Goal: Task Accomplishment & Management: Complete application form

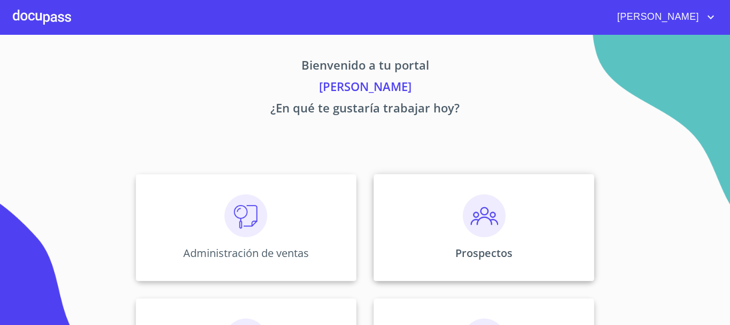
click at [498, 213] on img at bounding box center [484, 215] width 43 height 43
click at [481, 240] on div "Prospectos" at bounding box center [484, 227] width 221 height 107
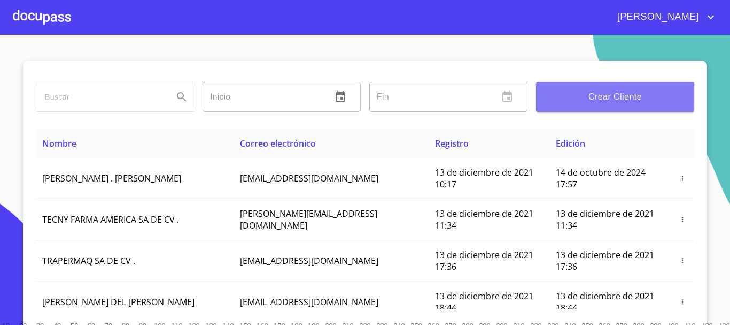
click at [598, 97] on span "Crear Cliente" at bounding box center [615, 96] width 141 height 15
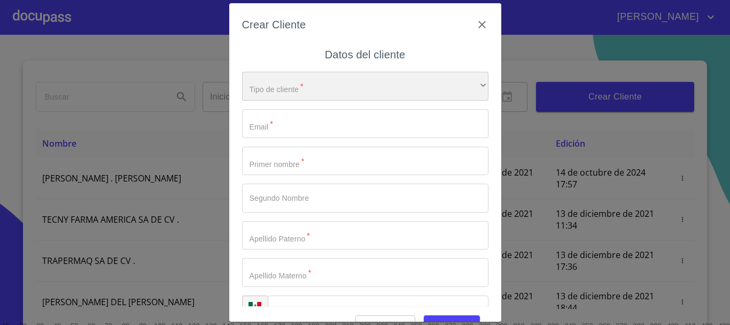
click at [319, 87] on div "​" at bounding box center [365, 86] width 246 height 29
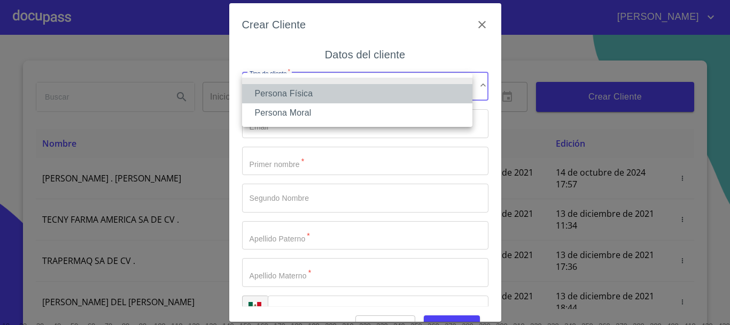
click at [303, 89] on li "Persona Física" at bounding box center [357, 93] width 230 height 19
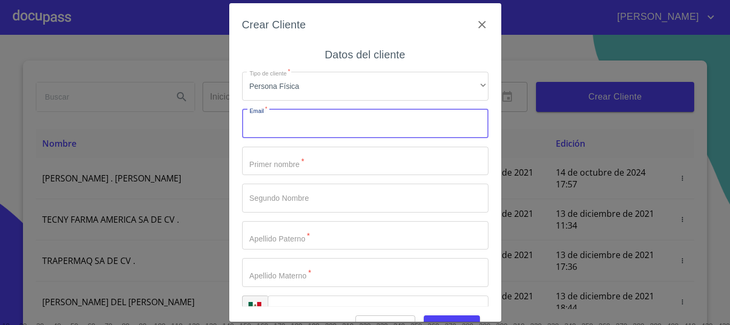
click at [288, 129] on input "Tipo de cliente   *" at bounding box center [365, 123] width 246 height 29
type input "[EMAIL_ADDRESS][DOMAIN_NAME]"
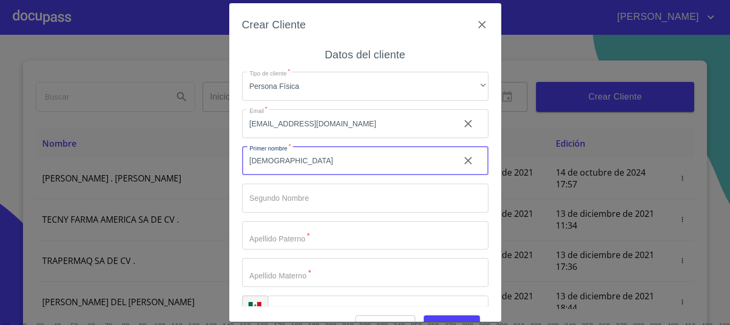
type input "[DEMOGRAPHIC_DATA]"
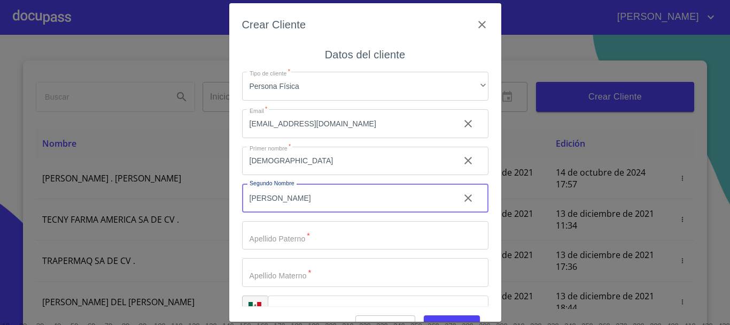
type input "[PERSON_NAME]"
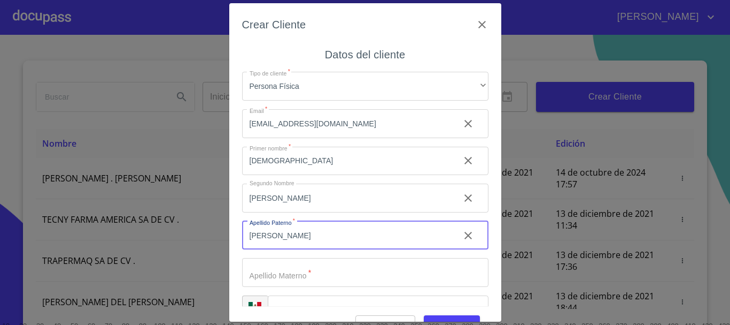
type input "[PERSON_NAME]"
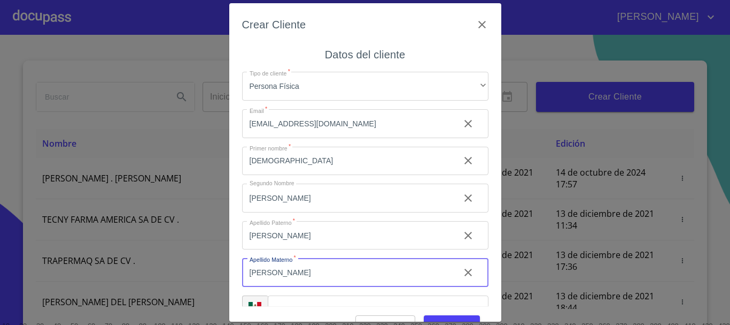
type input "[PERSON_NAME]"
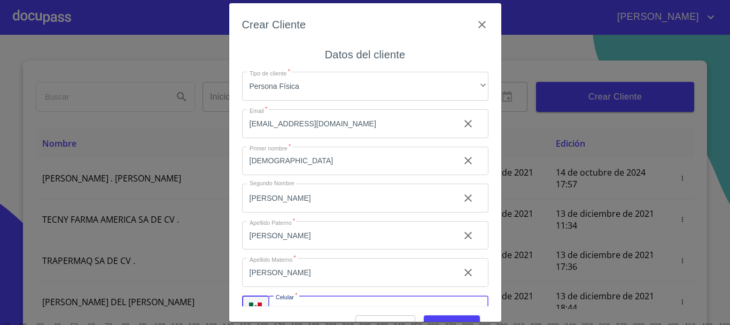
scroll to position [18, 0]
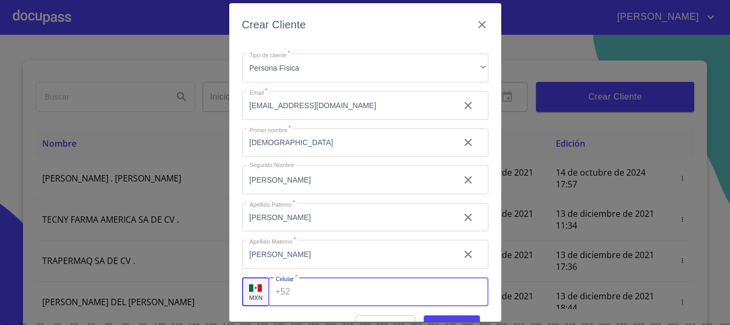
type input "3"
type input "[PHONE_NUMBER]"
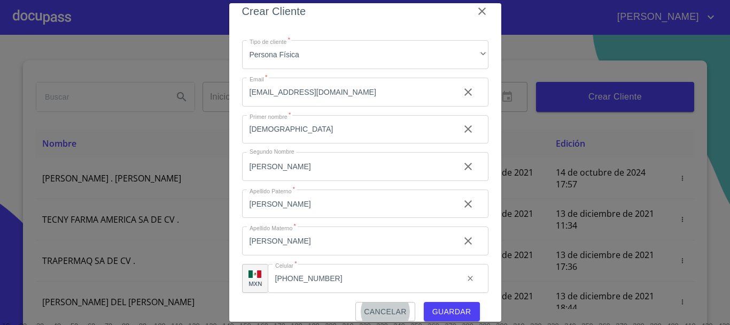
click at [448, 318] on button "Guardar" at bounding box center [452, 312] width 56 height 20
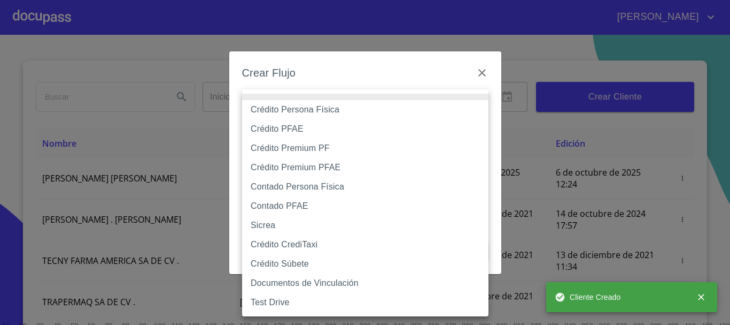
click at [339, 106] on body "[PERSON_NAME] ​ Fin ​ Crear Cliente Nombre Correo electrónico Registro Edición …" at bounding box center [365, 162] width 730 height 325
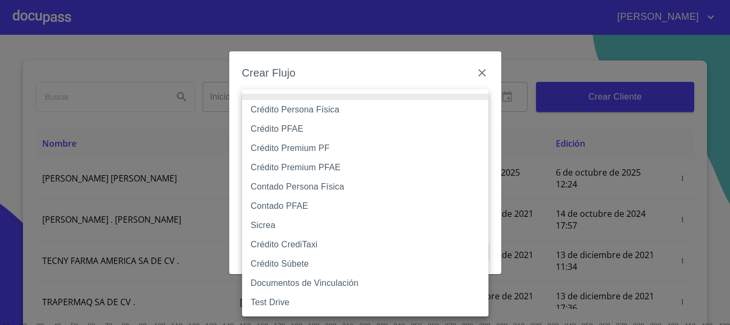
click at [322, 102] on li "Crédito Persona Física" at bounding box center [365, 109] width 246 height 19
type input "61b033e49b8c202ad5bb7912"
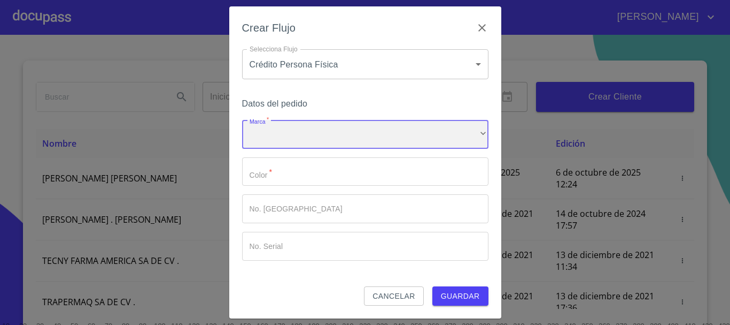
click at [287, 136] on div "​" at bounding box center [365, 134] width 246 height 29
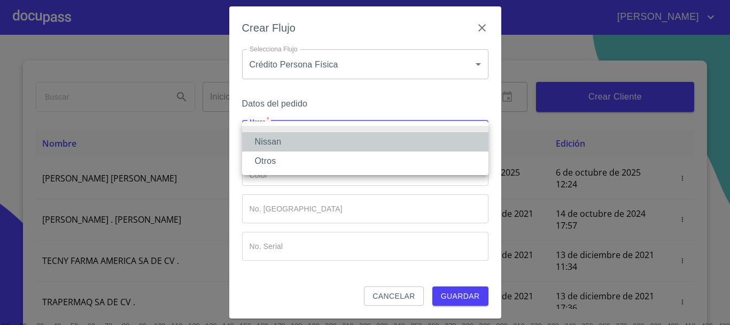
click at [285, 149] on li "Nissan" at bounding box center [365, 141] width 246 height 19
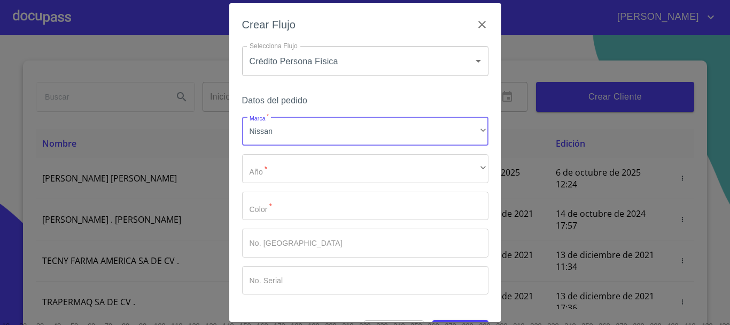
click at [279, 183] on div "Marca   * Nissan ​ Año   * ​ ​ Color   * ​ No. Pedido ​ No. Serial ​" at bounding box center [365, 205] width 246 height 177
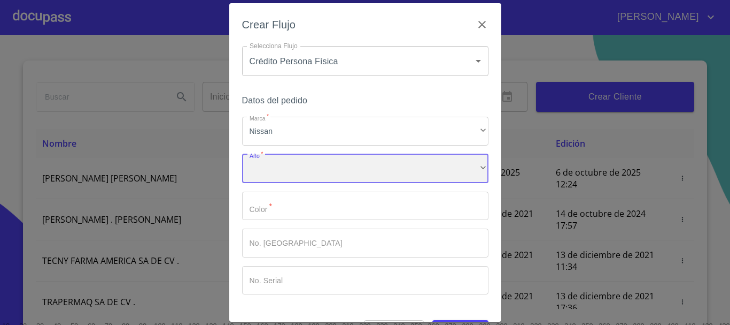
click at [284, 162] on div "​" at bounding box center [365, 168] width 246 height 29
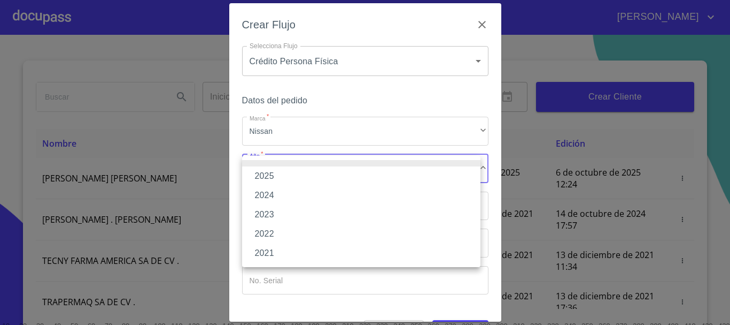
click at [291, 178] on li "2025" at bounding box center [361, 175] width 238 height 19
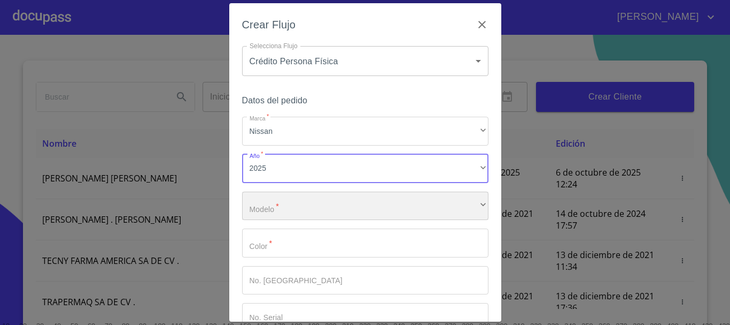
click at [285, 208] on div "​" at bounding box center [365, 205] width 246 height 29
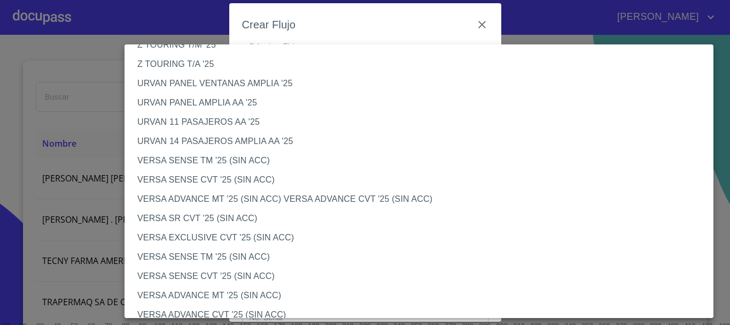
scroll to position [0, 0]
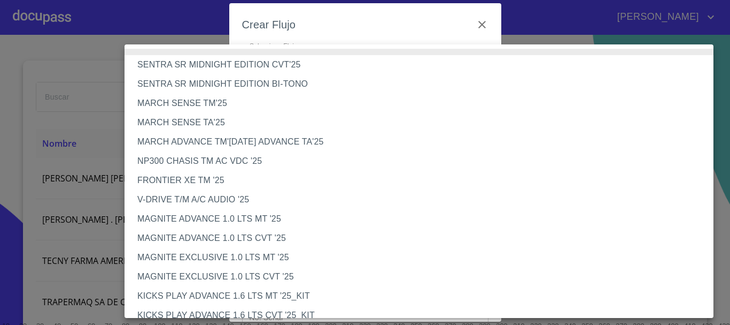
click at [277, 275] on li "MAGNITE EXCLUSIVE 1.0 LTS CVT '25" at bounding box center [423, 276] width 597 height 19
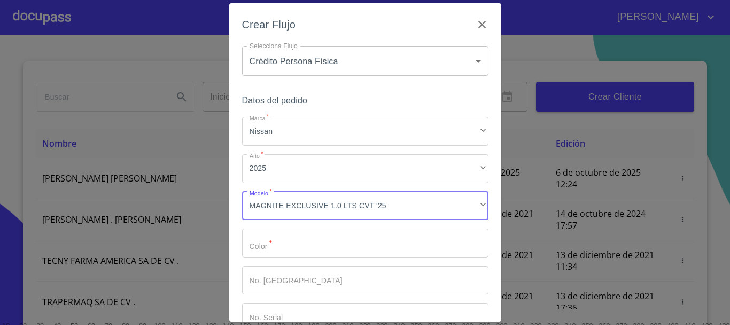
click at [277, 251] on input "Marca   *" at bounding box center [365, 242] width 246 height 29
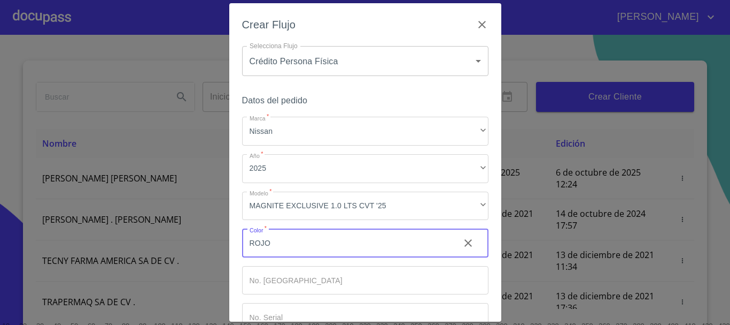
type input "ROJO"
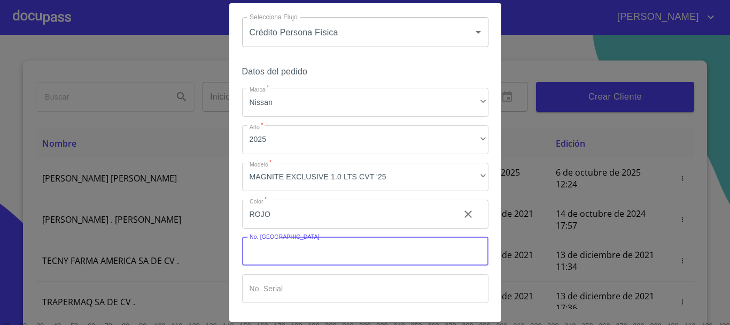
scroll to position [68, 0]
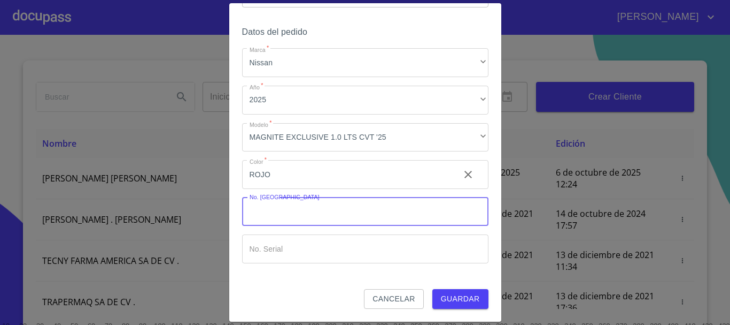
click at [454, 303] on span "Guardar" at bounding box center [460, 298] width 39 height 13
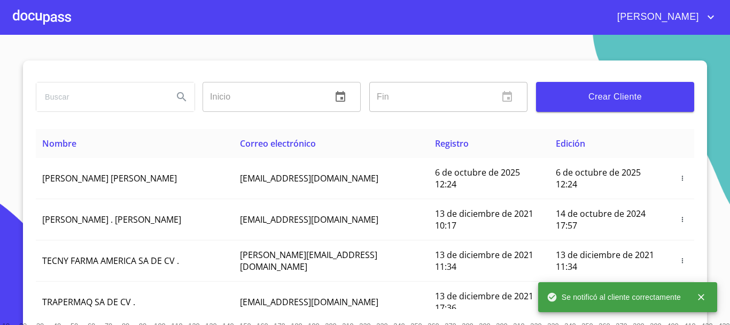
click at [28, 14] on div at bounding box center [42, 17] width 58 height 34
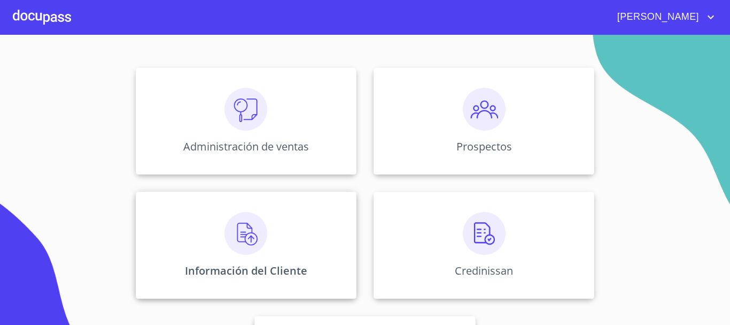
scroll to position [107, 0]
click at [244, 246] on img at bounding box center [246, 232] width 43 height 43
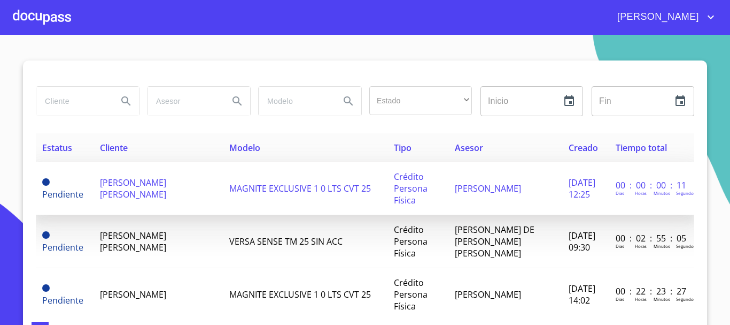
click at [136, 188] on td "[PERSON_NAME] [PERSON_NAME]" at bounding box center [158, 188] width 129 height 53
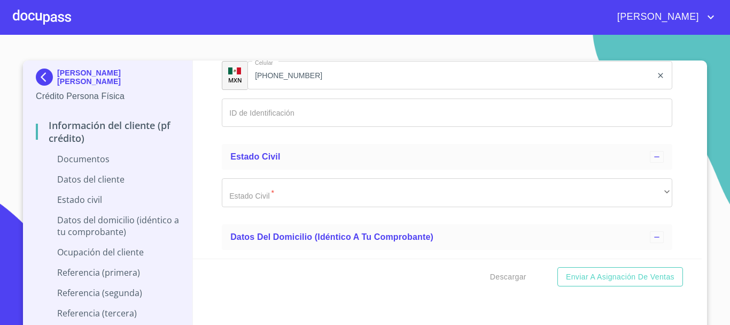
scroll to position [1818, 0]
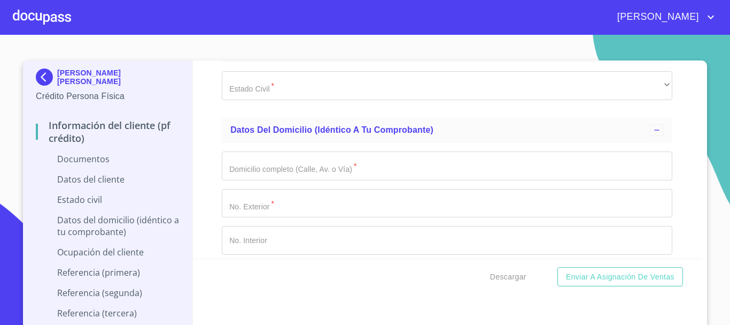
click at [266, 167] on input "Documento de identificación   *" at bounding box center [447, 165] width 451 height 29
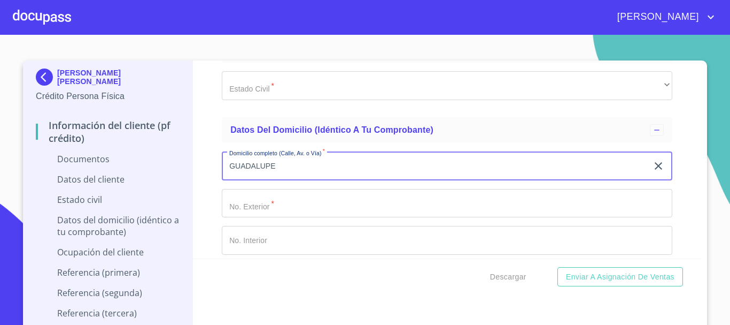
type input "GUADALUPE"
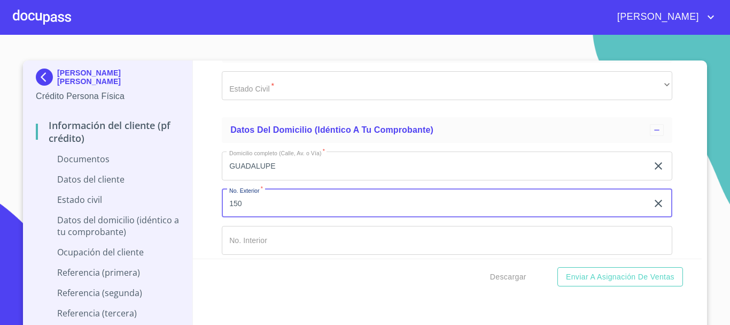
type input "150"
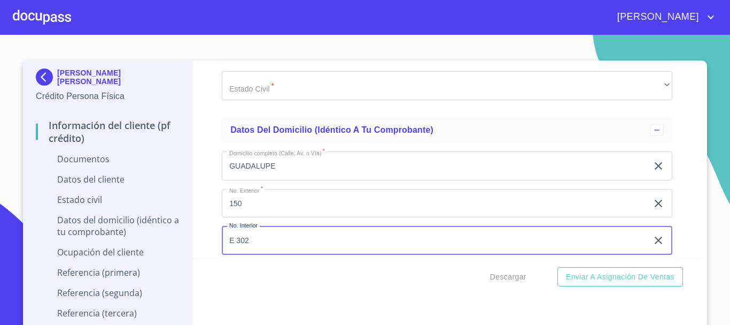
type input "E 302"
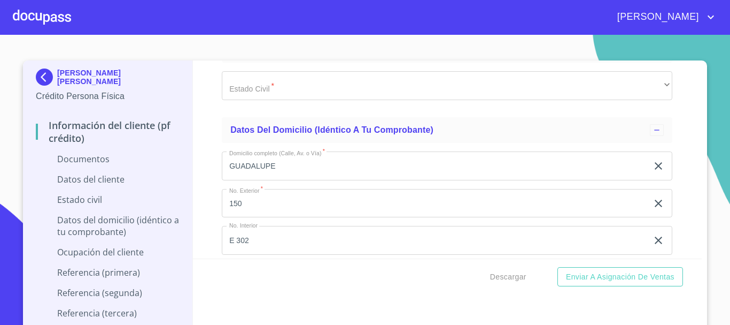
scroll to position [1936, 0]
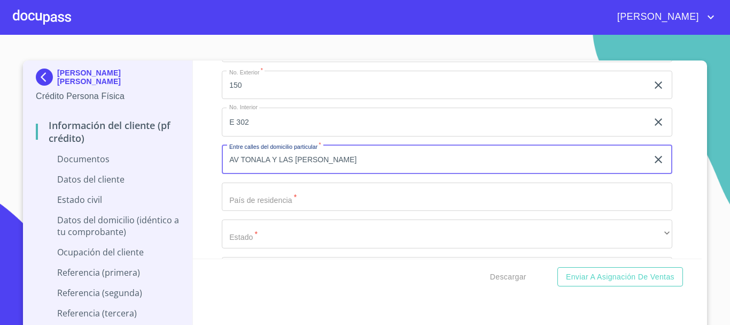
type input "AV TONALA Y LAS [PERSON_NAME]"
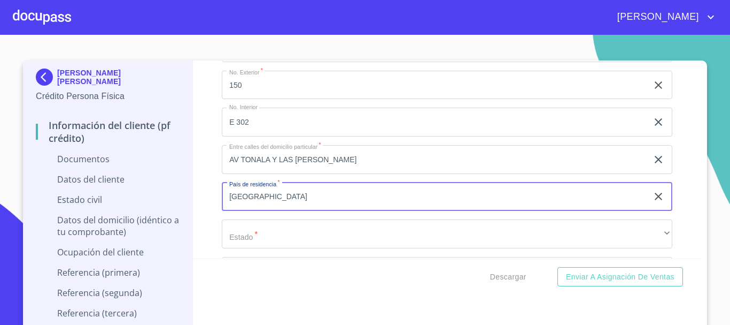
type input "[GEOGRAPHIC_DATA]"
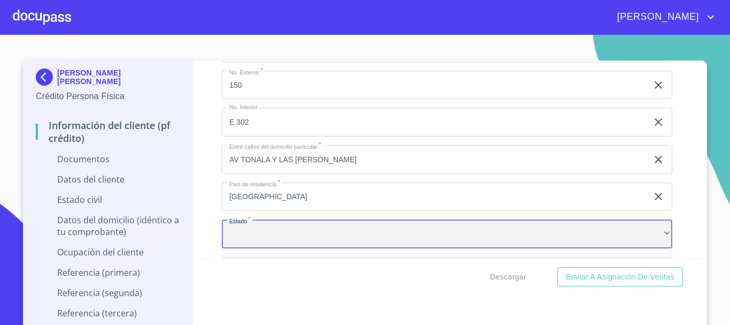
click at [253, 235] on div "​" at bounding box center [447, 233] width 451 height 29
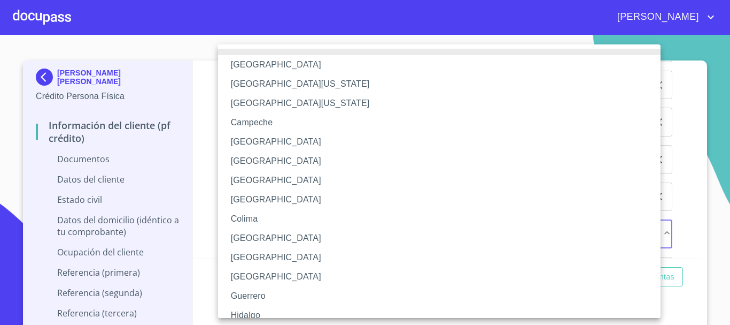
scroll to position [153, 0]
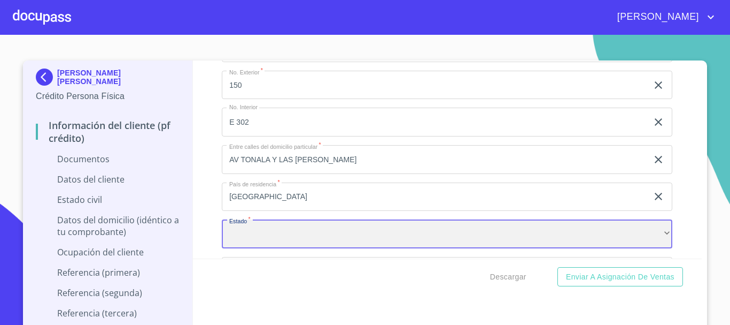
click at [253, 235] on div "​" at bounding box center [447, 233] width 451 height 29
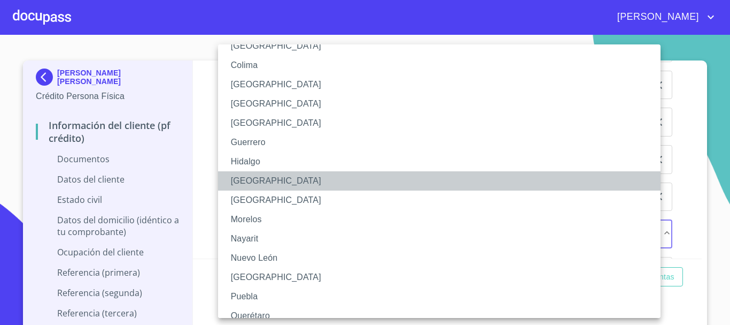
click at [260, 183] on li "[GEOGRAPHIC_DATA]" at bounding box center [443, 180] width 451 height 19
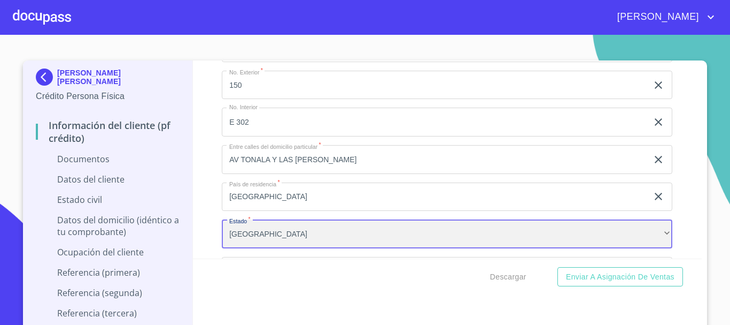
scroll to position [2096, 0]
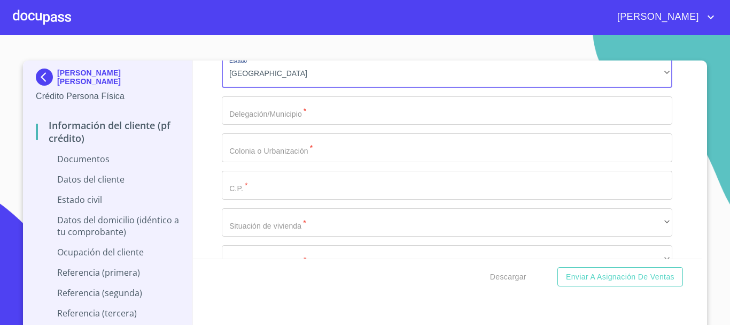
click at [336, 115] on input "Documento de identificación   *" at bounding box center [447, 110] width 451 height 29
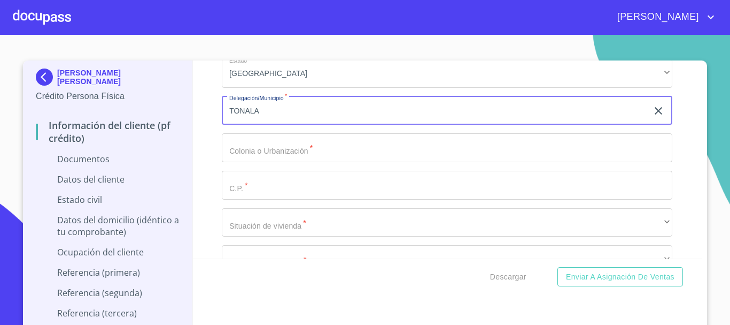
type input "TONALA"
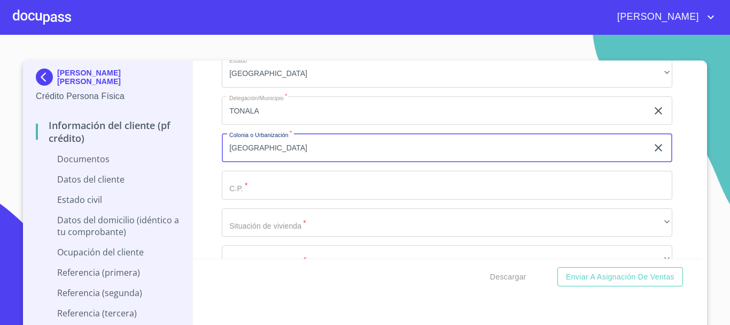
type input "[GEOGRAPHIC_DATA]"
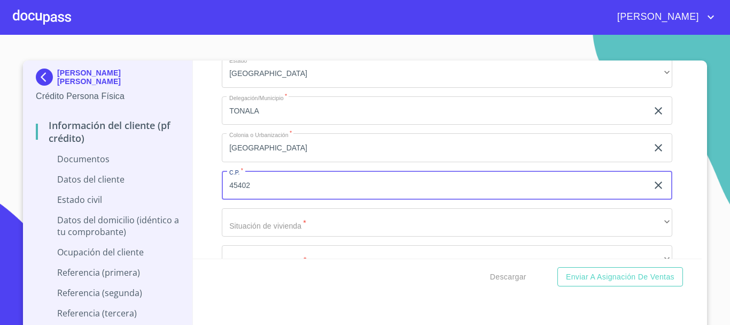
type input "45402"
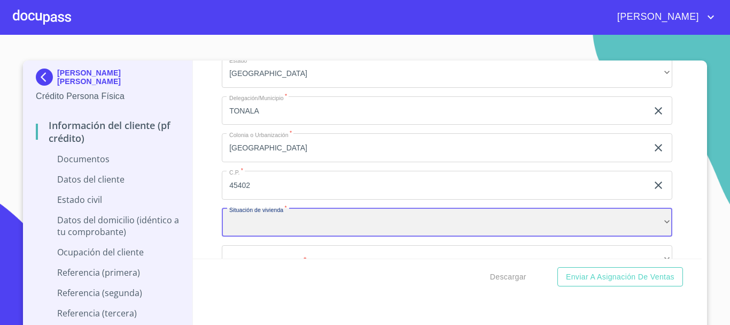
click at [292, 226] on div "​" at bounding box center [447, 222] width 451 height 29
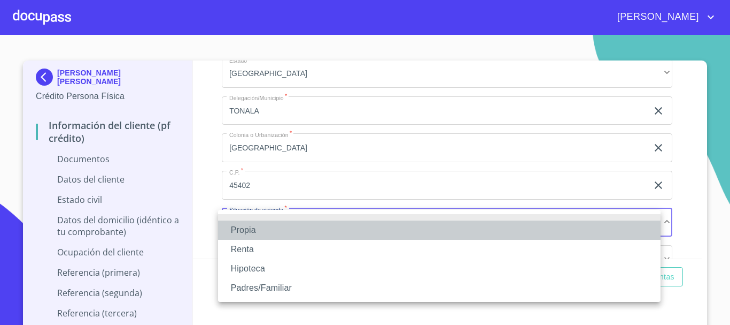
click at [274, 229] on li "Propia" at bounding box center [439, 229] width 443 height 19
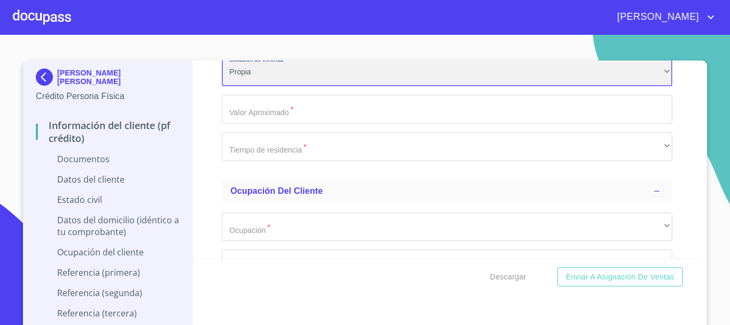
scroll to position [2257, 0]
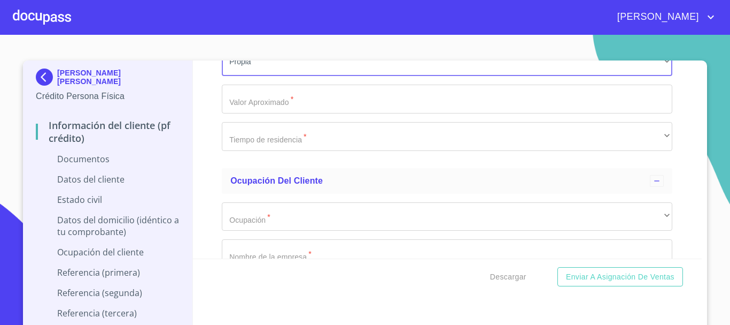
click at [290, 107] on input "Documento de identificación   *" at bounding box center [447, 98] width 451 height 29
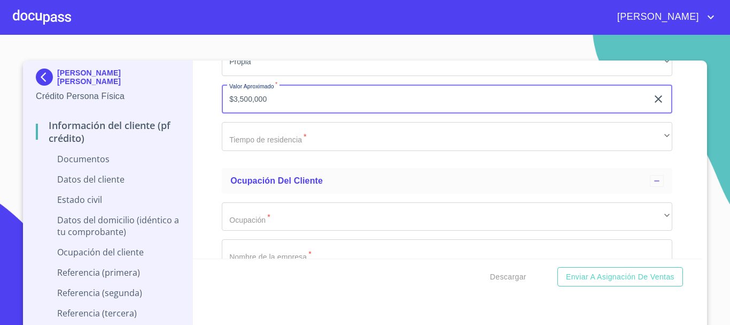
type input "$3,500,000"
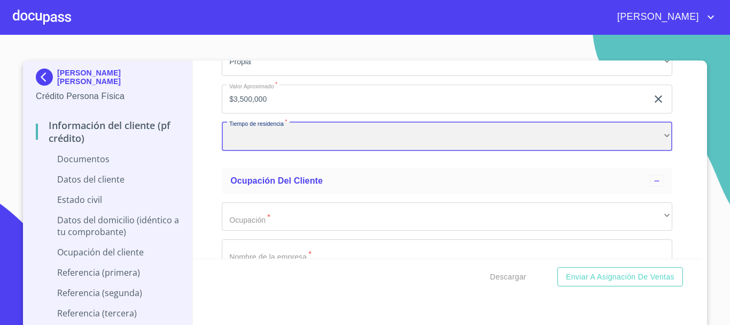
click at [350, 145] on div "​" at bounding box center [447, 136] width 451 height 29
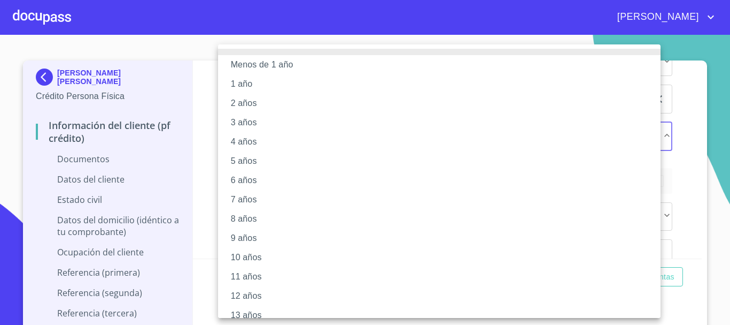
scroll to position [107, 0]
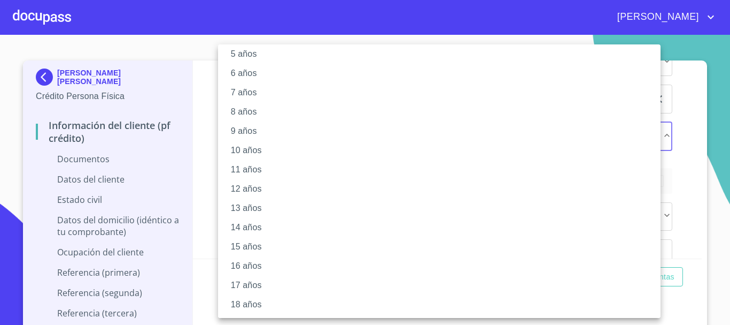
click at [274, 128] on li "9 años" at bounding box center [443, 130] width 451 height 19
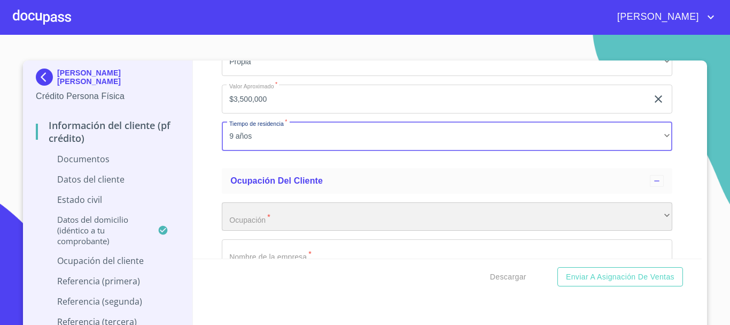
click at [261, 219] on div "​" at bounding box center [447, 216] width 451 height 29
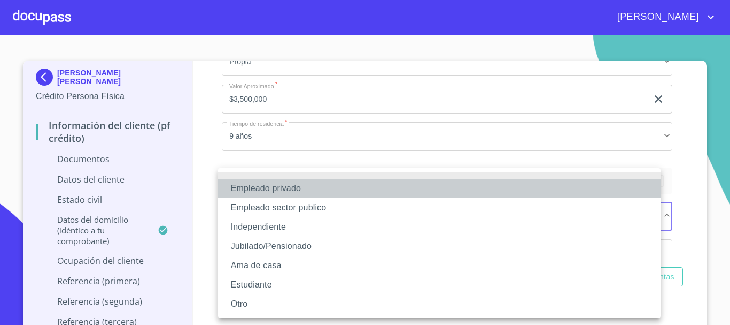
click at [306, 187] on li "Empleado privado" at bounding box center [439, 188] width 443 height 19
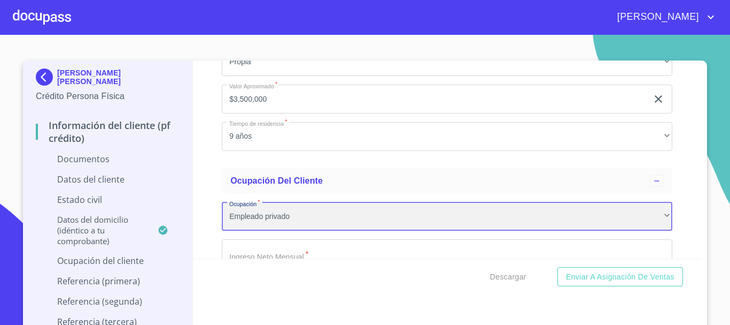
scroll to position [2310, 0]
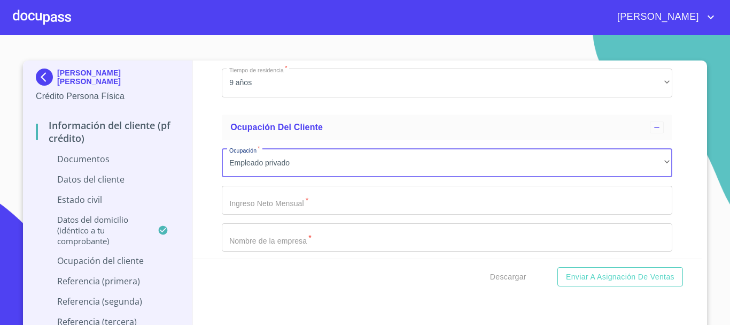
click at [243, 190] on input "Documento de identificación   *" at bounding box center [447, 200] width 451 height 29
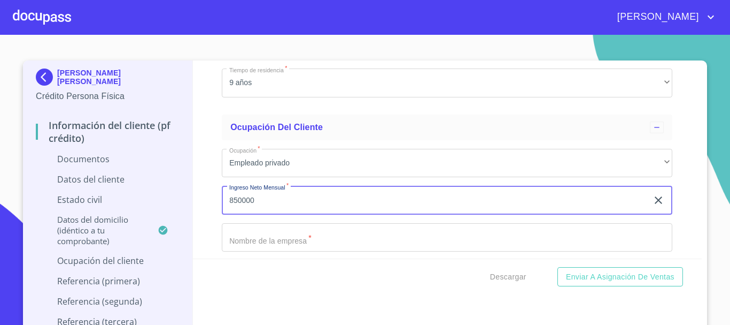
type input "850000"
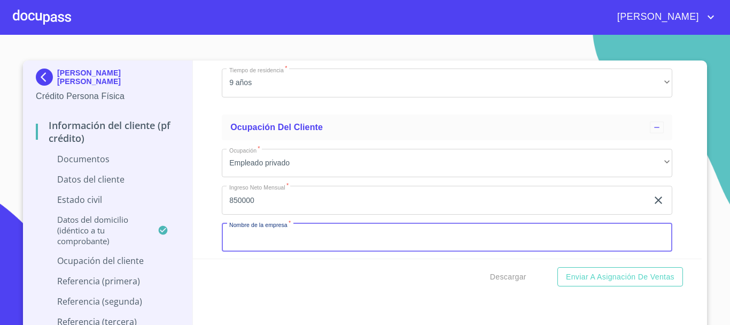
click at [322, 241] on input "Documento de identificación   *" at bounding box center [447, 237] width 451 height 29
type input "[PERSON_NAME] LINEA AZUL"
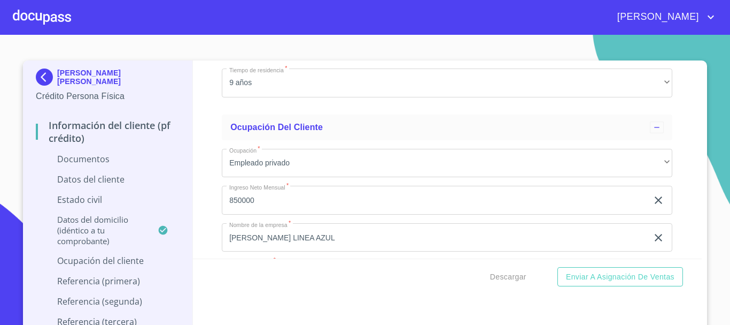
scroll to position [2425, 0]
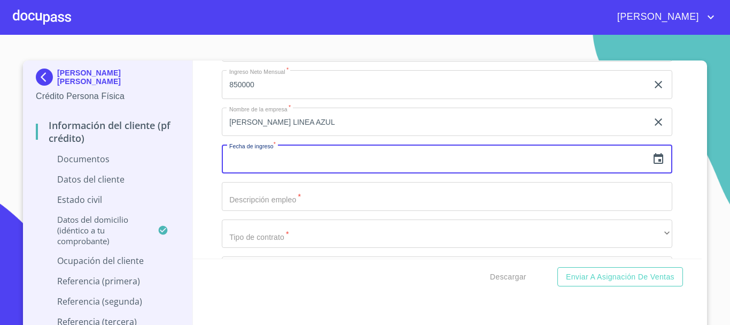
click at [652, 161] on icon "button" at bounding box center [658, 158] width 13 height 13
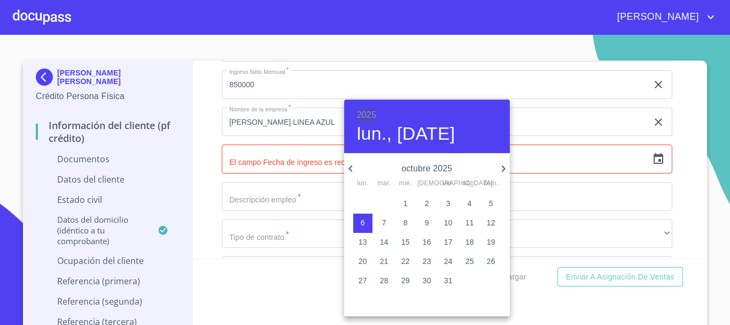
click at [372, 110] on h6 "2025" at bounding box center [366, 114] width 19 height 15
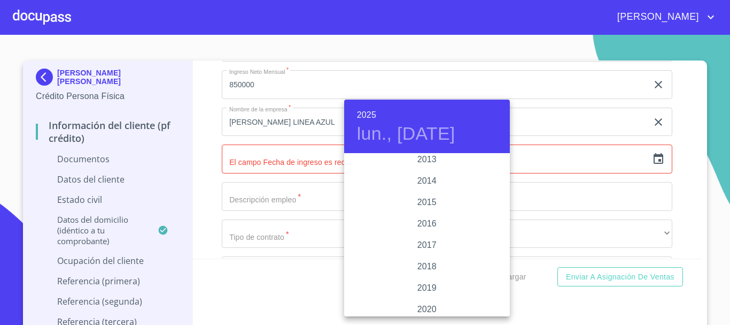
scroll to position [1914, 0]
click at [420, 240] on div "2018" at bounding box center [427, 239] width 166 height 21
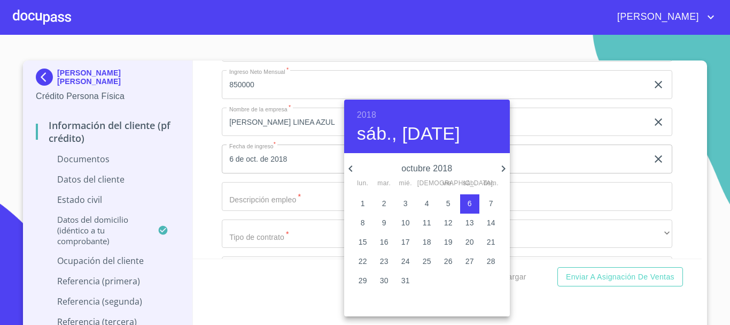
click at [354, 166] on icon "button" at bounding box center [350, 168] width 13 height 13
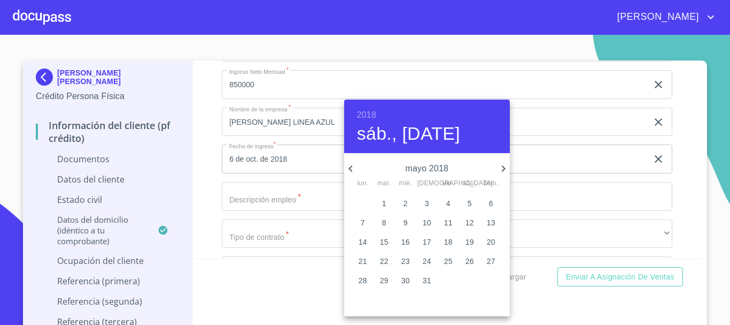
click at [354, 166] on icon "button" at bounding box center [350, 168] width 13 height 13
click at [448, 202] on p "2" at bounding box center [448, 203] width 4 height 11
click at [429, 200] on span "1" at bounding box center [427, 203] width 19 height 11
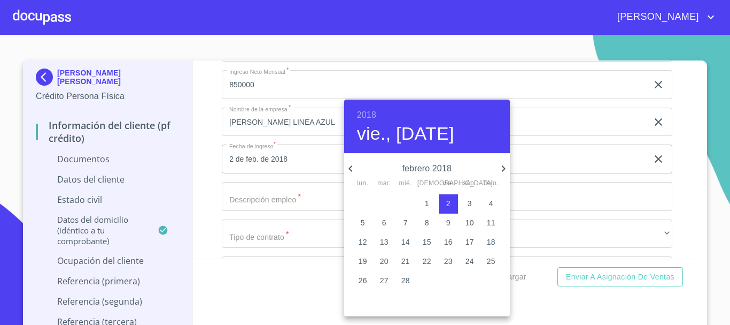
type input "1 de feb. de 2018"
click at [673, 171] on div at bounding box center [365, 162] width 730 height 325
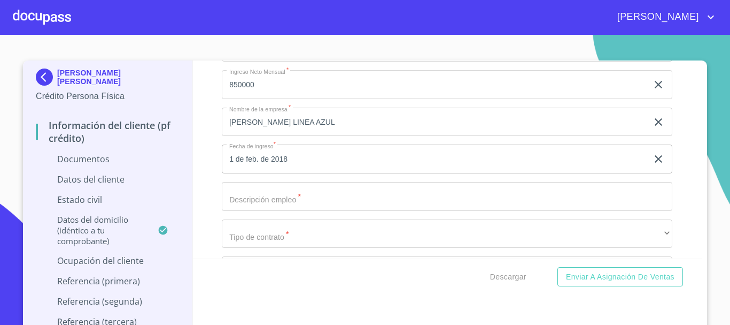
click at [289, 200] on input "Documento de identificación   *" at bounding box center [447, 196] width 451 height 29
type input "OPERADOR DE TRACTOCAMION"
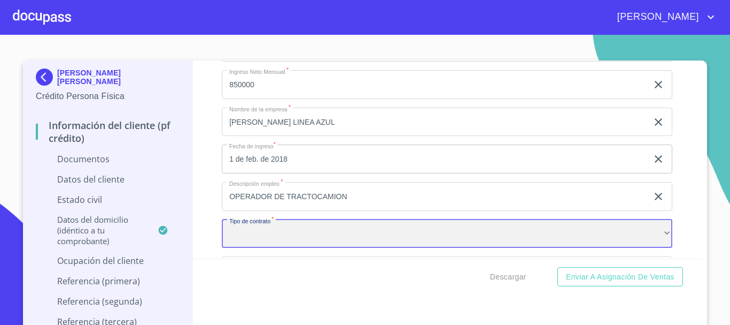
click at [295, 226] on div "​" at bounding box center [447, 233] width 451 height 29
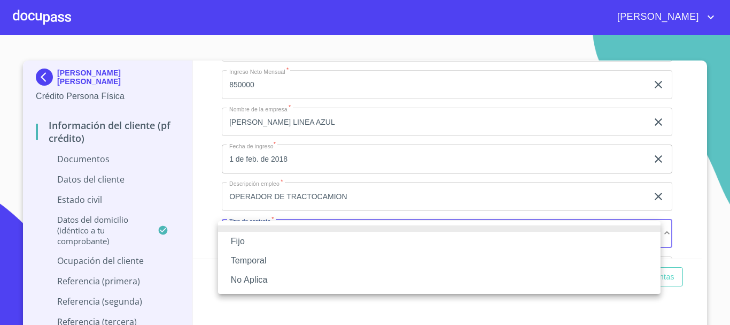
click at [285, 242] on li "Fijo" at bounding box center [439, 240] width 443 height 19
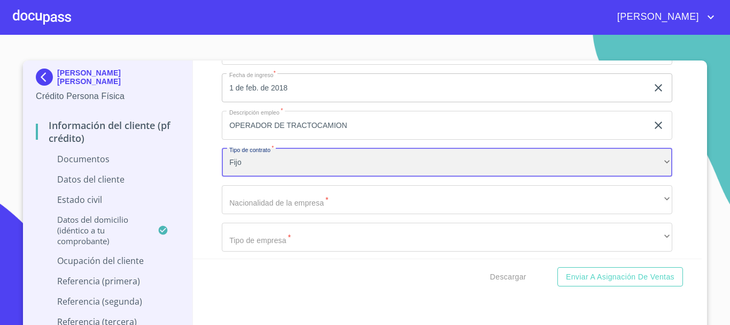
scroll to position [2586, 0]
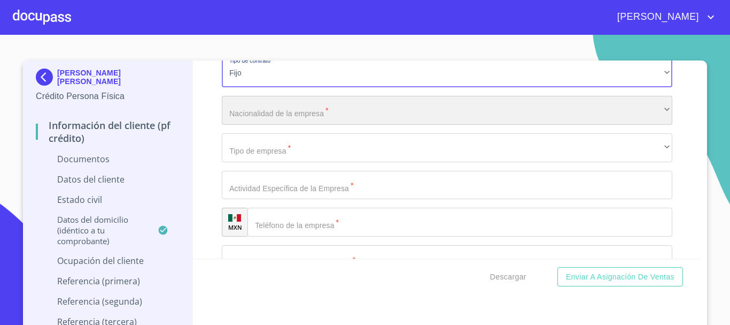
click at [272, 109] on div "​" at bounding box center [447, 110] width 451 height 29
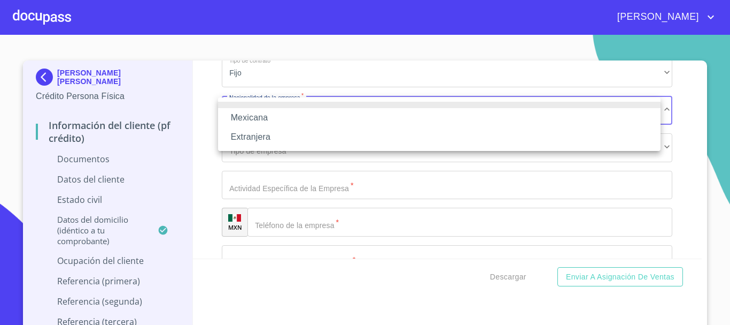
click at [284, 114] on li "Mexicana" at bounding box center [439, 117] width 443 height 19
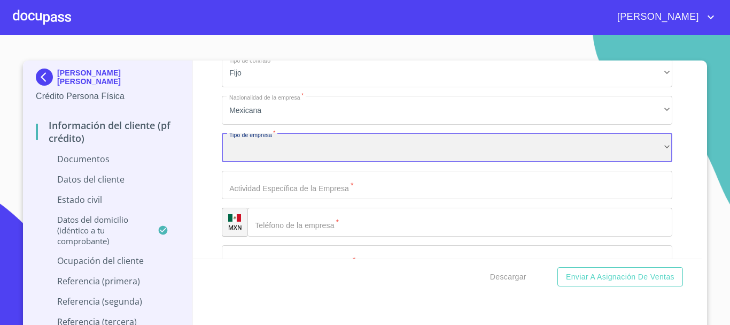
click at [264, 148] on div "​" at bounding box center [447, 147] width 451 height 29
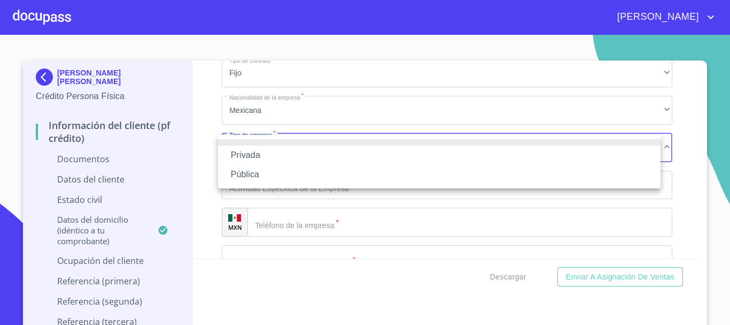
click at [259, 153] on li "Privada" at bounding box center [439, 154] width 443 height 19
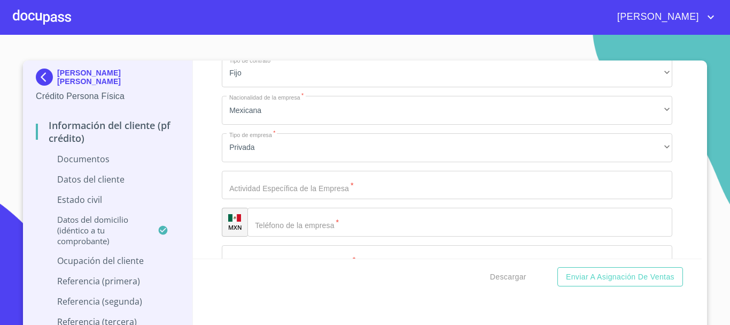
click at [261, 188] on input "Documento de identificación   *" at bounding box center [447, 185] width 451 height 29
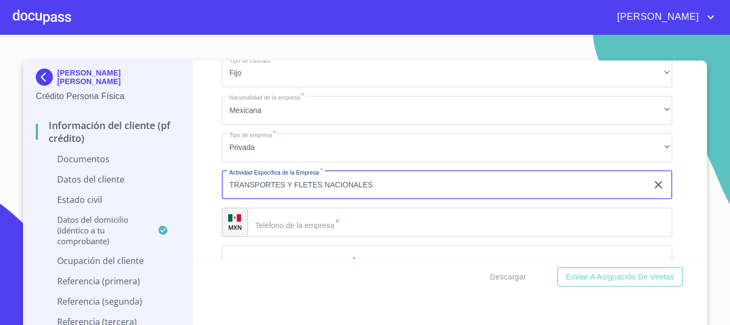
scroll to position [2425, 0]
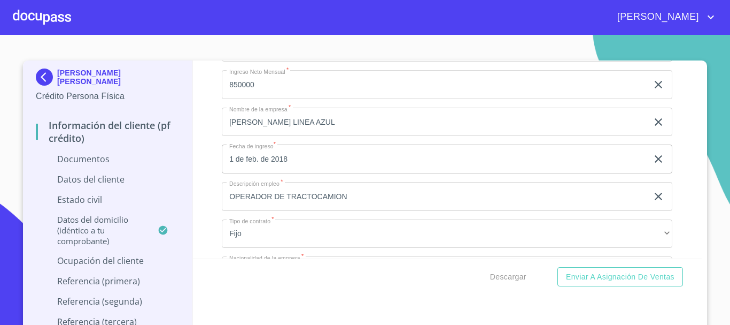
type input "TRANSPORTES Y FLETES NACIONALES"
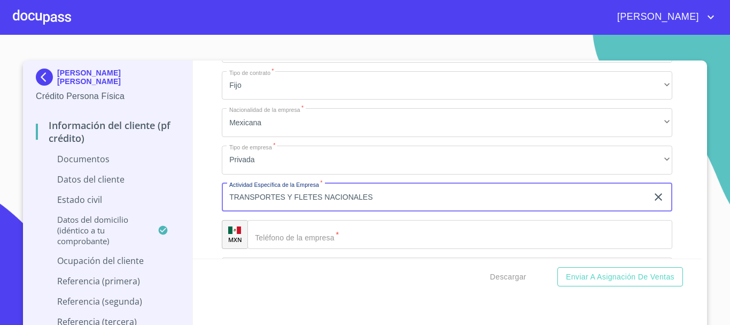
scroll to position [2639, 0]
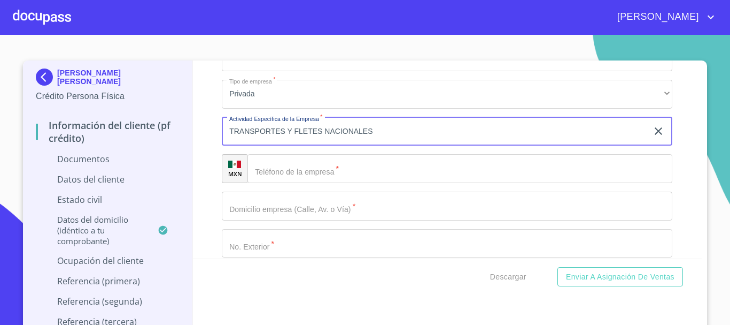
click at [287, 213] on input "Documento de identificación   *" at bounding box center [447, 205] width 451 height 29
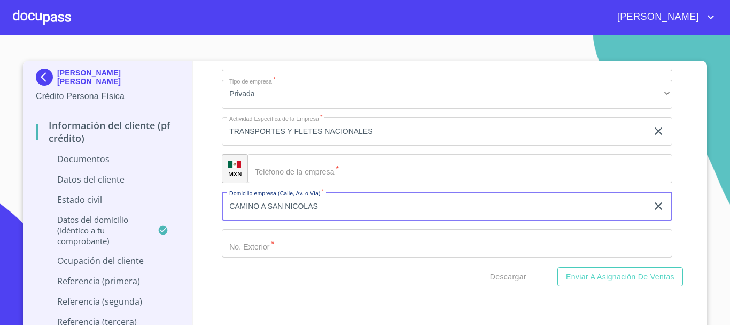
type input "CAMINO A SAN NICOLAS"
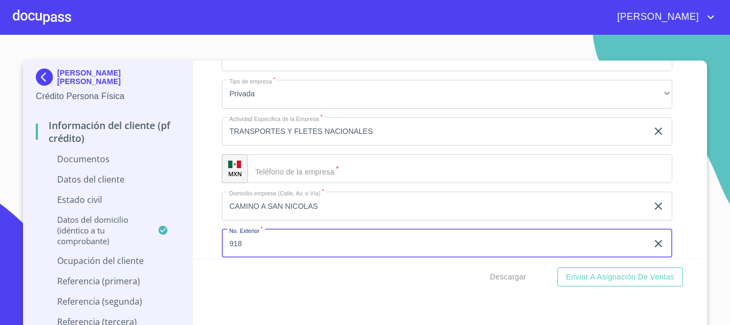
type input "918"
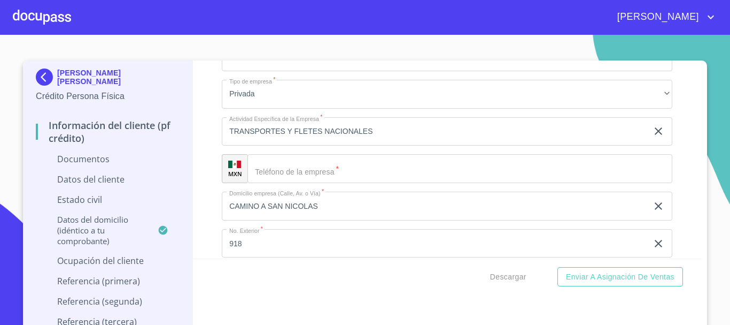
scroll to position [2761, 0]
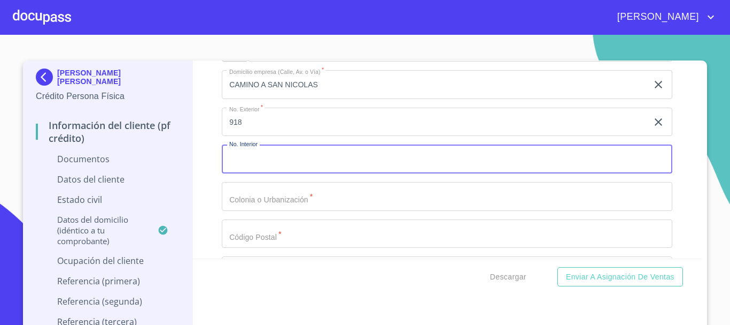
click at [282, 193] on input "Documento de identificación   *" at bounding box center [447, 196] width 451 height 29
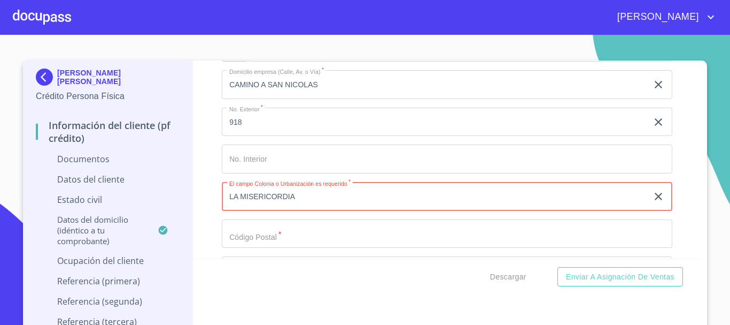
type input "LA MISERICORDIA"
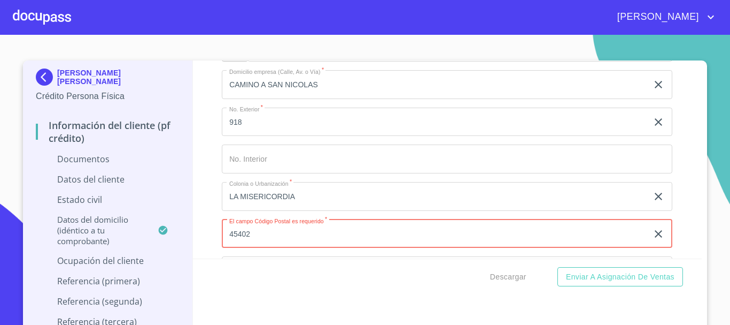
type input "45402"
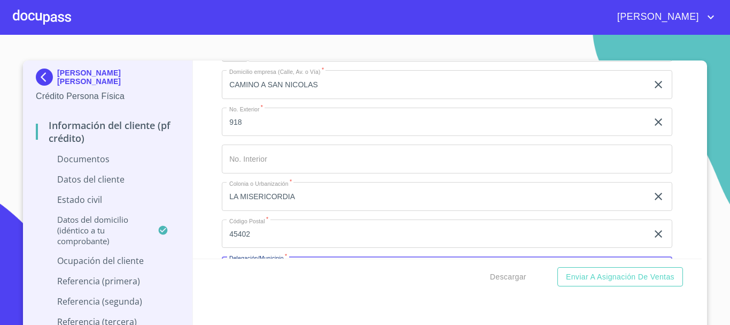
scroll to position [2787, 0]
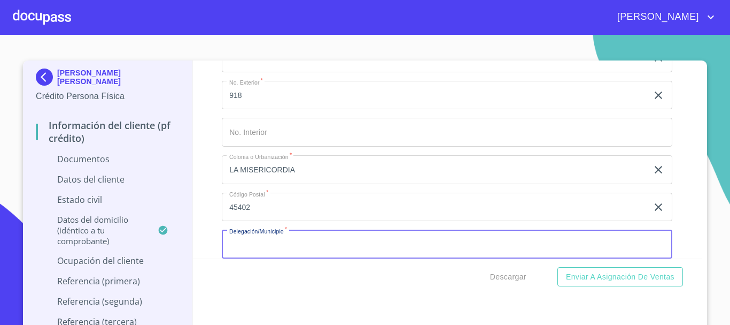
click at [272, 248] on input "Documento de identificación   *" at bounding box center [447, 243] width 451 height 29
type input "TONALA"
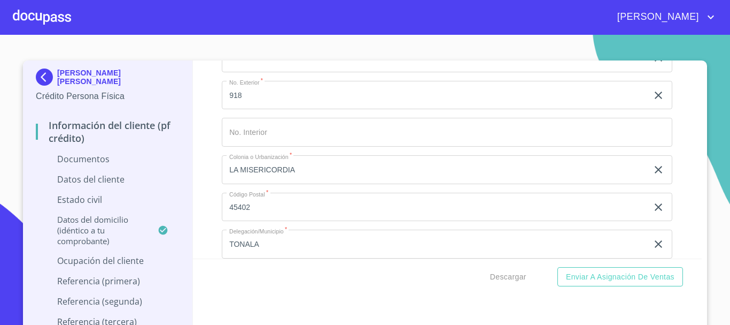
scroll to position [2909, 0]
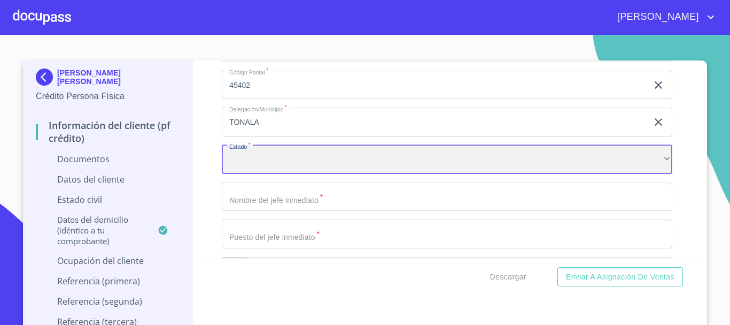
click at [252, 150] on div "​" at bounding box center [447, 159] width 451 height 29
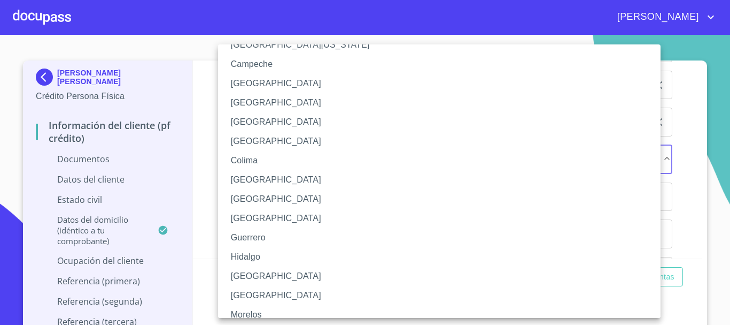
scroll to position [160, 0]
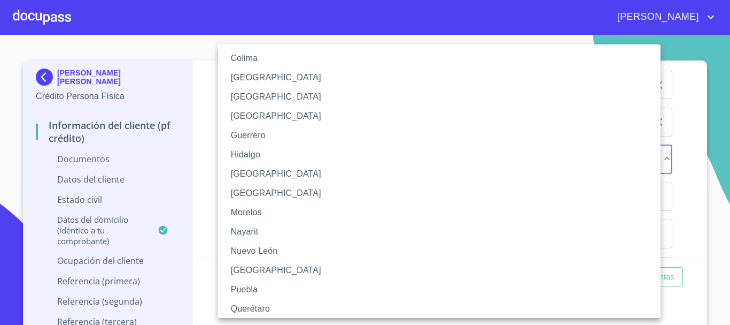
click at [266, 181] on li "[GEOGRAPHIC_DATA]" at bounding box center [443, 173] width 451 height 19
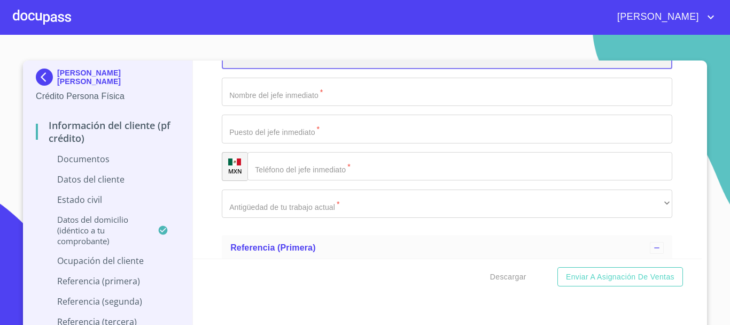
scroll to position [3016, 0]
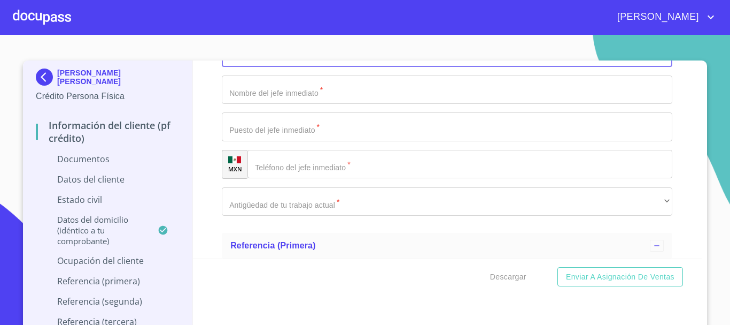
click at [293, 97] on input "Documento de identificación   *" at bounding box center [447, 89] width 451 height 29
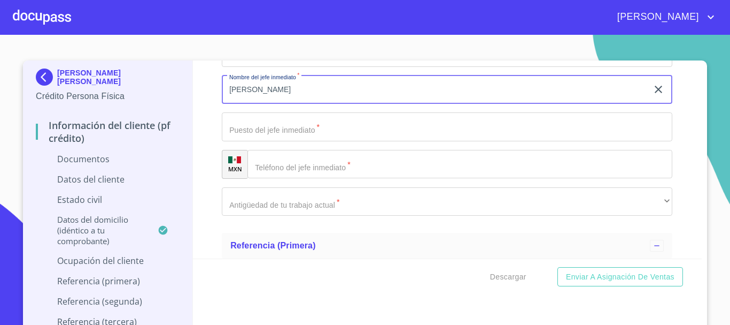
type input "[PERSON_NAME]"
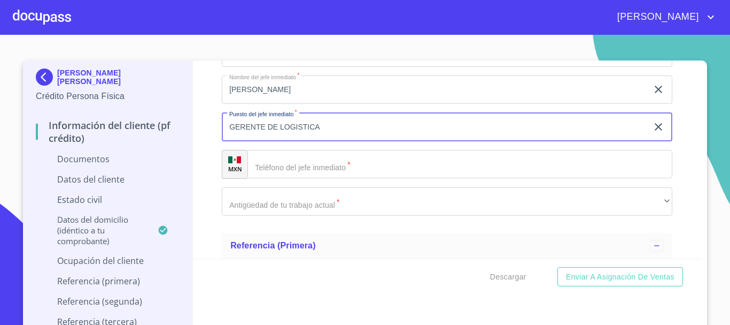
type input "GERENTE DE LOGISTICA"
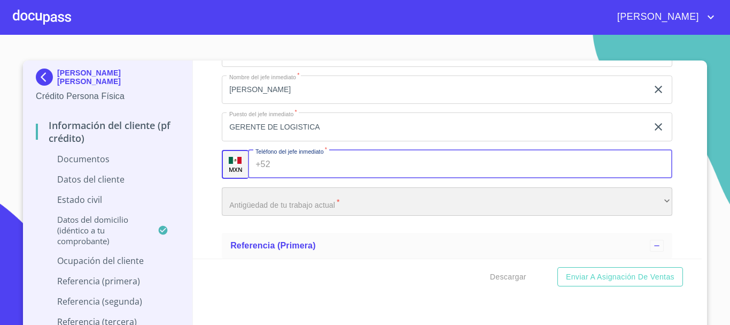
click at [346, 206] on div "​" at bounding box center [447, 201] width 451 height 29
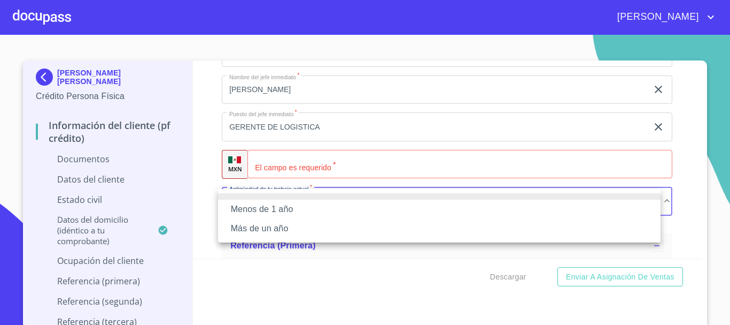
click at [296, 233] on li "Más de un año" at bounding box center [439, 228] width 443 height 19
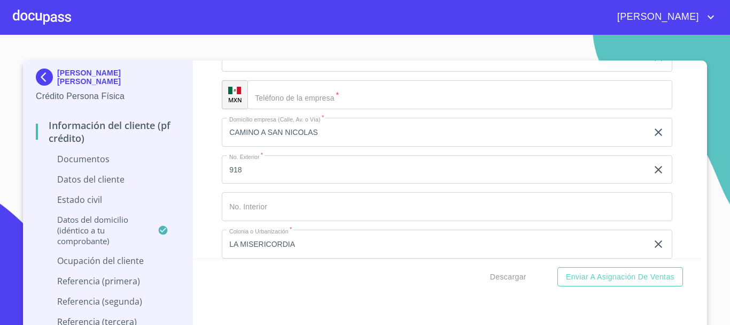
scroll to position [2695, 0]
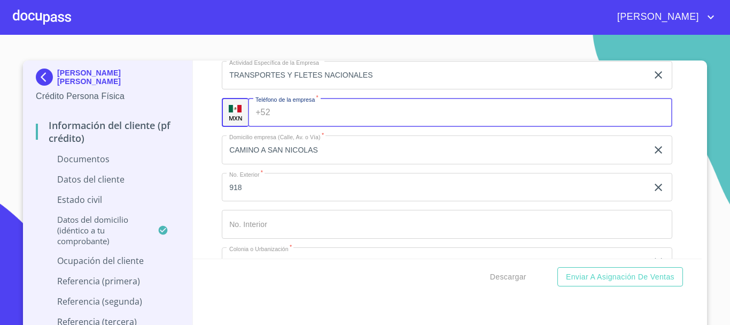
click at [322, 111] on input "Documento de identificación   *" at bounding box center [474, 112] width 398 height 29
click at [275, 114] on input "(36)001212" at bounding box center [464, 112] width 378 height 29
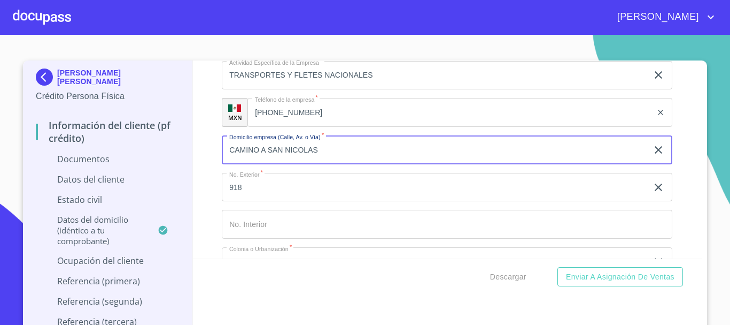
click at [300, 117] on input "[PHONE_NUMBER]" at bounding box center [450, 112] width 405 height 29
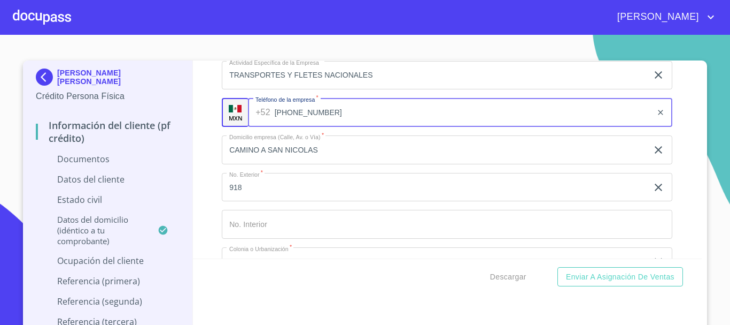
click at [283, 113] on input "[PHONE_NUMBER]" at bounding box center [464, 112] width 378 height 29
drag, startPoint x: 343, startPoint y: 113, endPoint x: 269, endPoint y: 114, distance: 74.3
click at [269, 114] on div "[PHONE_NUMBER] ​" at bounding box center [460, 112] width 424 height 29
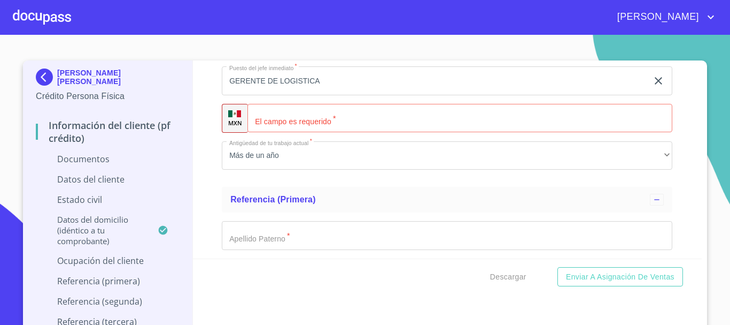
scroll to position [3070, 0]
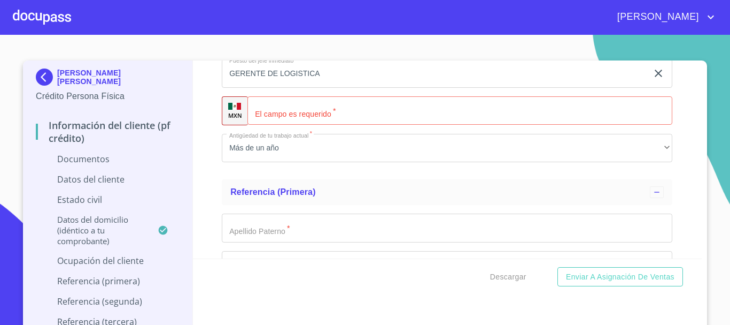
type input "[PHONE_NUMBER]"
click at [300, 106] on input "Documento de identificación   *" at bounding box center [460, 110] width 425 height 29
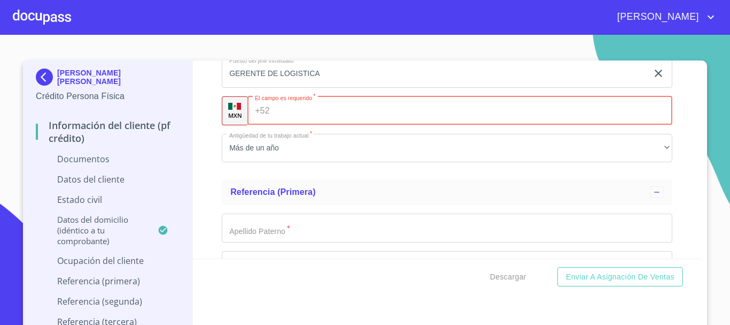
paste input "[PHONE_NUMBER]"
type input "[PHONE_NUMBER]"
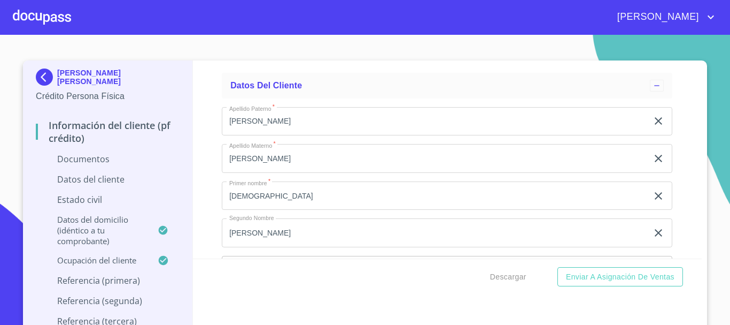
scroll to position [1390, 0]
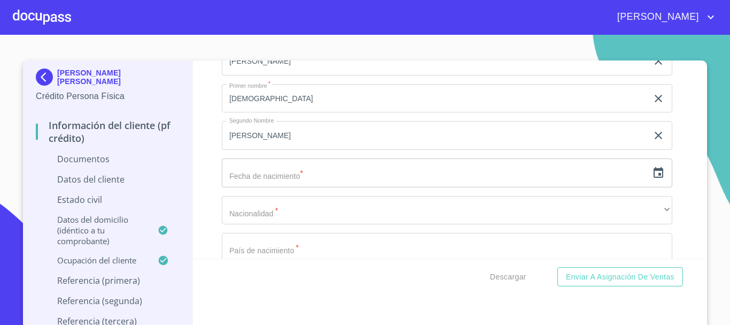
click at [652, 172] on icon "button" at bounding box center [658, 172] width 13 height 13
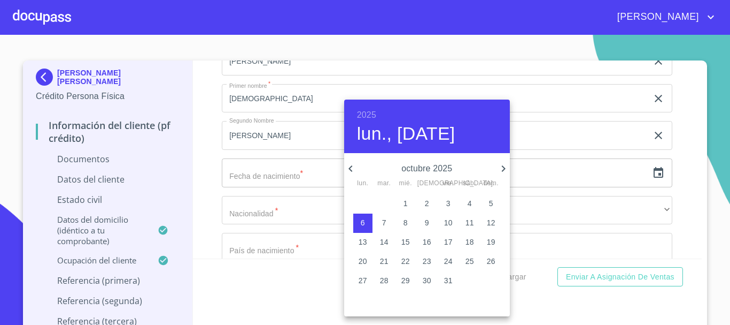
click at [369, 109] on h6 "2025" at bounding box center [366, 114] width 19 height 15
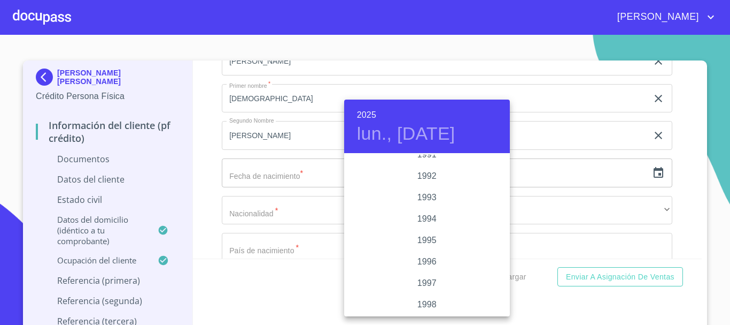
scroll to position [1379, 0]
click at [429, 175] on div "1990" at bounding box center [427, 175] width 166 height 21
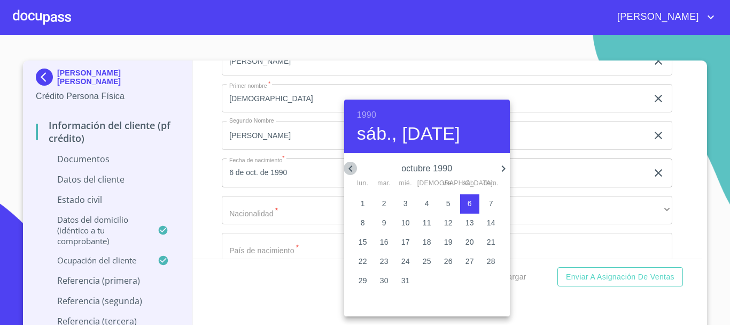
click at [347, 166] on icon "button" at bounding box center [350, 168] width 13 height 13
click at [346, 165] on icon "button" at bounding box center [350, 168] width 13 height 13
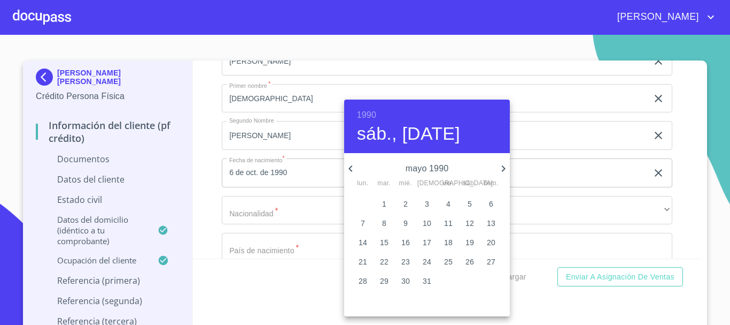
click at [346, 165] on icon "button" at bounding box center [350, 168] width 13 height 13
click at [368, 201] on span "1" at bounding box center [362, 203] width 19 height 11
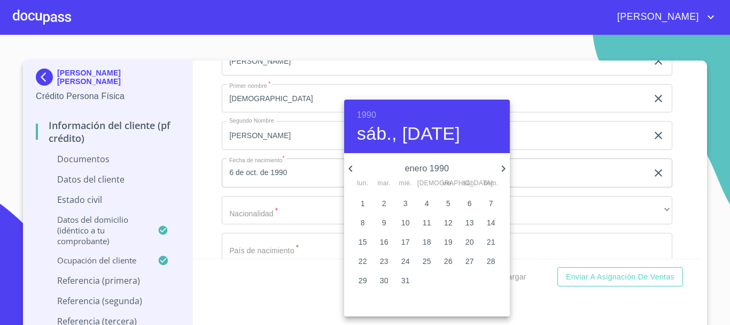
type input "1 de ene. de 1990"
click at [680, 158] on div at bounding box center [365, 162] width 730 height 325
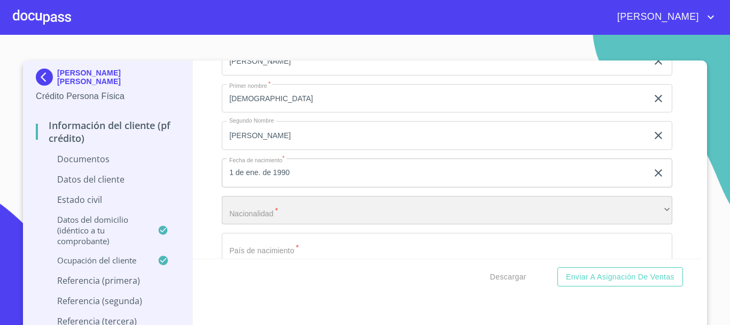
click at [241, 213] on div "​" at bounding box center [447, 210] width 451 height 29
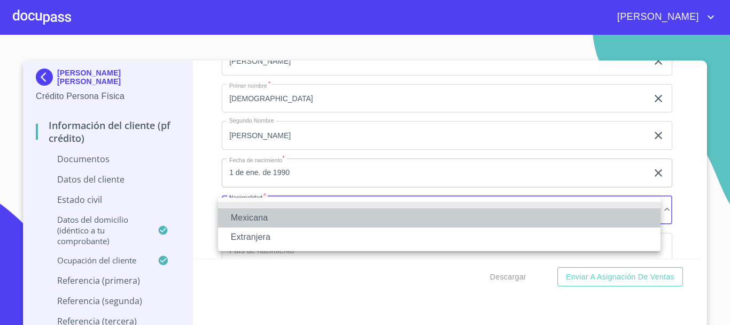
click at [241, 213] on li "Mexicana" at bounding box center [439, 217] width 443 height 19
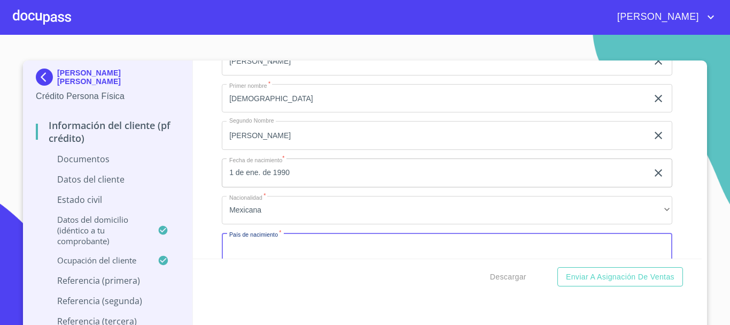
click at [261, 251] on input "Documento de identificación   *" at bounding box center [447, 247] width 451 height 29
type input "[GEOGRAPHIC_DATA]"
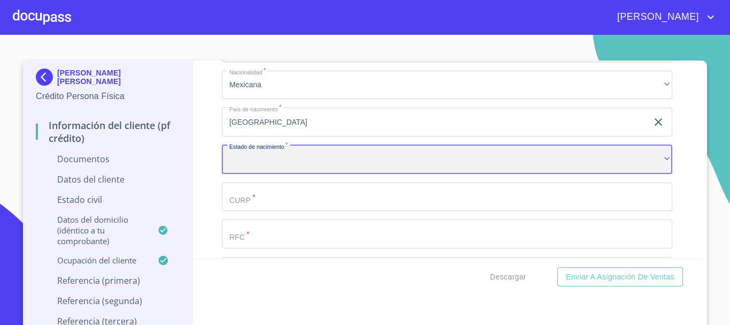
click at [266, 159] on div "​" at bounding box center [447, 159] width 451 height 29
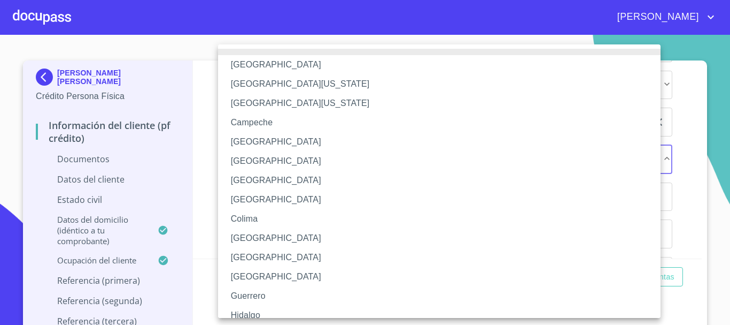
scroll to position [107, 0]
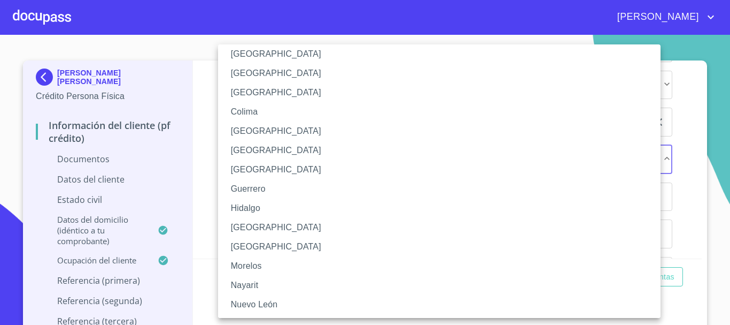
click at [250, 230] on li "[GEOGRAPHIC_DATA]" at bounding box center [443, 227] width 451 height 19
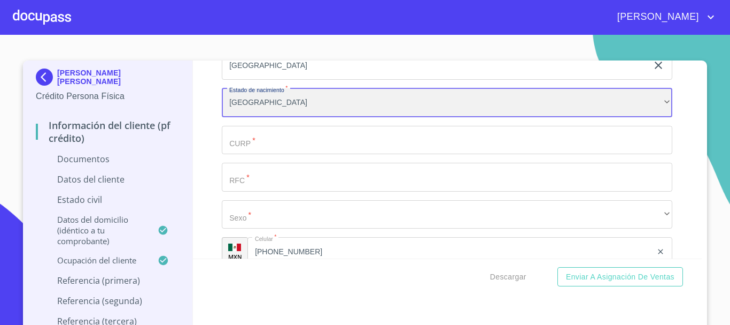
scroll to position [1622, 0]
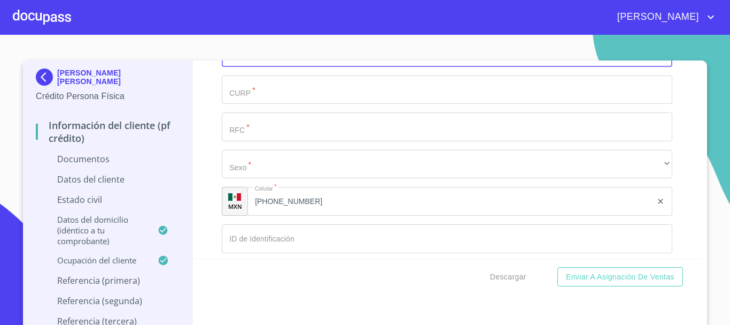
click at [341, 100] on input "Documento de identificación   *" at bounding box center [447, 89] width 451 height 29
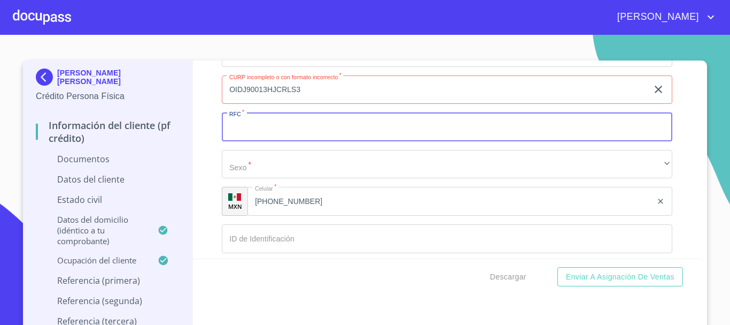
click at [266, 91] on input "OIDJ90013HJCRLS3" at bounding box center [435, 89] width 426 height 29
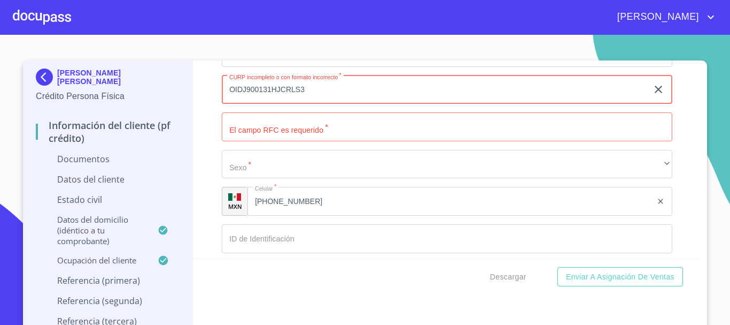
drag, startPoint x: 312, startPoint y: 90, endPoint x: 129, endPoint y: 93, distance: 182.9
click at [129, 93] on div "[PERSON_NAME] [PERSON_NAME] Crédito Persona Física Información del cliente (PF …" at bounding box center [362, 198] width 679 height 276
type input "OIDJ900131HJCRLS03"
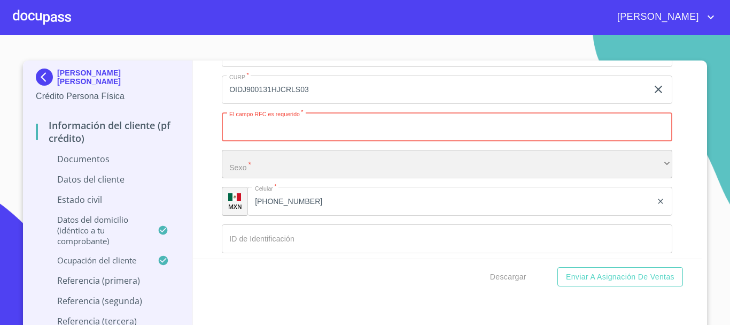
click at [259, 168] on div "​" at bounding box center [447, 164] width 451 height 29
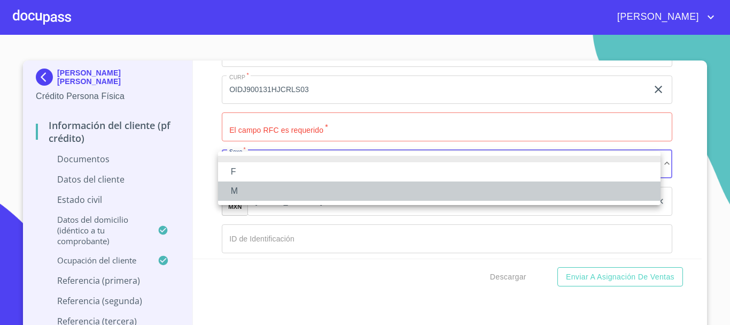
click at [252, 184] on li "M" at bounding box center [439, 190] width 443 height 19
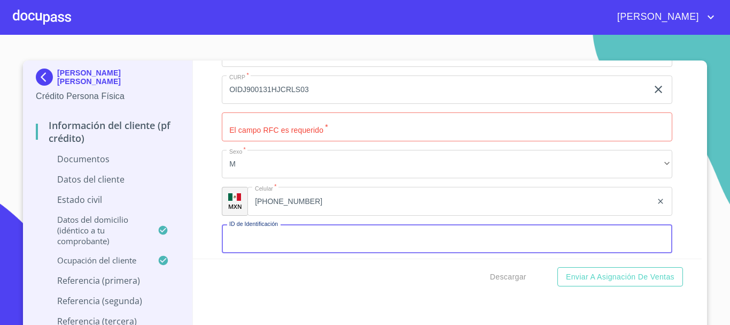
click at [271, 237] on input "Documento de identificación   *" at bounding box center [447, 238] width 451 height 29
type input "1802769832"
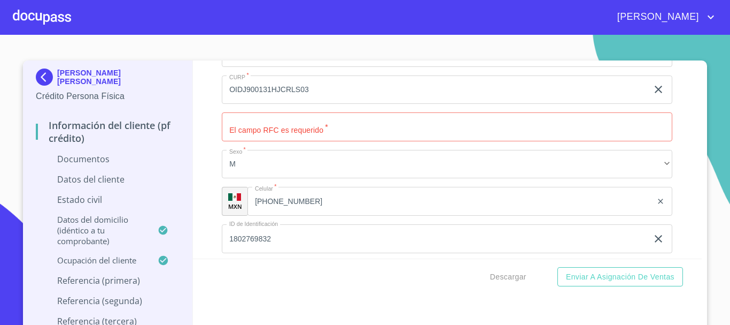
scroll to position [1745, 0]
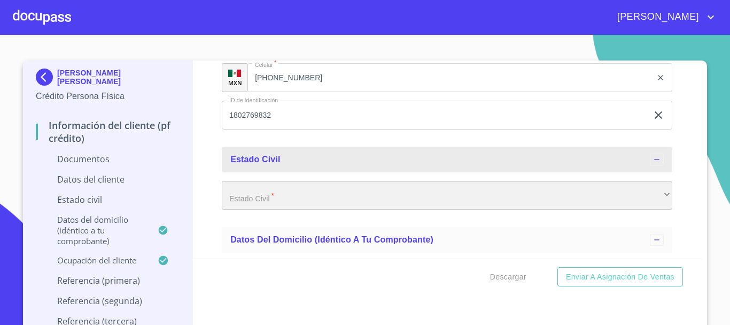
click at [288, 198] on div "​" at bounding box center [447, 195] width 451 height 29
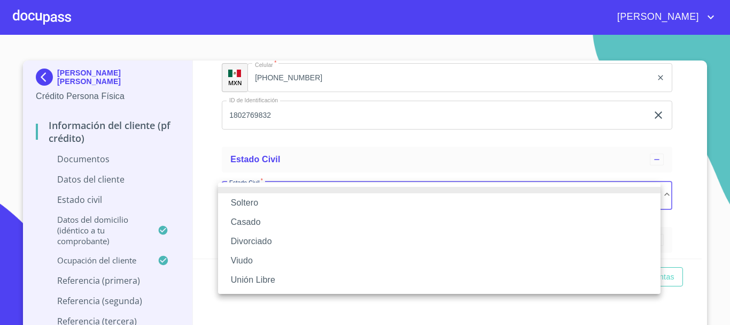
click at [257, 220] on li "Casado" at bounding box center [439, 221] width 443 height 19
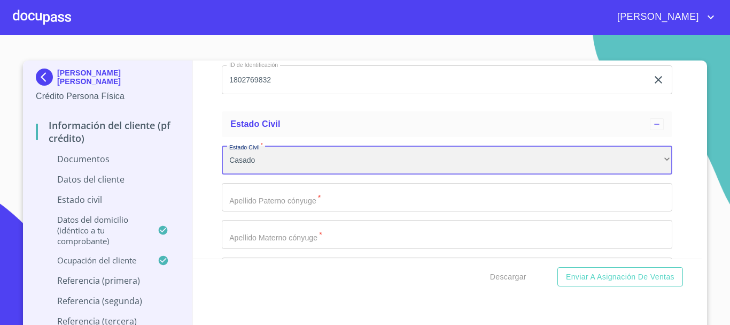
scroll to position [1906, 0]
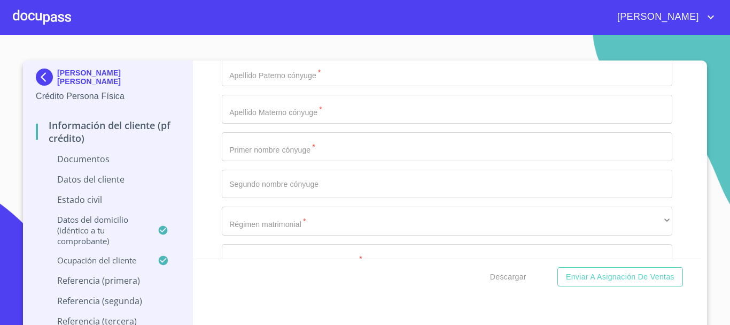
click at [293, 151] on input "Documento de identificación   *" at bounding box center [447, 146] width 451 height 29
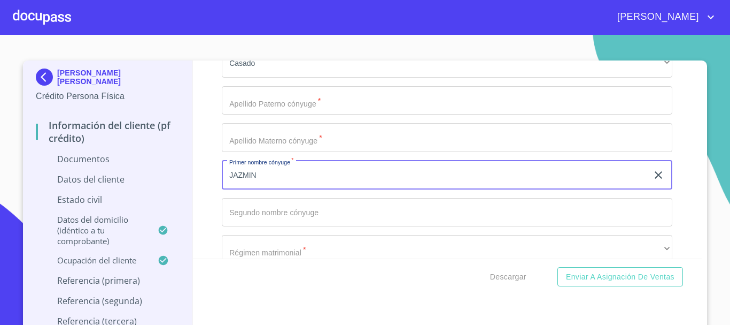
scroll to position [1852, 0]
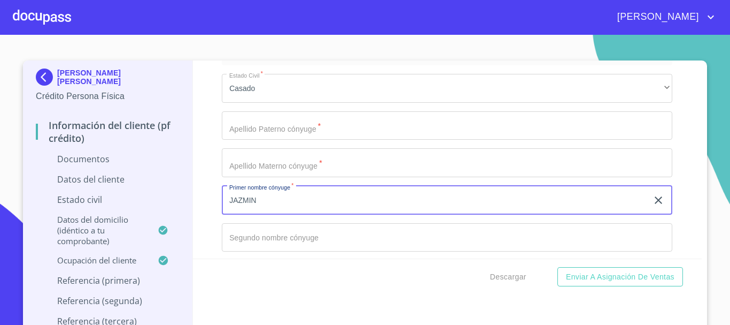
type input "JAZMIN"
click at [250, 235] on input "Documento de identificación   *" at bounding box center [447, 237] width 451 height 29
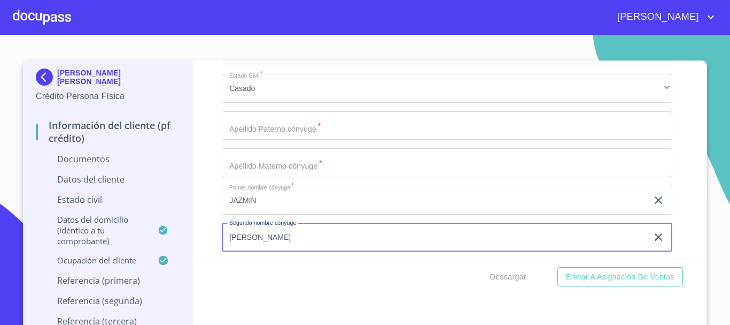
type input "[PERSON_NAME]"
click at [276, 137] on input "Documento de identificación   *" at bounding box center [447, 125] width 451 height 29
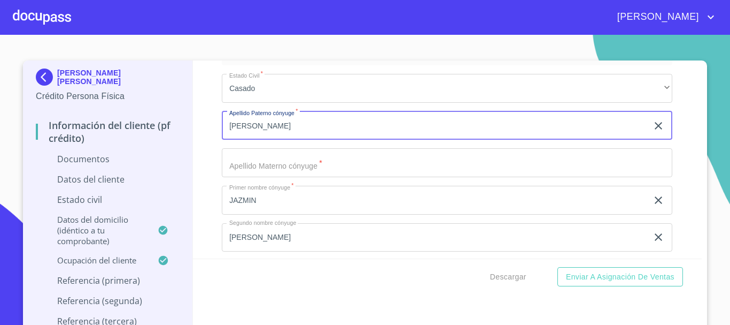
type input "[PERSON_NAME]"
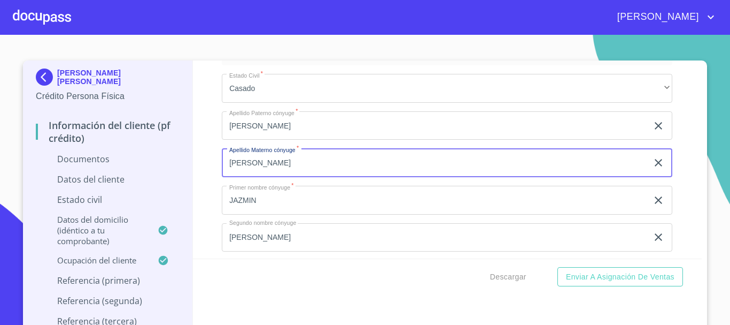
type input "[PERSON_NAME]"
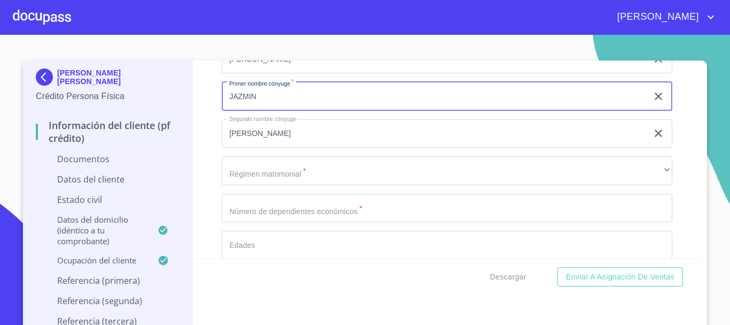
scroll to position [1959, 0]
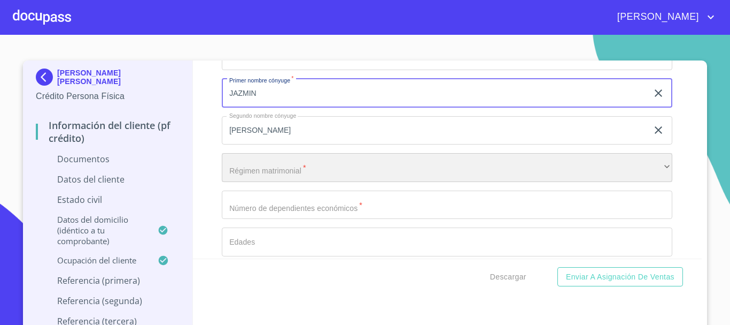
click at [297, 169] on div "​" at bounding box center [447, 167] width 451 height 29
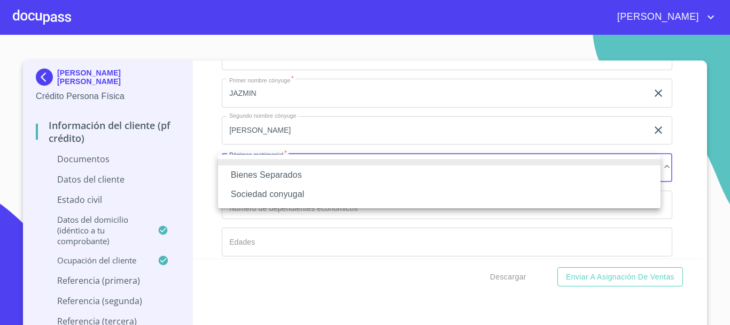
click at [270, 194] on li "Sociedad conyugal" at bounding box center [439, 193] width 443 height 19
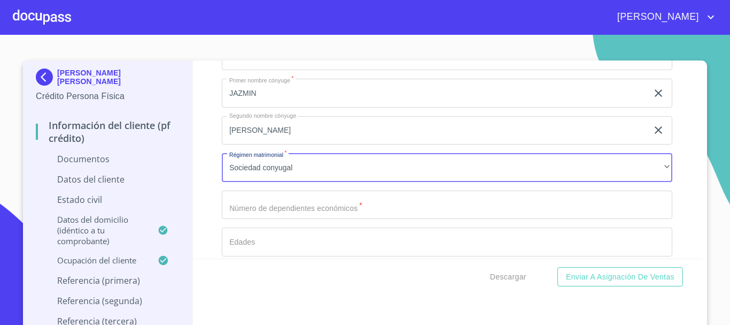
click at [283, 204] on input "Documento de identificación   *" at bounding box center [447, 204] width 451 height 29
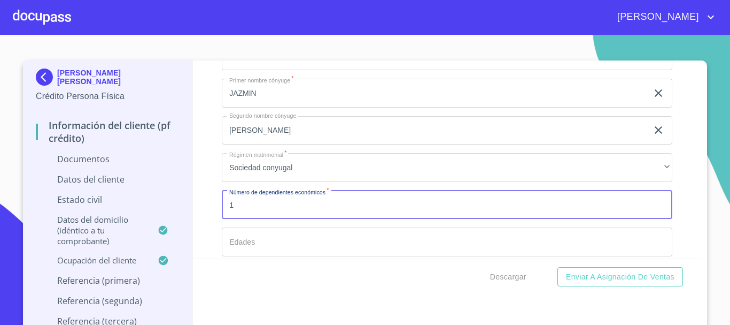
type input "1"
type input "15"
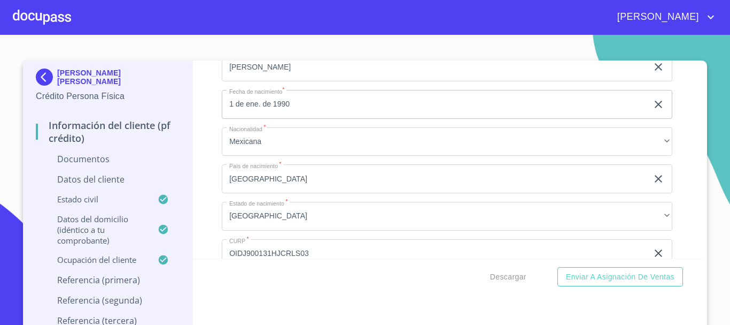
scroll to position [1551, 0]
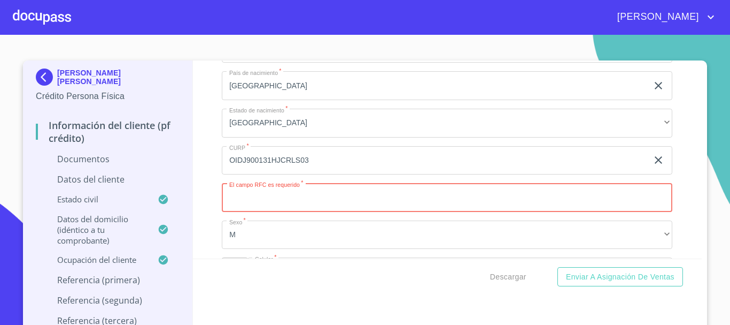
click at [319, 206] on input "Documento de identificación   *" at bounding box center [447, 197] width 451 height 29
type input "OIDJ90013176A"
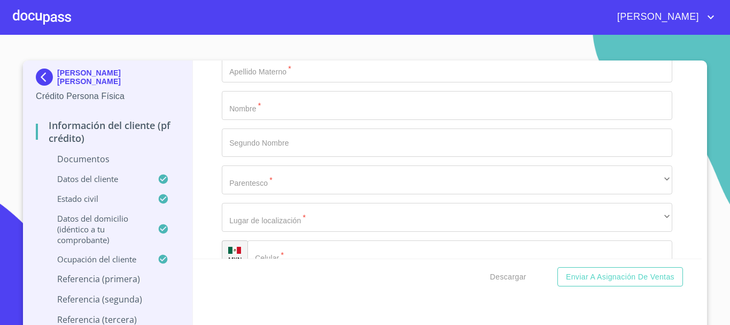
scroll to position [4103, 0]
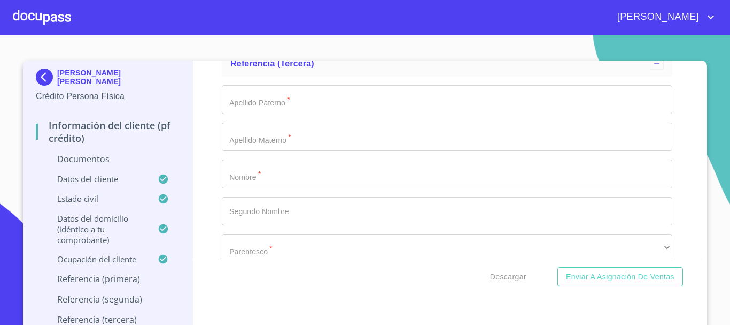
click at [316, 99] on input "Documento de identificación   *" at bounding box center [447, 99] width 451 height 29
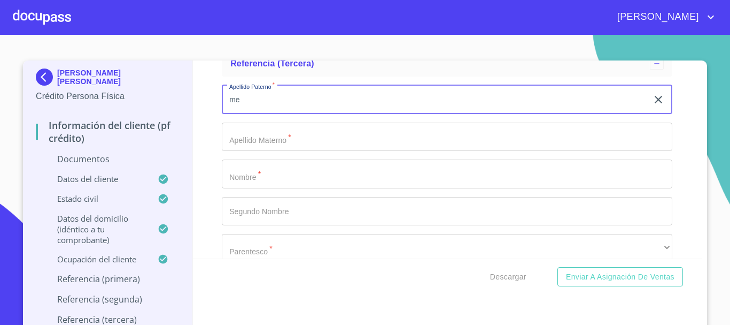
type input "m"
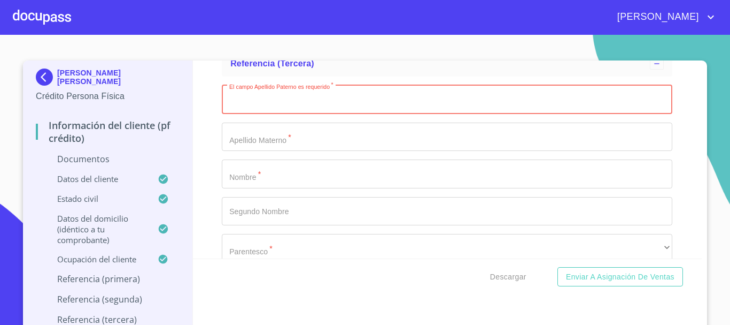
click at [236, 177] on input "Documento de identificación   *" at bounding box center [447, 173] width 451 height 29
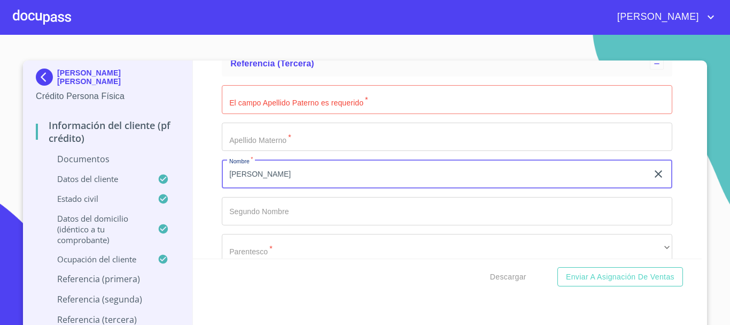
type input "[PERSON_NAME]"
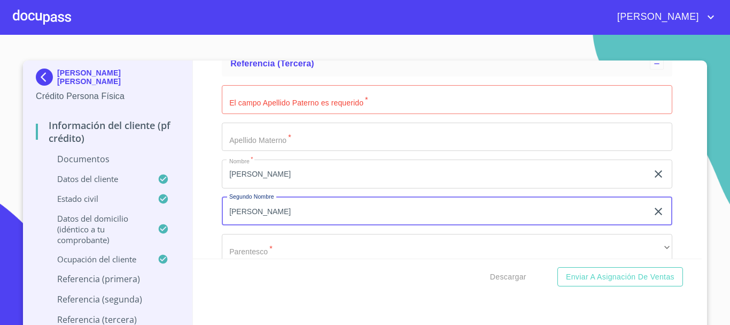
type input "[PERSON_NAME]"
click at [298, 106] on input "Documento de identificación   *" at bounding box center [447, 99] width 451 height 29
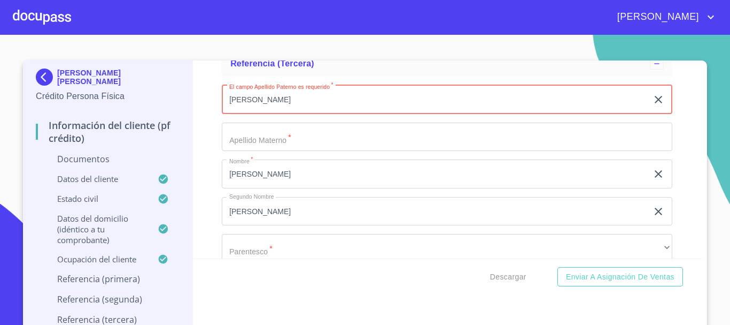
type input "[PERSON_NAME]"
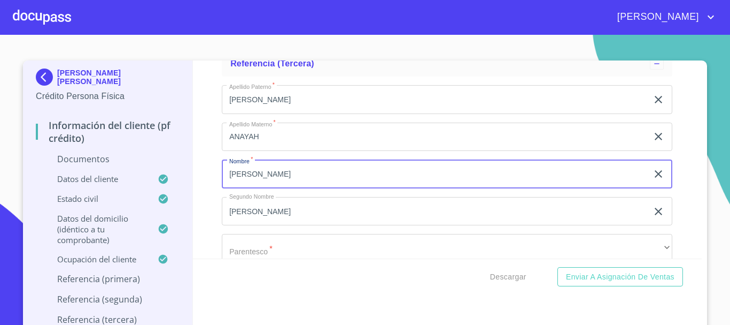
click at [265, 136] on input "ANAYAH" at bounding box center [435, 136] width 426 height 29
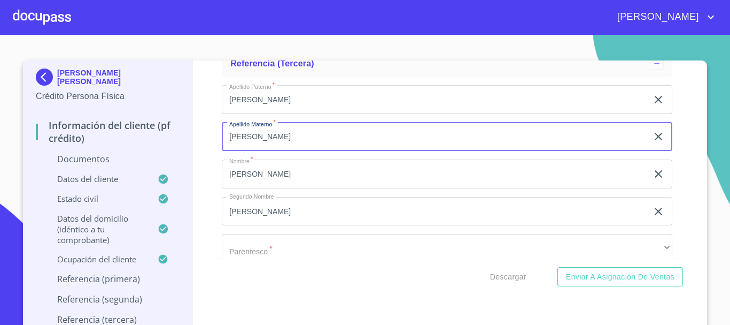
type input "[PERSON_NAME]"
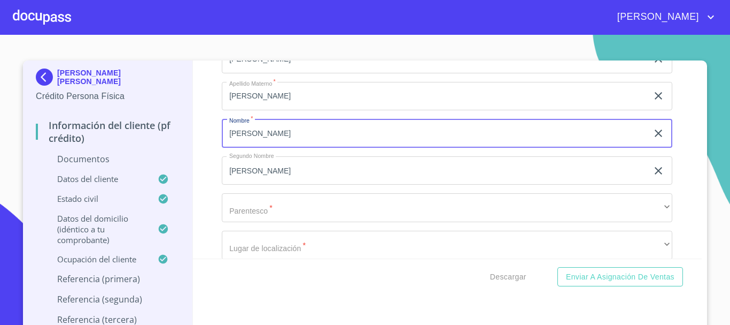
scroll to position [4210, 0]
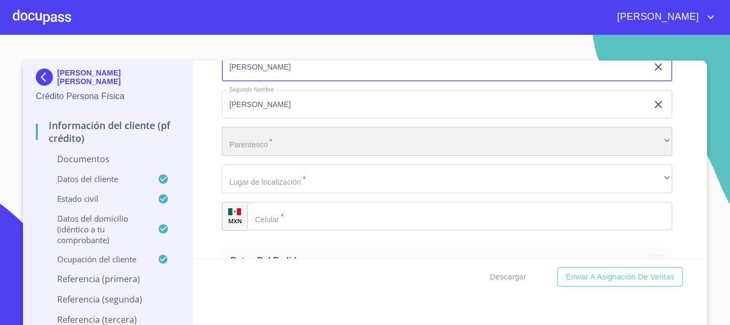
click at [250, 138] on div "​" at bounding box center [447, 141] width 451 height 29
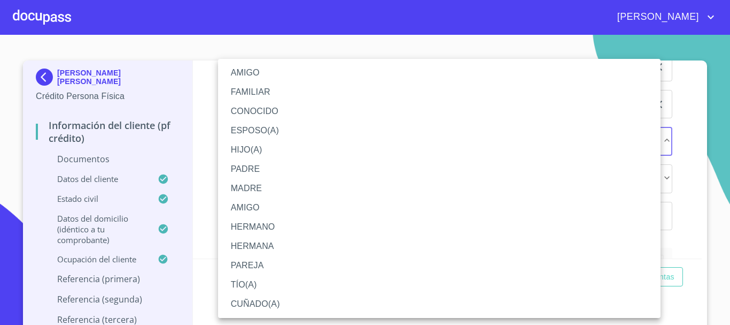
click at [263, 304] on li "CUÑADO(A)" at bounding box center [439, 303] width 443 height 19
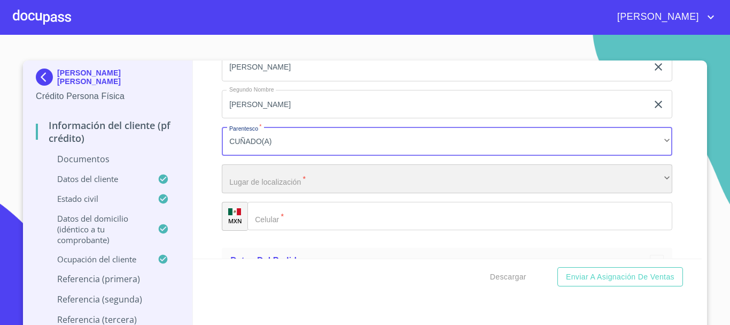
click at [276, 188] on div "​" at bounding box center [447, 178] width 451 height 29
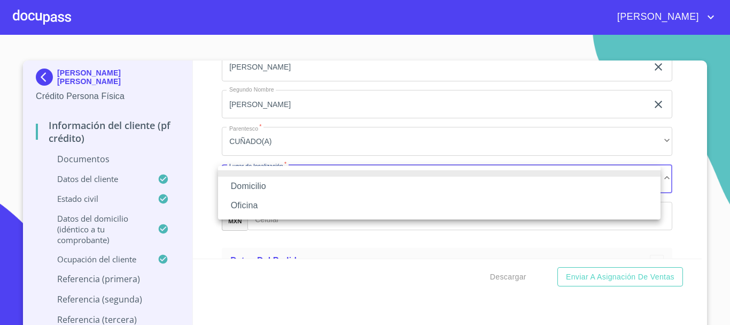
click at [276, 188] on li "Domicilio" at bounding box center [439, 185] width 443 height 19
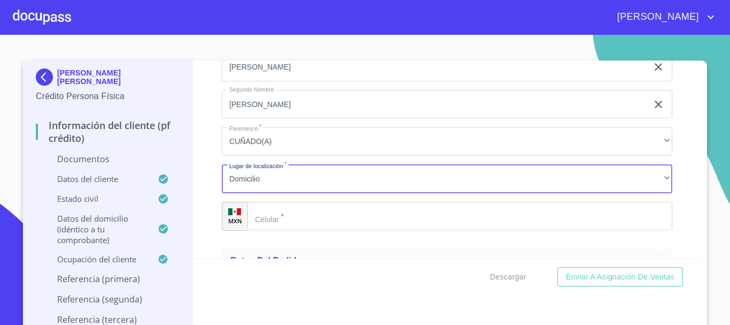
click at [277, 223] on input "Documento de identificación   *" at bounding box center [460, 216] width 425 height 29
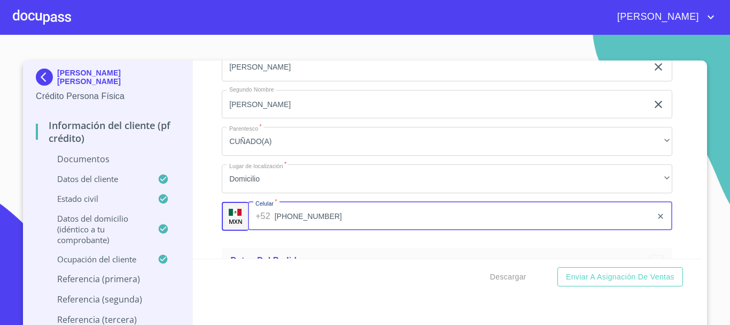
type input "[PHONE_NUMBER]"
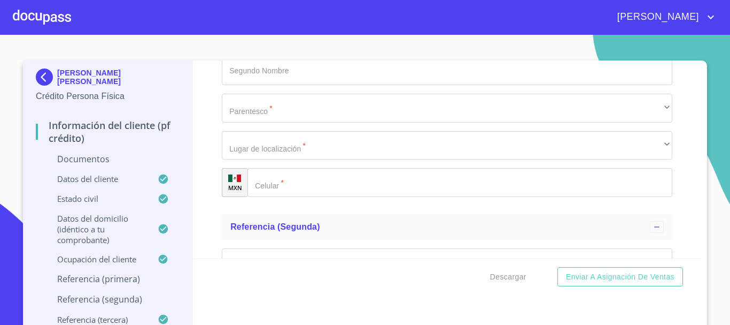
scroll to position [3568, 0]
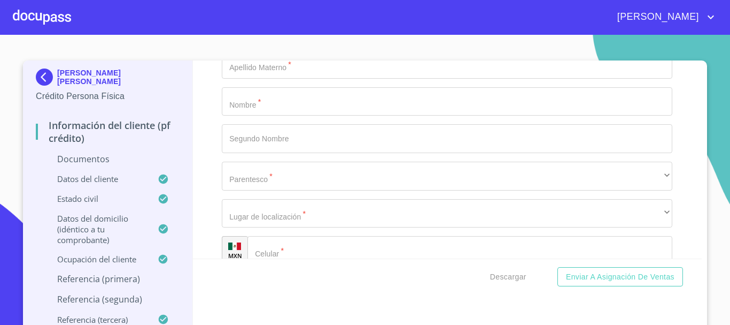
click at [705, 111] on section "[PERSON_NAME] [PERSON_NAME] Crédito Persona Física Información del cliente (PF …" at bounding box center [365, 180] width 730 height 290
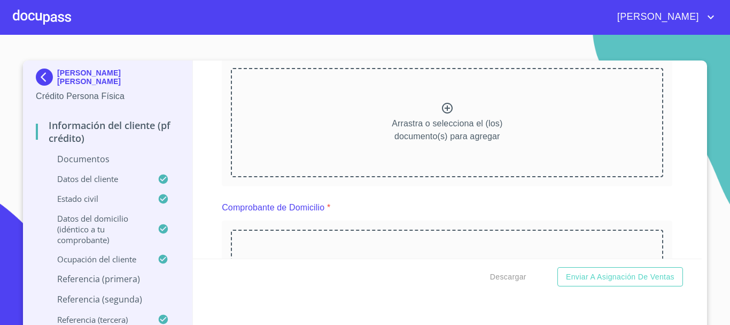
scroll to position [160, 0]
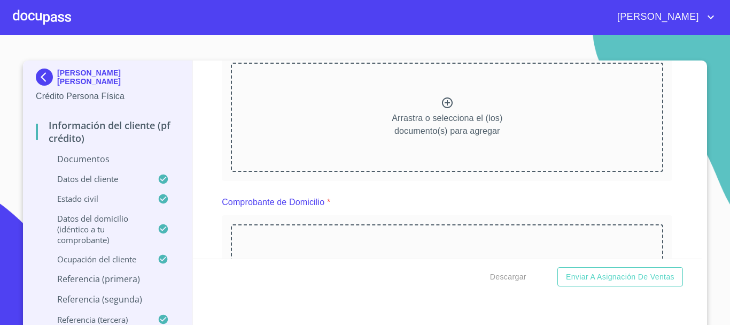
click at [442, 103] on icon at bounding box center [447, 102] width 11 height 11
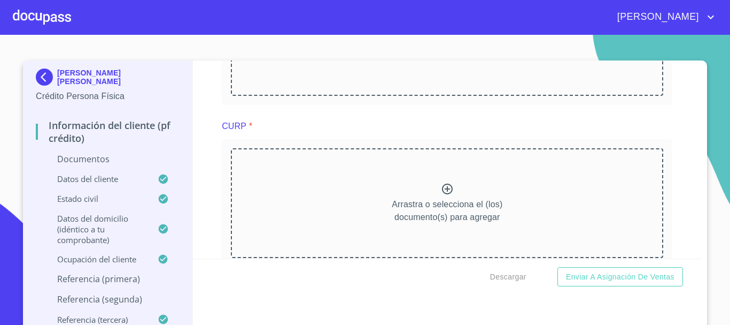
scroll to position [909, 0]
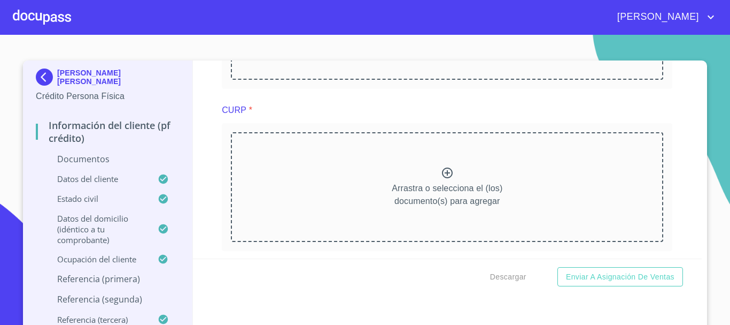
scroll to position [1390, 0]
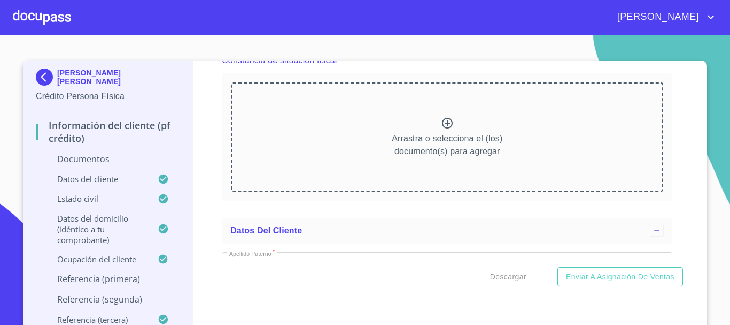
scroll to position [1826, 0]
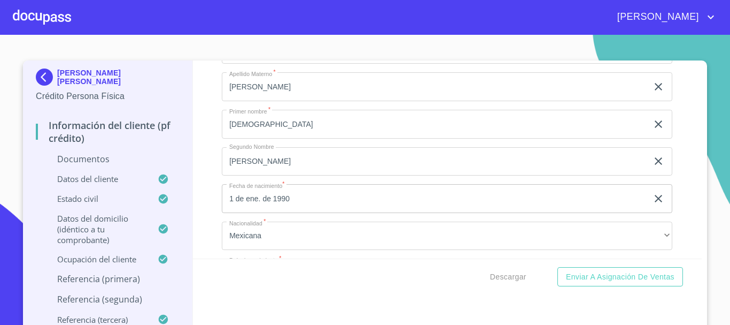
scroll to position [2339, 0]
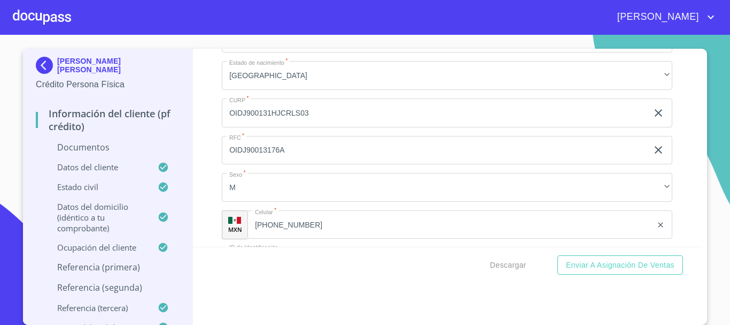
scroll to position [2714, 0]
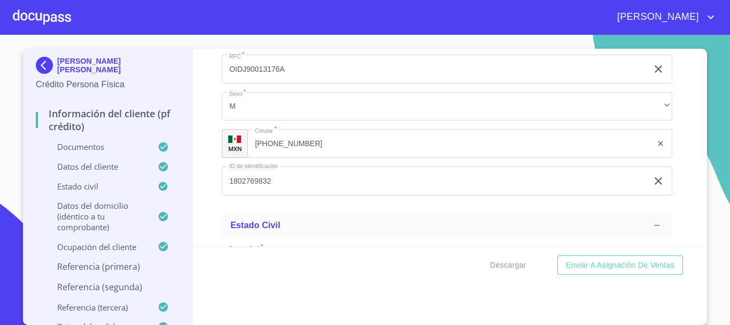
scroll to position [3141, 0]
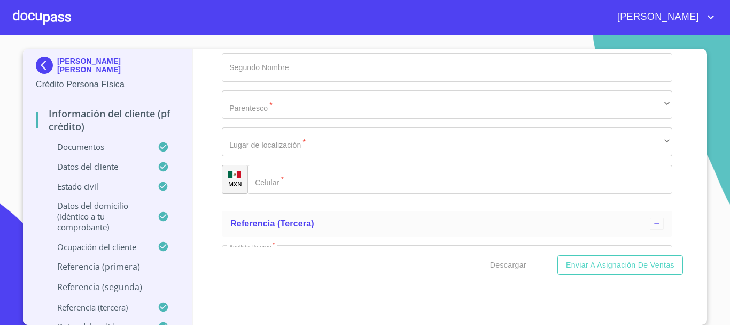
scroll to position [5868, 0]
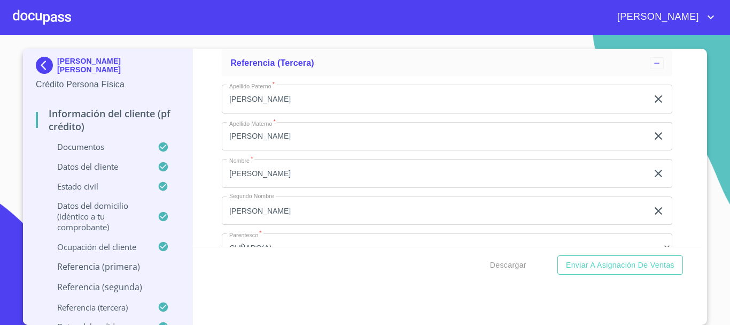
type input "[PERSON_NAME]"
type input "CESAR"
type input "[PERSON_NAME]"
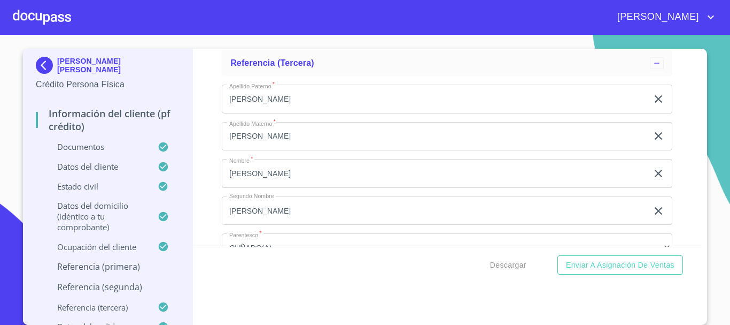
scroll to position [5887, 0]
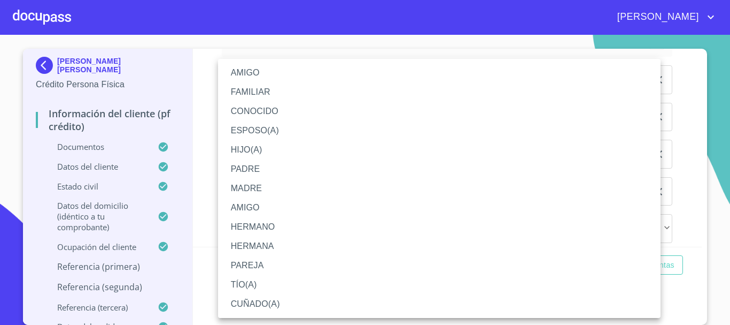
click at [262, 74] on li "AMIGO" at bounding box center [439, 72] width 443 height 19
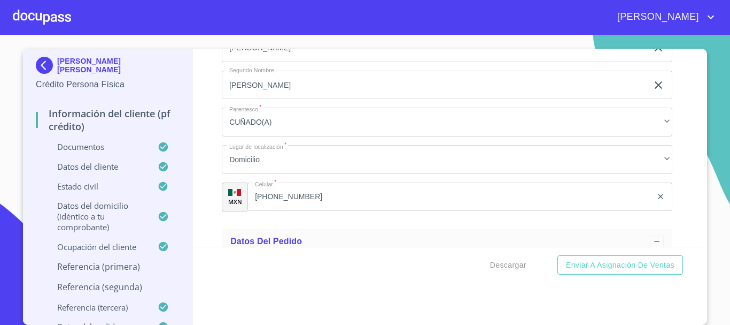
scroll to position [5994, 0]
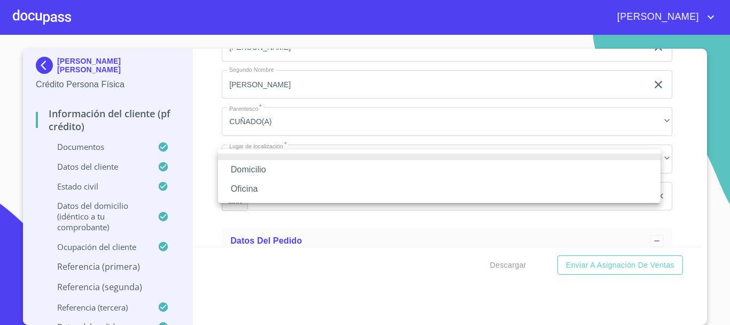
click at [283, 176] on li "Domicilio" at bounding box center [439, 169] width 443 height 19
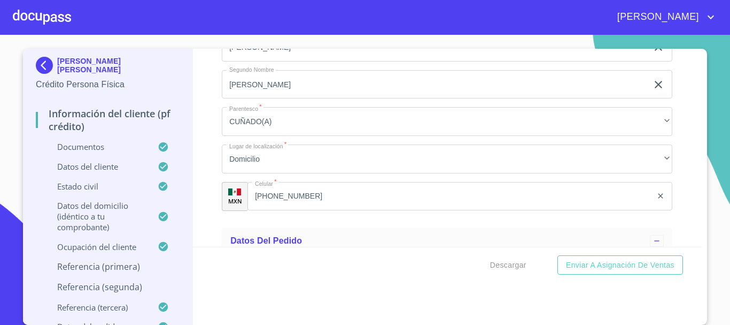
type input "[PHONE_NUMBER]"
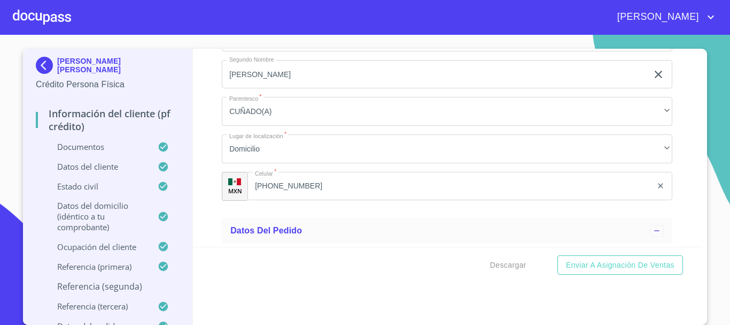
scroll to position [6111, 0]
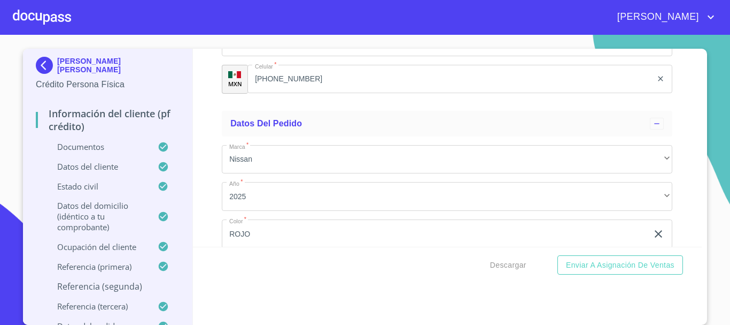
type input "[PERSON_NAME]"
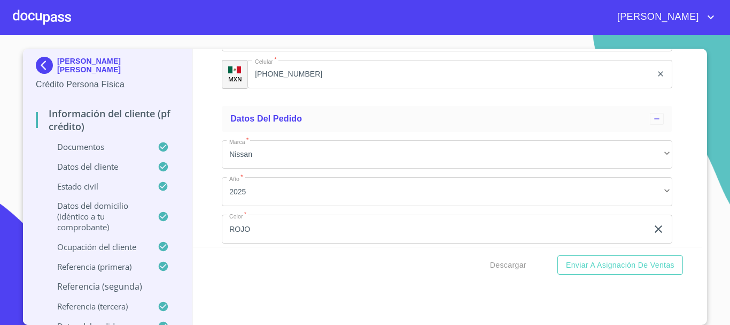
type input "MARIO"
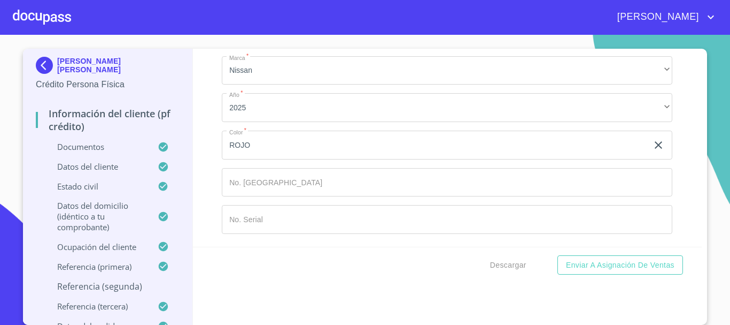
type input "[PERSON_NAME]"
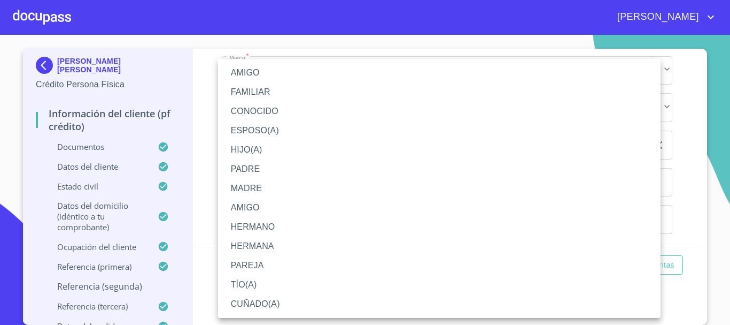
click at [234, 69] on li "AMIGO" at bounding box center [439, 72] width 443 height 19
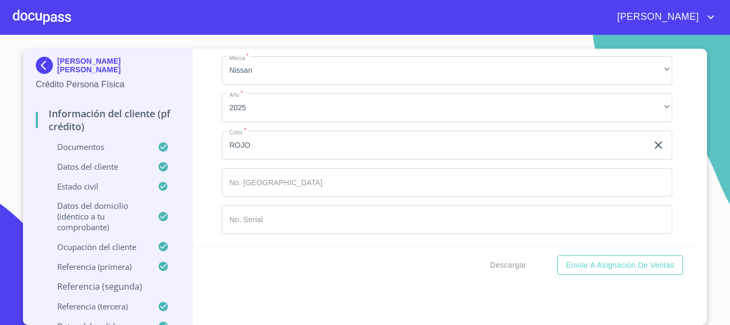
scroll to position [6345, 0]
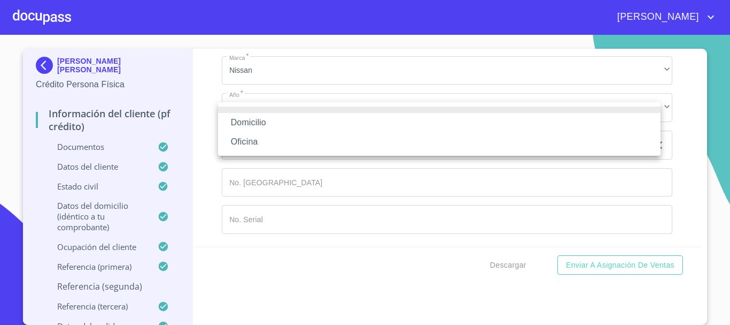
click at [269, 113] on li "Domicilio" at bounding box center [439, 122] width 443 height 19
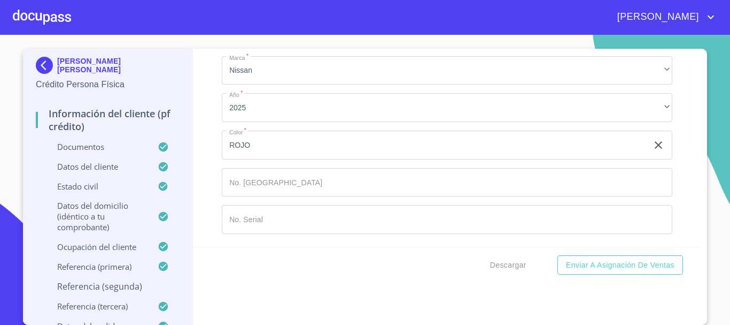
type input "[PHONE_NUMBER]"
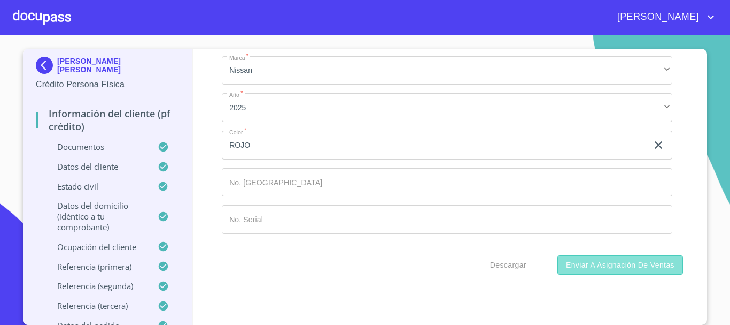
click at [618, 266] on span "Enviar a Asignación de Ventas" at bounding box center [620, 264] width 109 height 13
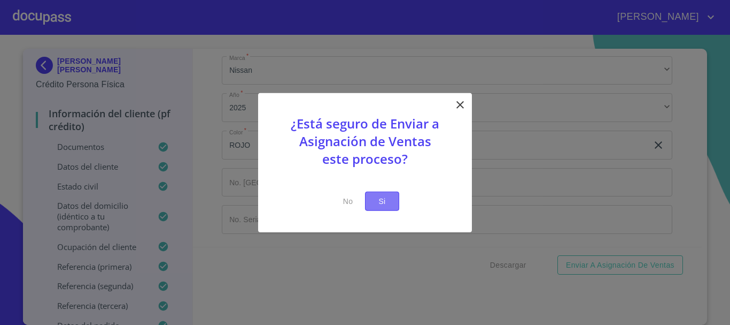
click at [388, 207] on span "Si" at bounding box center [382, 200] width 17 height 13
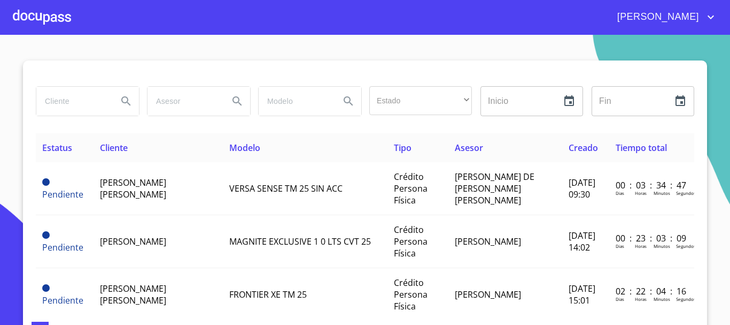
click at [61, 18] on div at bounding box center [42, 17] width 58 height 34
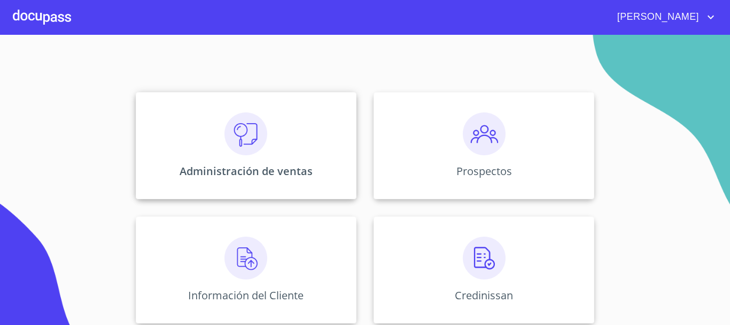
scroll to position [160, 0]
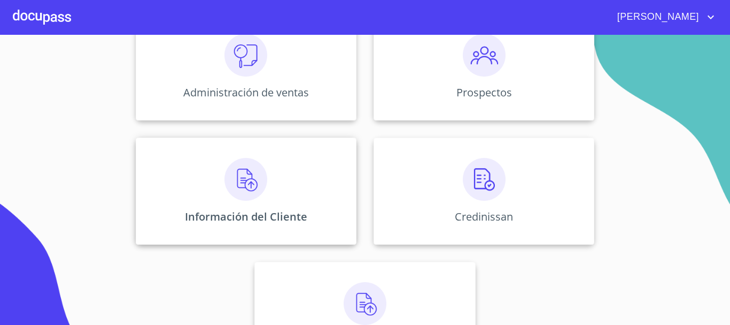
click at [237, 195] on img at bounding box center [246, 179] width 43 height 43
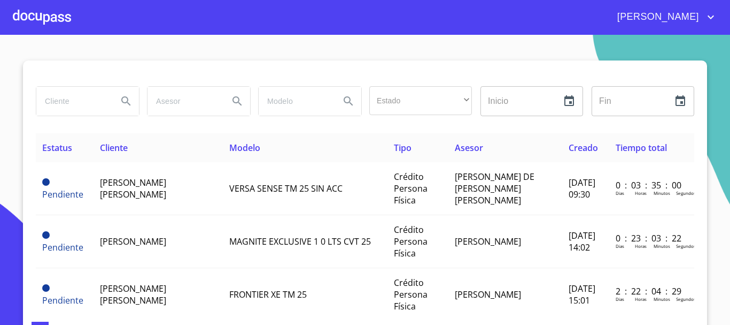
click at [78, 103] on input "search" at bounding box center [72, 101] width 73 height 29
type input "[PERSON_NAME] [PERSON_NAME]"
click at [121, 98] on icon "Search" at bounding box center [125, 100] width 9 height 9
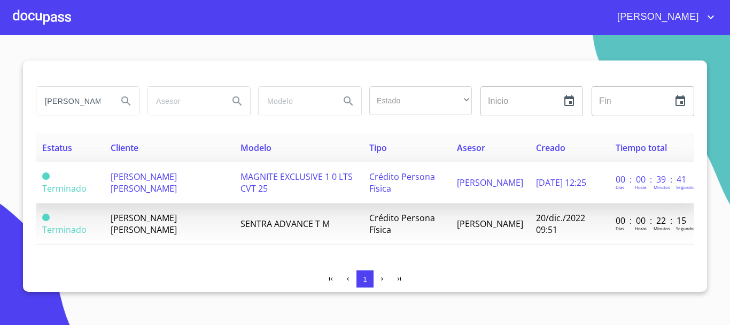
click at [137, 183] on span "[PERSON_NAME] [PERSON_NAME]" at bounding box center [144, 183] width 66 height 24
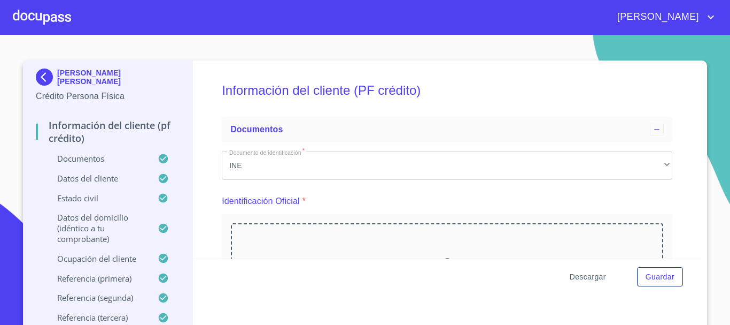
click at [577, 277] on span "Descargar" at bounding box center [588, 276] width 36 height 13
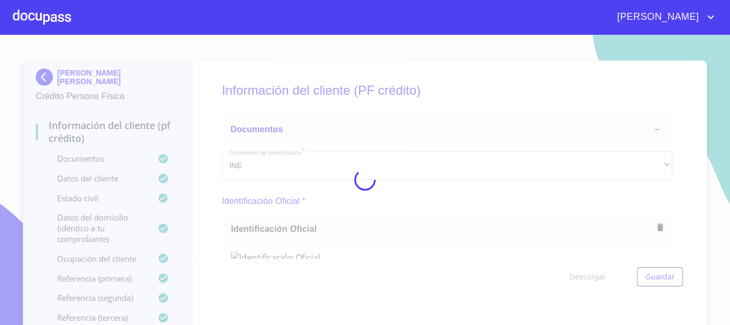
scroll to position [2426, 0]
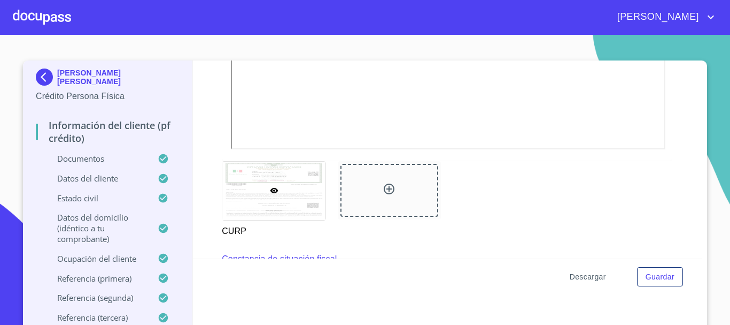
click at [595, 277] on span "Descargar" at bounding box center [588, 276] width 36 height 13
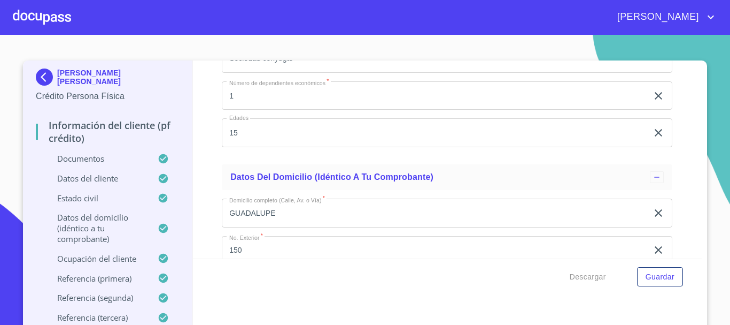
scroll to position [3737, 0]
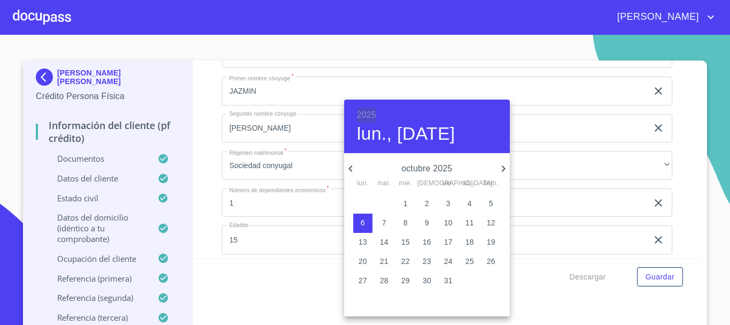
click at [366, 113] on h6 "2025" at bounding box center [366, 114] width 19 height 15
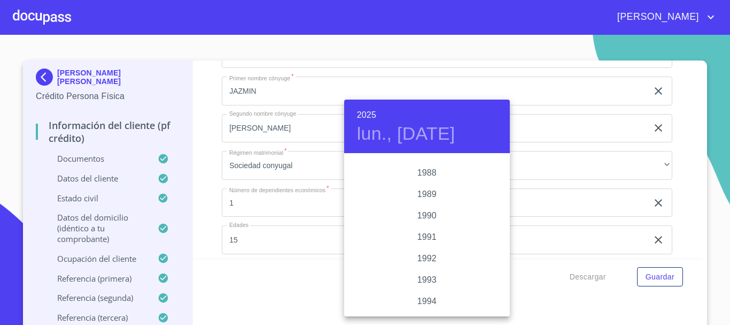
scroll to position [1326, 0]
click at [419, 230] on div "1990" at bounding box center [427, 229] width 166 height 21
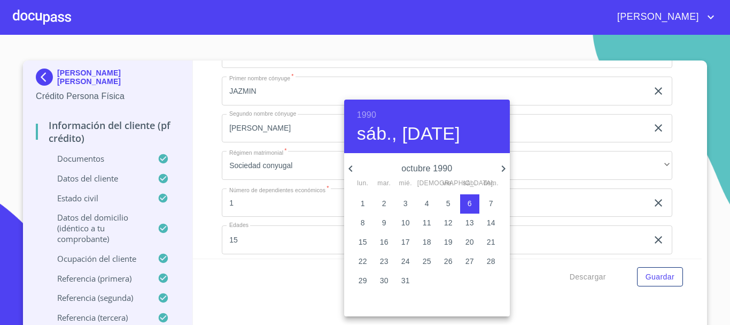
click at [351, 167] on icon "button" at bounding box center [351, 168] width 4 height 6
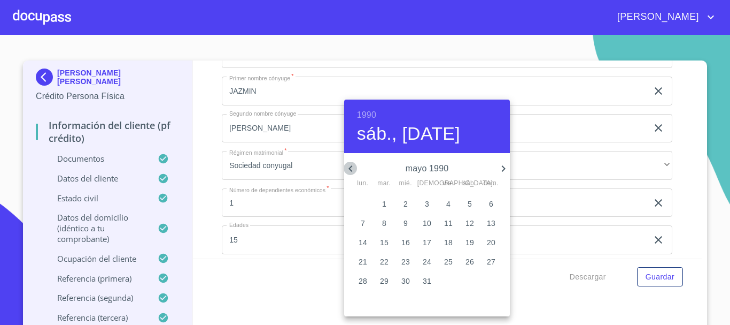
click at [351, 167] on icon "button" at bounding box center [351, 168] width 4 height 6
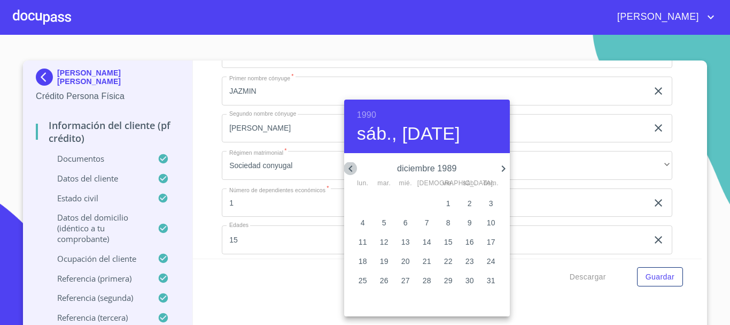
click at [351, 167] on icon "button" at bounding box center [351, 168] width 4 height 6
click at [503, 166] on icon "button" at bounding box center [503, 168] width 4 height 6
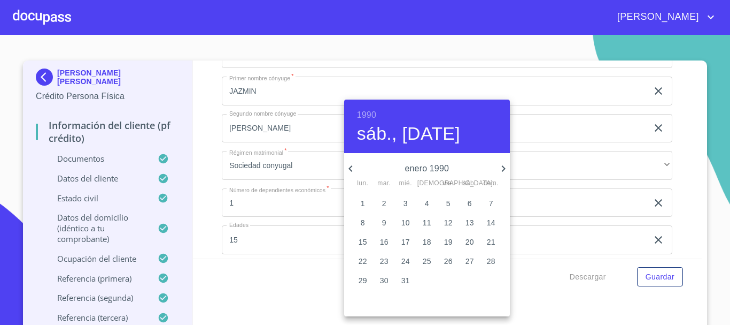
click at [406, 280] on p "31" at bounding box center [405, 280] width 9 height 11
type input "31 de ene. de 1990"
click at [675, 186] on div at bounding box center [365, 162] width 730 height 325
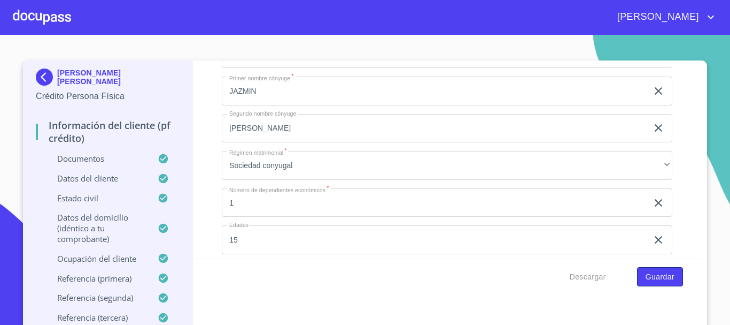
click at [661, 280] on span "Guardar" at bounding box center [660, 276] width 29 height 13
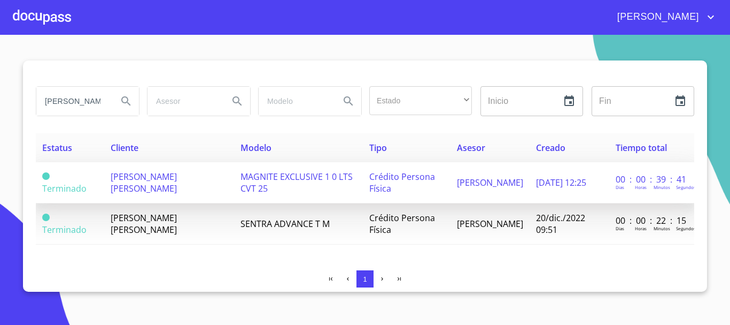
click at [130, 189] on span "[PERSON_NAME] [PERSON_NAME]" at bounding box center [144, 183] width 66 height 24
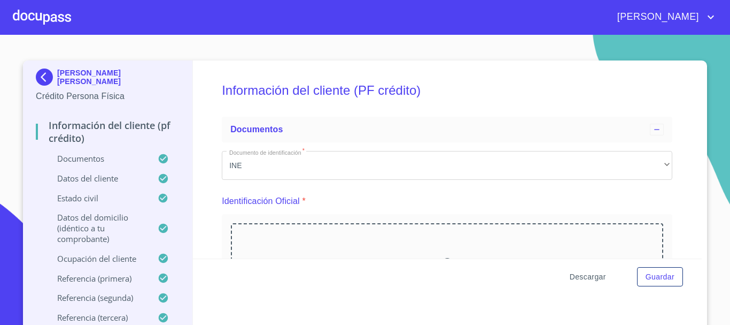
click at [590, 277] on span "Descargar" at bounding box center [588, 276] width 36 height 13
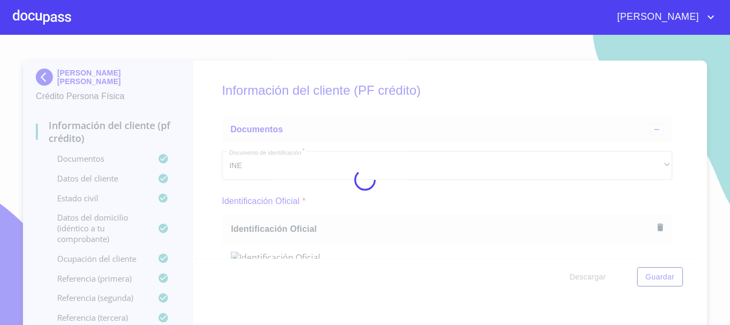
scroll to position [2426, 0]
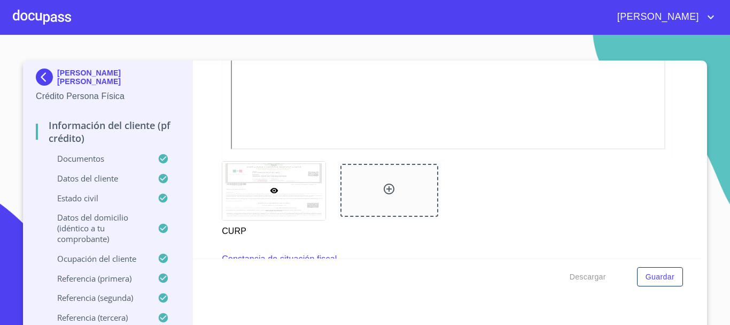
click at [44, 21] on div at bounding box center [42, 17] width 58 height 34
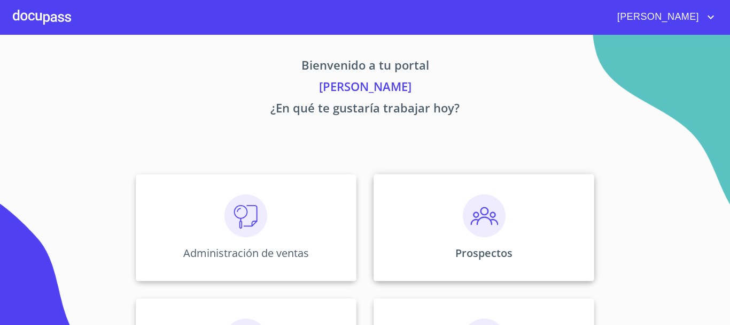
click at [485, 214] on img at bounding box center [484, 215] width 43 height 43
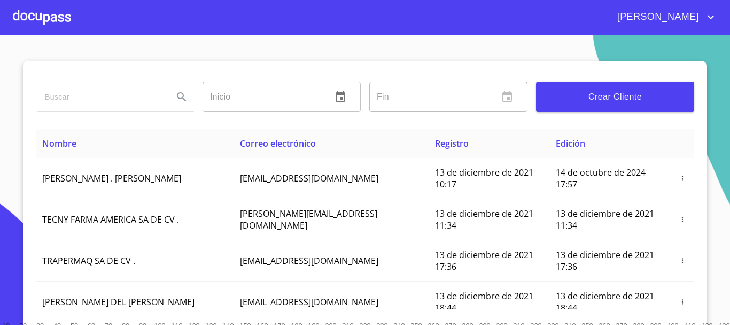
click at [70, 98] on input "search" at bounding box center [100, 96] width 128 height 29
click at [597, 88] on button "Crear Cliente" at bounding box center [615, 97] width 158 height 30
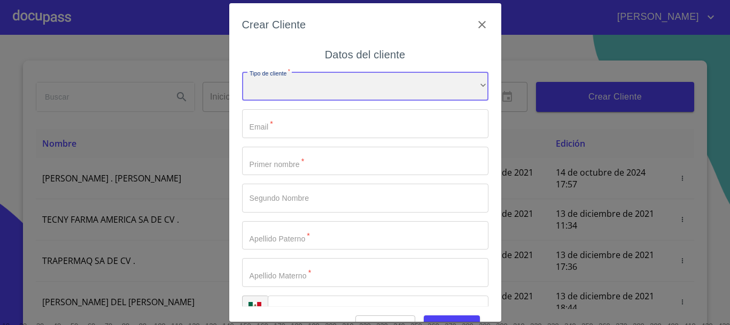
click at [322, 87] on div "​" at bounding box center [365, 86] width 246 height 29
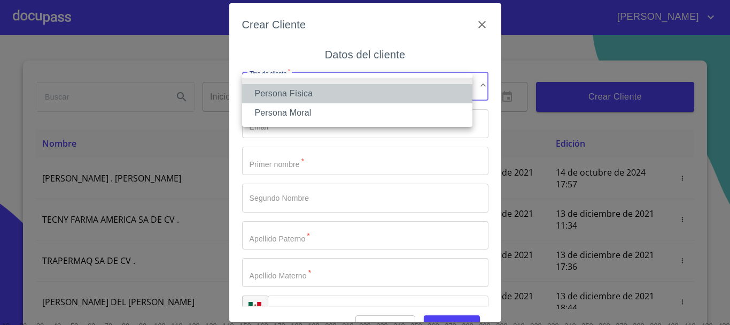
click at [285, 102] on li "Persona Física" at bounding box center [357, 93] width 230 height 19
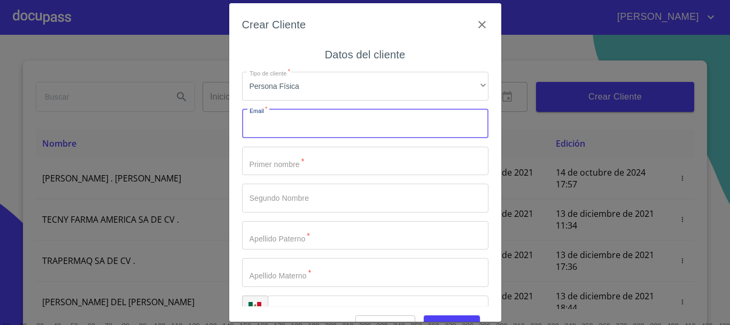
click at [281, 121] on input "Tipo de cliente   *" at bounding box center [365, 123] width 246 height 29
type input "[EMAIL_ADDRESS][DOMAIN_NAME]"
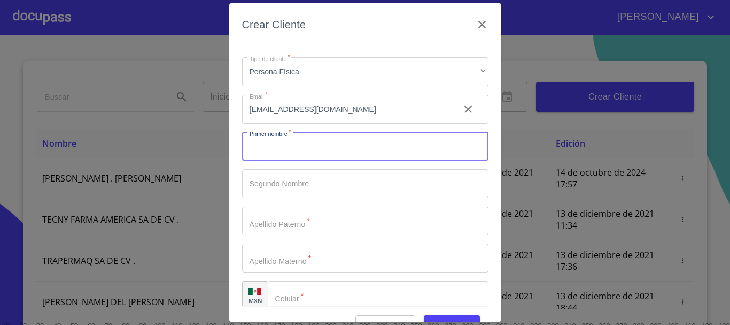
scroll to position [27, 0]
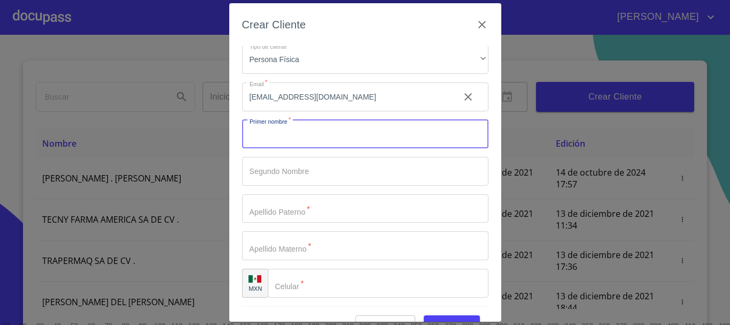
click at [324, 288] on input "Tipo de cliente   *" at bounding box center [378, 282] width 221 height 29
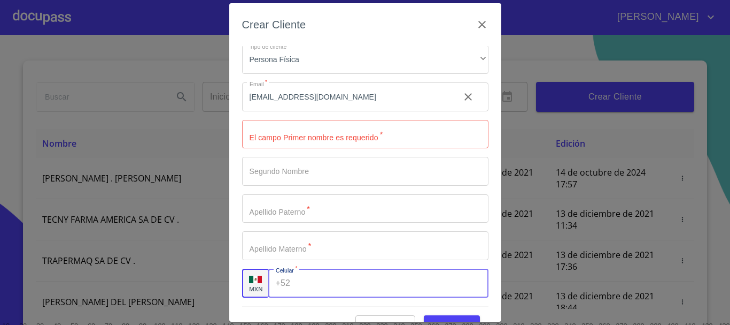
click at [328, 283] on input "Tipo de cliente   *" at bounding box center [392, 282] width 194 height 29
type input "[PHONE_NUMBER]"
click at [328, 138] on input "Tipo de cliente   *" at bounding box center [365, 134] width 246 height 29
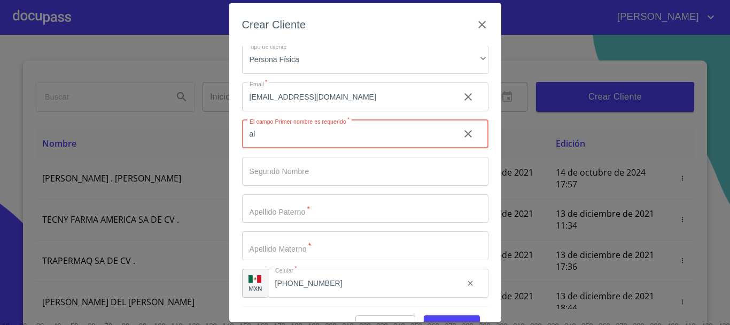
type input "a"
type input "ALEJANDRA"
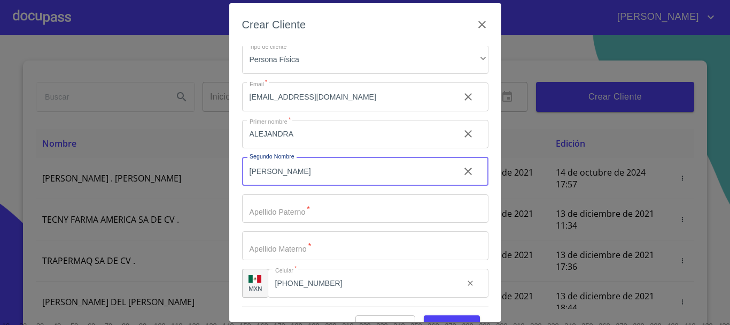
type input "[PERSON_NAME]"
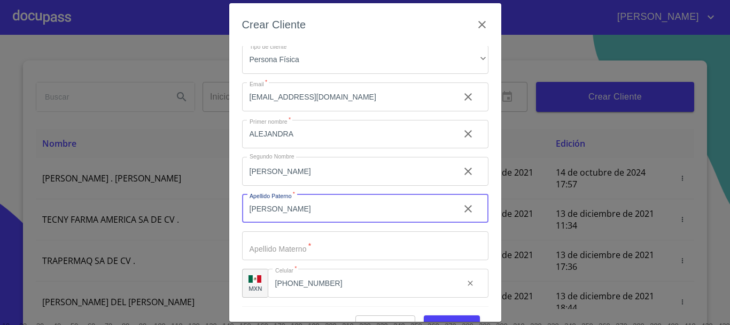
type input "[PERSON_NAME]"
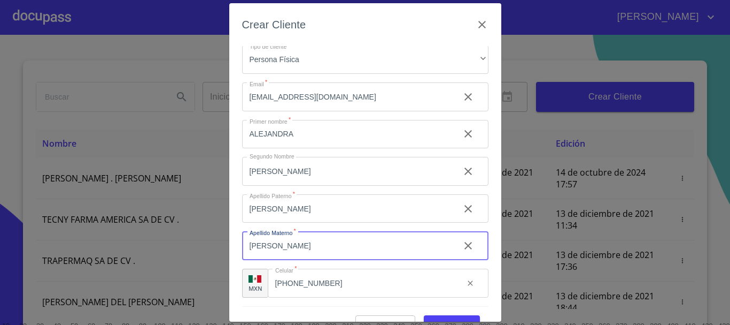
type input "[PERSON_NAME]"
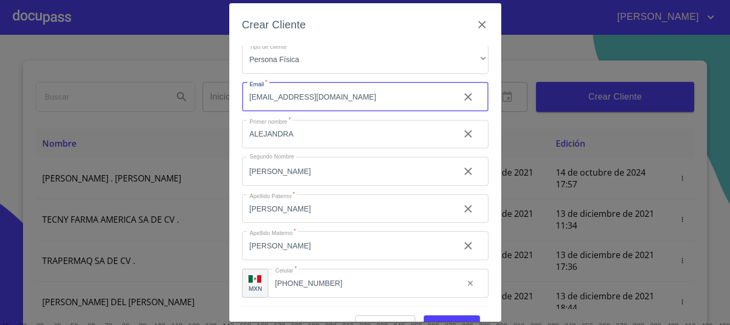
drag, startPoint x: 356, startPoint y: 97, endPoint x: 218, endPoint y: 94, distance: 138.0
click at [218, 94] on div "Crear Cliente Datos del cliente Tipo de cliente   * Persona Física ​ Email   * …" at bounding box center [365, 162] width 730 height 325
type input "J"
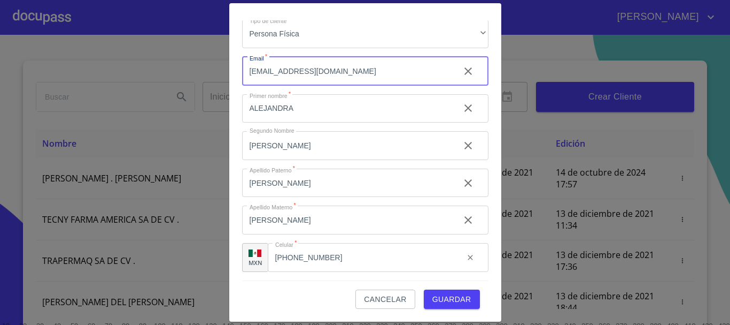
type input "[EMAIL_ADDRESS][DOMAIN_NAME]"
click at [432, 296] on span "Guardar" at bounding box center [451, 298] width 39 height 13
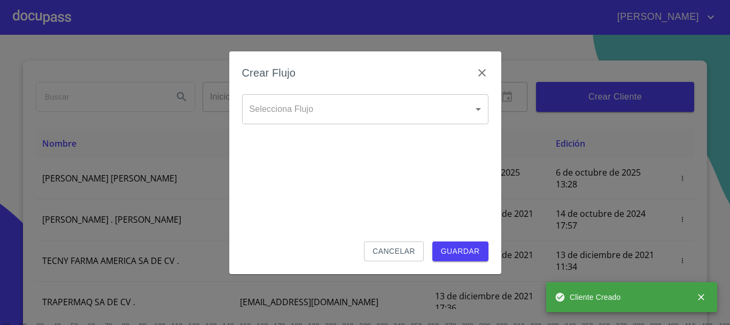
click at [343, 110] on body "[PERSON_NAME] ​ Fin ​ Crear Cliente Nombre Correo electrónico Registro Edición …" at bounding box center [365, 162] width 730 height 325
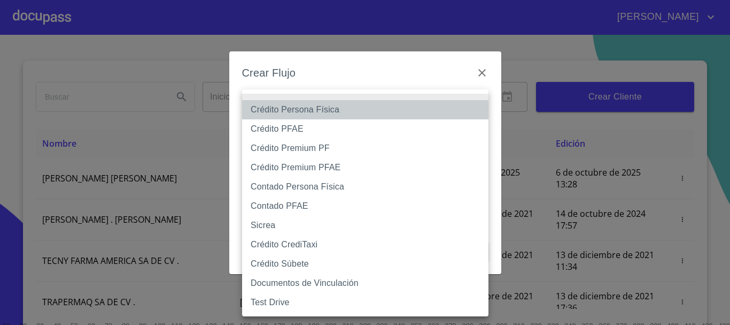
click at [309, 113] on li "Crédito Persona Física" at bounding box center [365, 109] width 246 height 19
type input "61b033e49b8c202ad5bb7912"
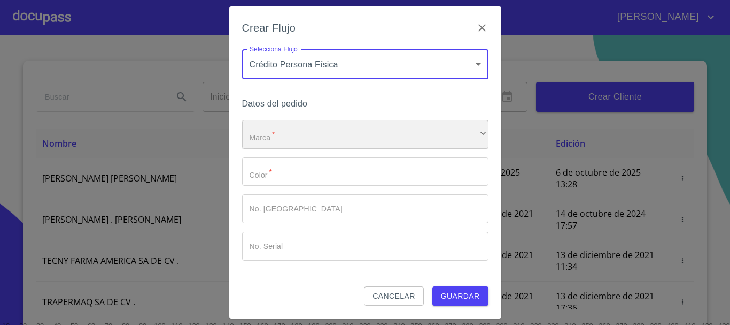
click at [289, 141] on div "​" at bounding box center [365, 134] width 246 height 29
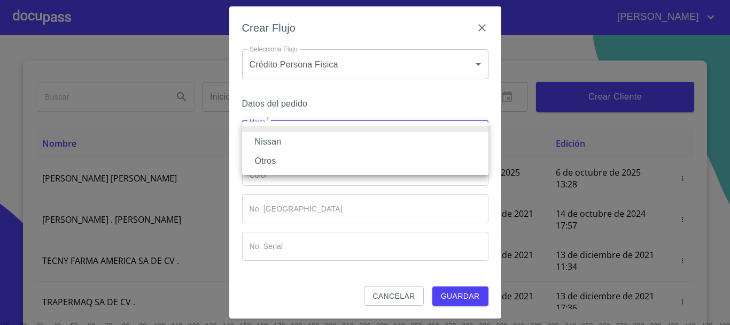
click at [284, 141] on li "Nissan" at bounding box center [365, 141] width 246 height 19
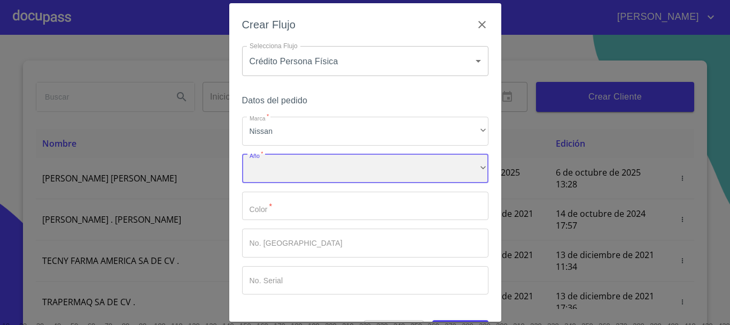
click at [289, 162] on div "​" at bounding box center [365, 168] width 246 height 29
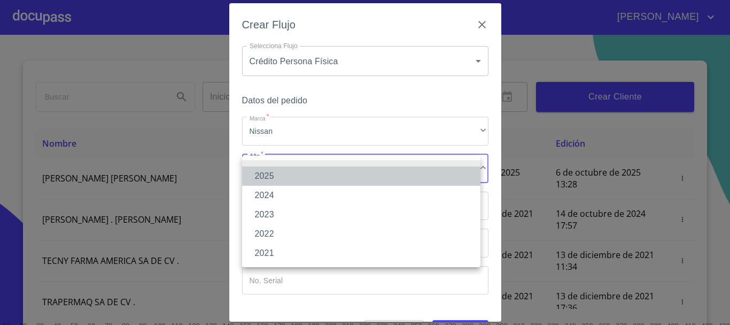
click at [286, 181] on li "2025" at bounding box center [361, 175] width 238 height 19
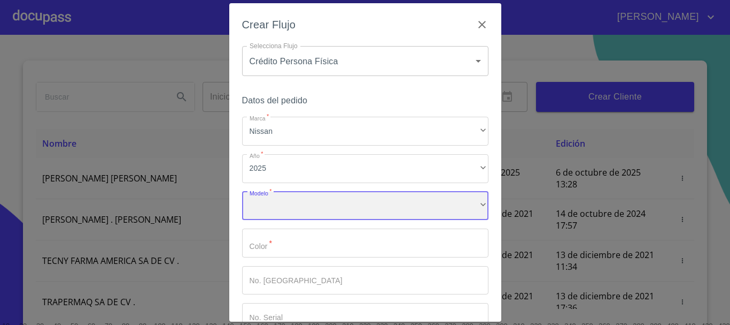
click at [286, 200] on div "​" at bounding box center [365, 205] width 246 height 29
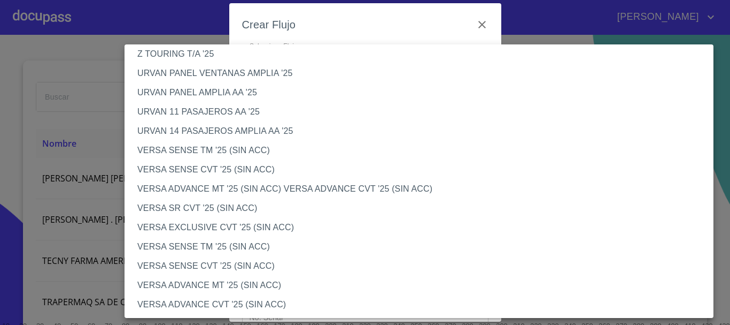
scroll to position [374, 0]
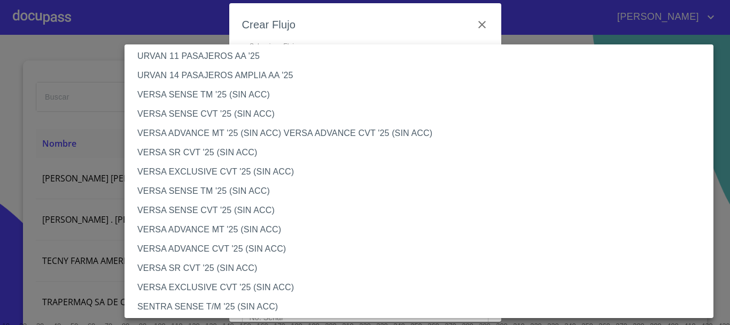
click at [215, 225] on li "VERSA ADVANCE MT '25 (SIN ACC)" at bounding box center [423, 229] width 597 height 19
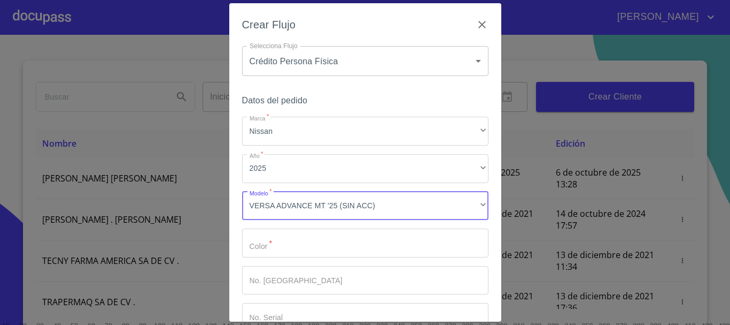
click at [306, 244] on input "Marca   *" at bounding box center [365, 242] width 246 height 29
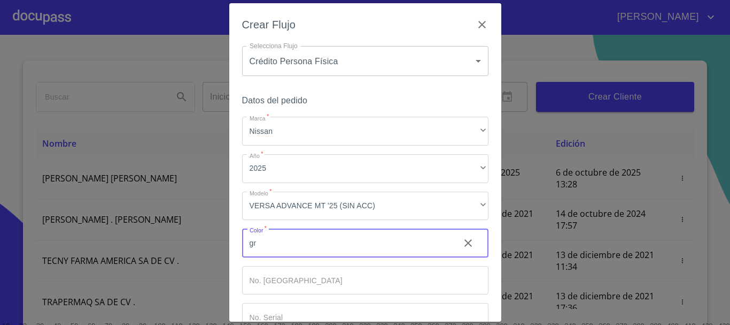
type input "g"
type input "GRIS"
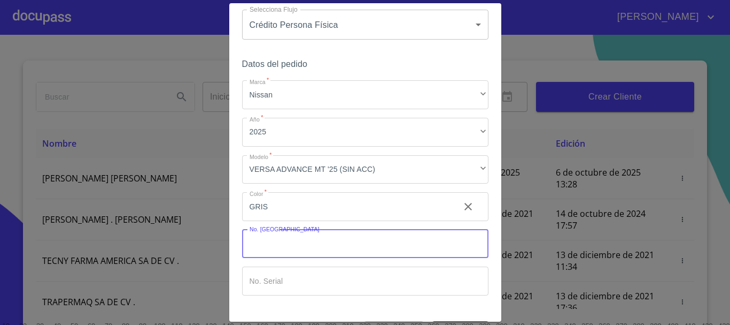
scroll to position [68, 0]
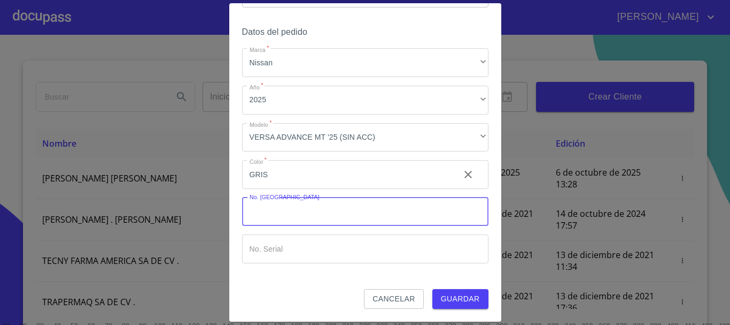
click at [457, 296] on span "Guardar" at bounding box center [460, 298] width 39 height 13
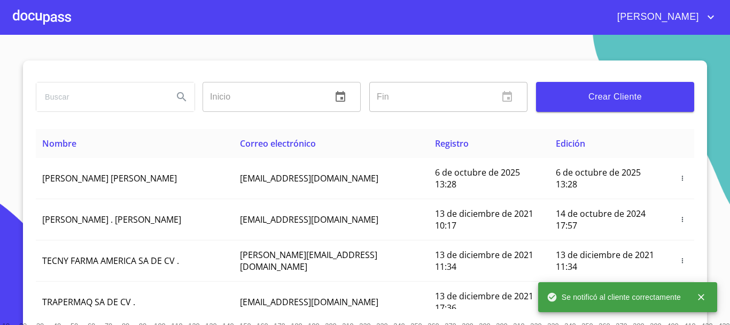
click at [50, 20] on div at bounding box center [42, 17] width 58 height 34
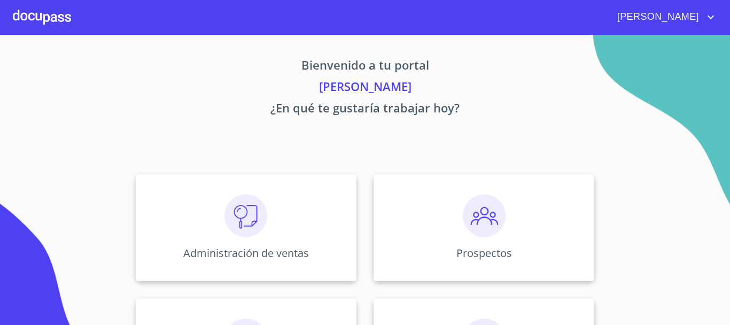
scroll to position [107, 0]
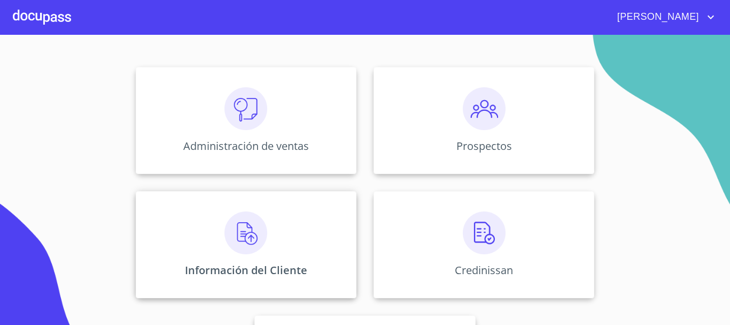
click at [234, 238] on img at bounding box center [246, 232] width 43 height 43
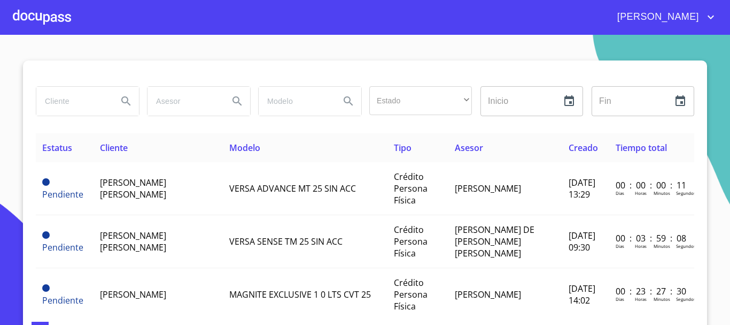
click at [65, 105] on input "search" at bounding box center [72, 101] width 73 height 29
type input "[PERSON_NAME] [PERSON_NAME]"
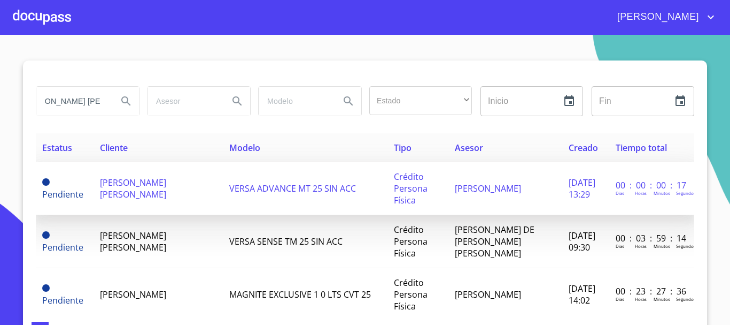
click at [146, 200] on td "[PERSON_NAME] [PERSON_NAME]" at bounding box center [158, 188] width 129 height 53
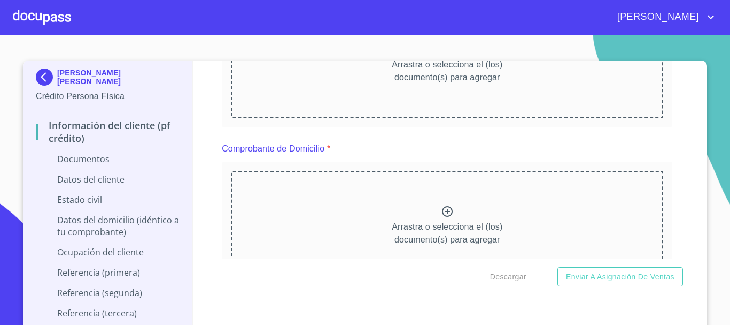
scroll to position [107, 0]
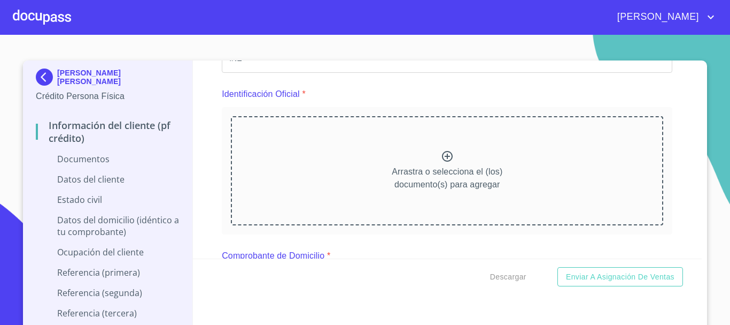
click at [441, 158] on icon at bounding box center [447, 156] width 13 height 13
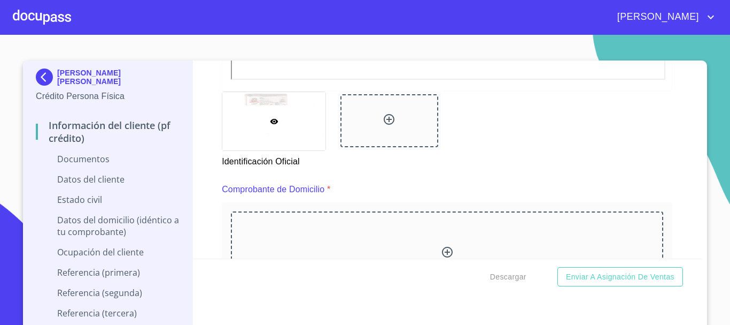
scroll to position [481, 0]
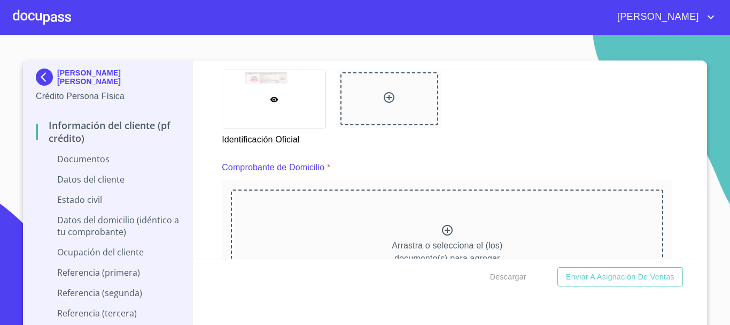
click at [441, 232] on icon at bounding box center [447, 229] width 13 height 13
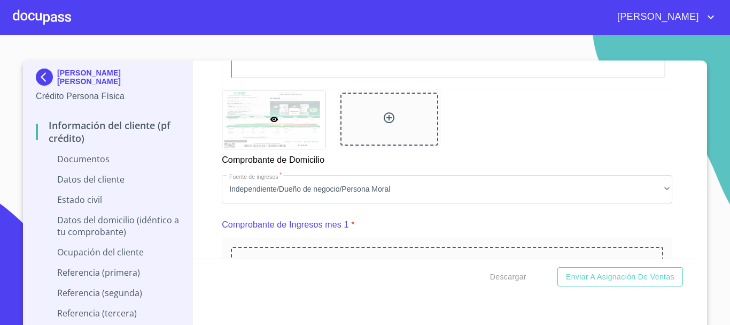
scroll to position [1016, 0]
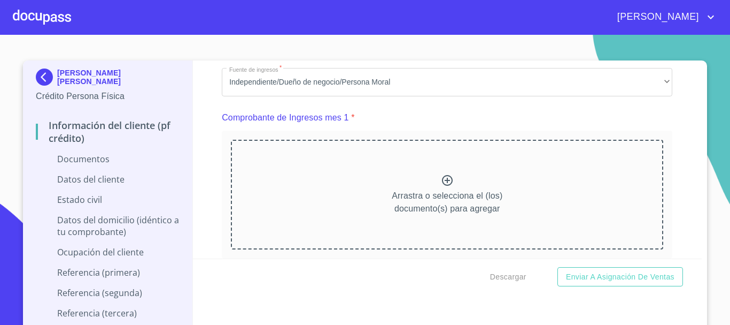
click at [441, 187] on icon at bounding box center [447, 180] width 13 height 13
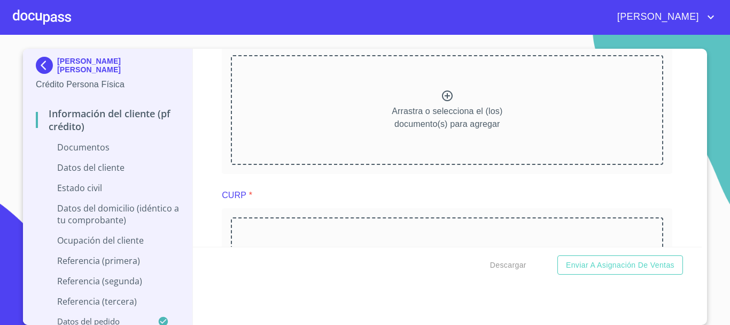
scroll to position [1818, 0]
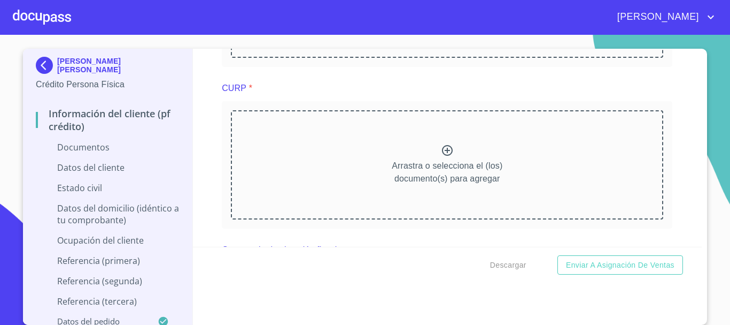
click at [442, 156] on icon at bounding box center [447, 150] width 11 height 11
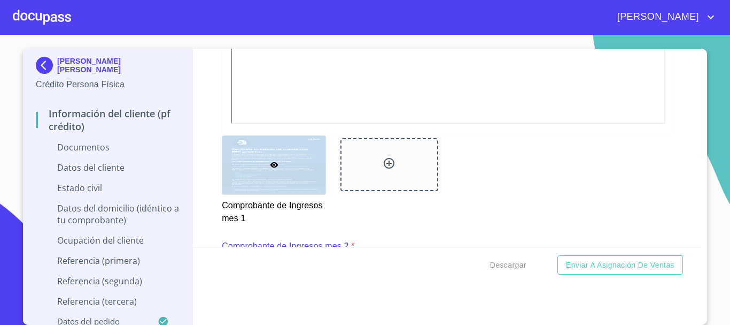
scroll to position [1497, 0]
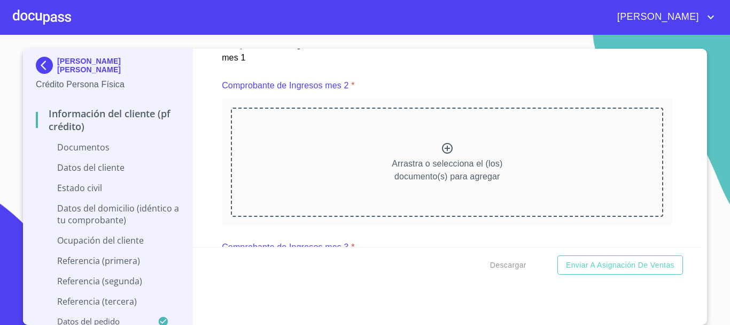
click at [442, 153] on icon at bounding box center [447, 148] width 11 height 11
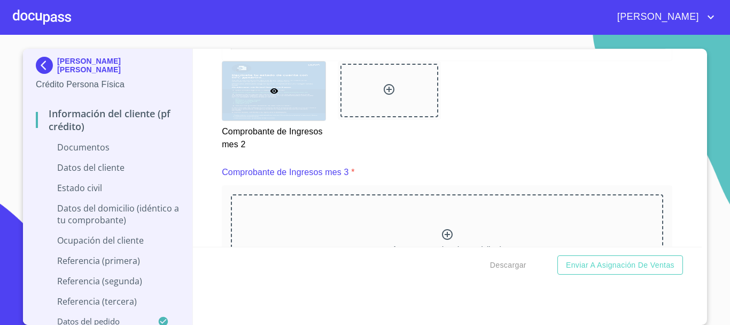
scroll to position [1978, 0]
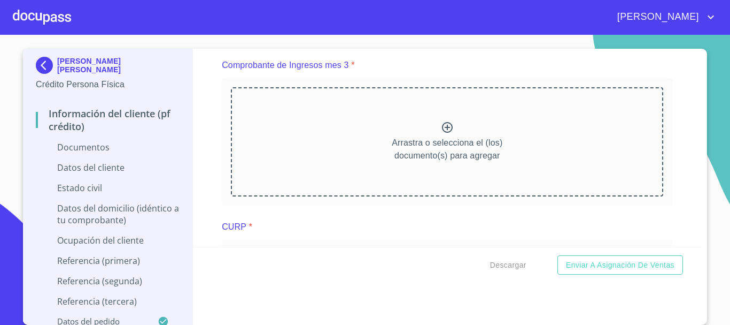
click at [441, 134] on icon at bounding box center [447, 127] width 13 height 13
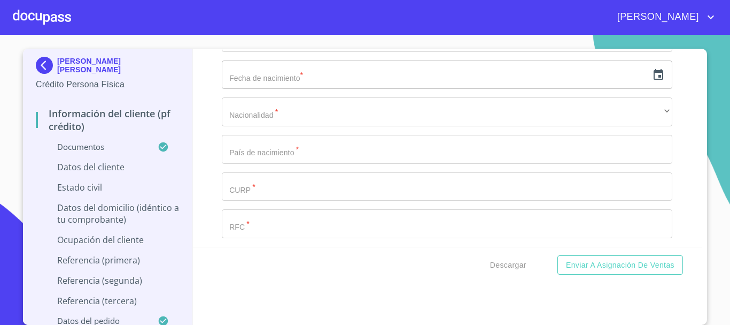
scroll to position [3208, 0]
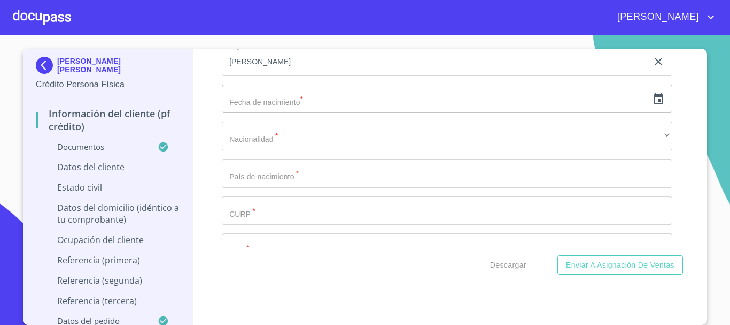
click at [274, 113] on input "text" at bounding box center [435, 98] width 426 height 29
click at [654, 104] on icon "button" at bounding box center [659, 98] width 10 height 11
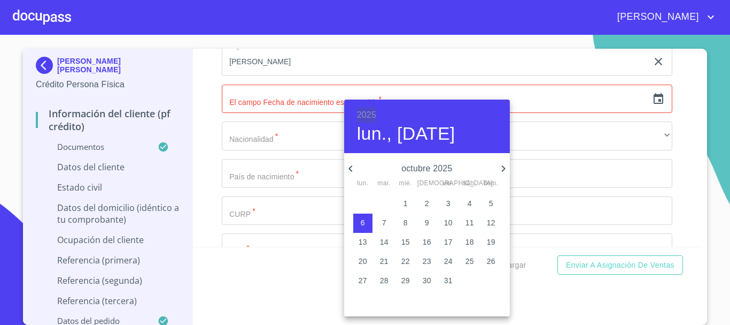
click at [370, 113] on h6 "2025" at bounding box center [366, 114] width 19 height 15
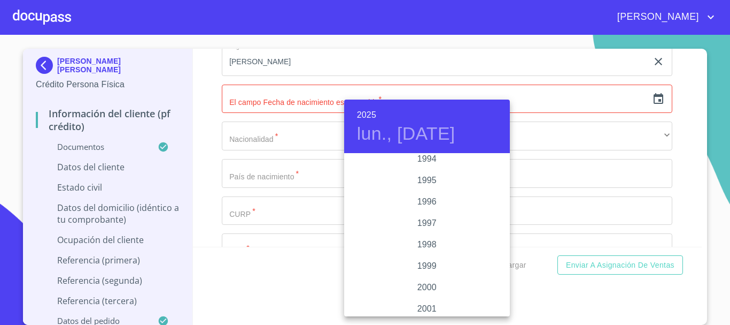
scroll to position [1379, 0]
click at [424, 262] on div "1994" at bounding box center [427, 261] width 166 height 21
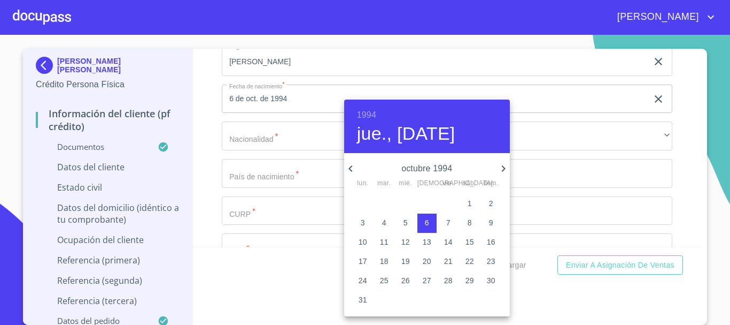
click at [355, 164] on icon "button" at bounding box center [350, 168] width 13 height 13
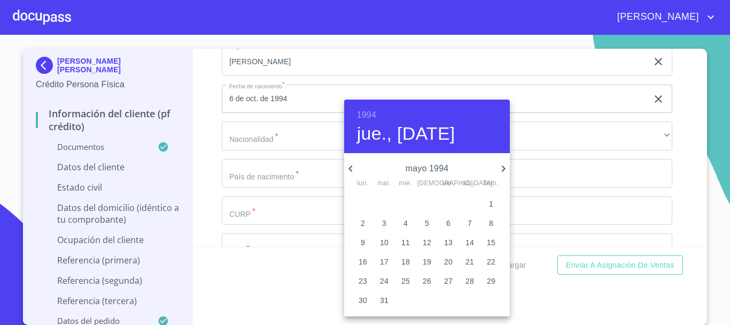
click at [355, 164] on icon "button" at bounding box center [350, 168] width 13 height 13
click at [450, 242] on p "14" at bounding box center [448, 241] width 9 height 11
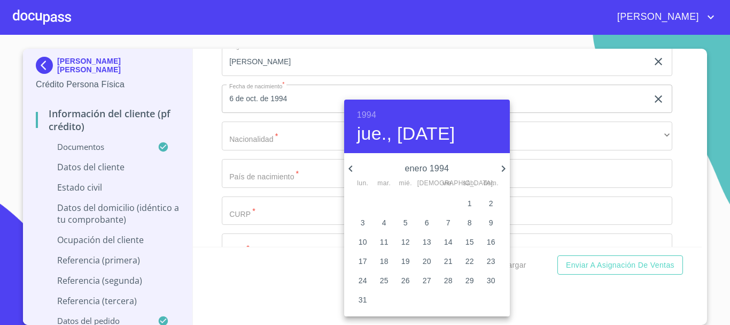
type input "14 de ene. de 1994"
click at [681, 182] on div at bounding box center [365, 162] width 730 height 325
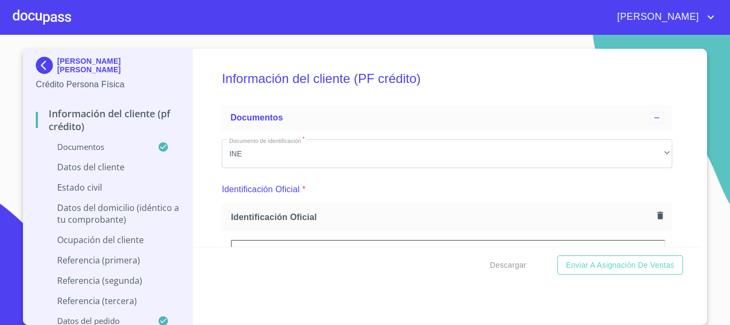
scroll to position [3208, 0]
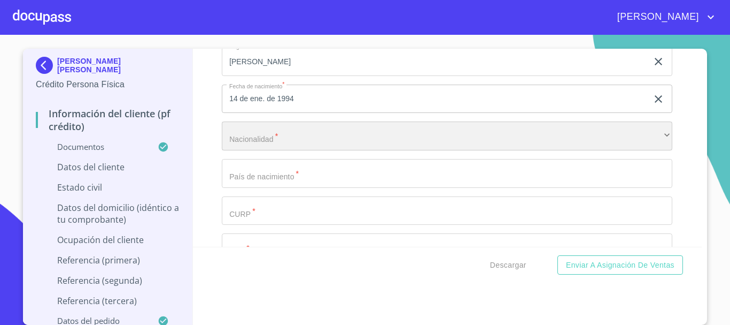
click at [287, 150] on div "​" at bounding box center [447, 135] width 451 height 29
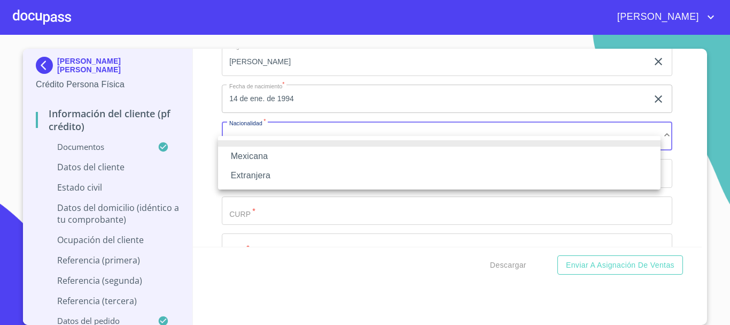
click at [285, 158] on li "Mexicana" at bounding box center [439, 155] width 443 height 19
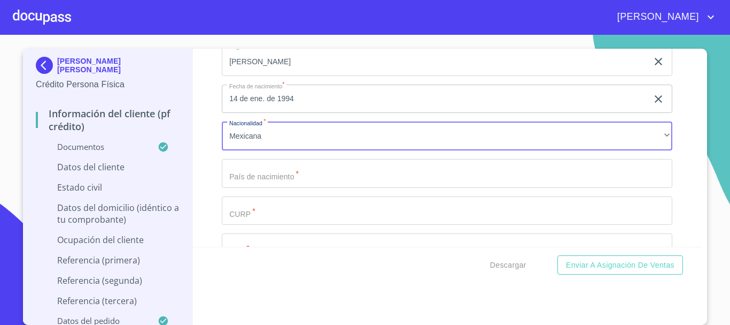
click at [277, 187] on input "Documento de identificación   *" at bounding box center [447, 173] width 451 height 29
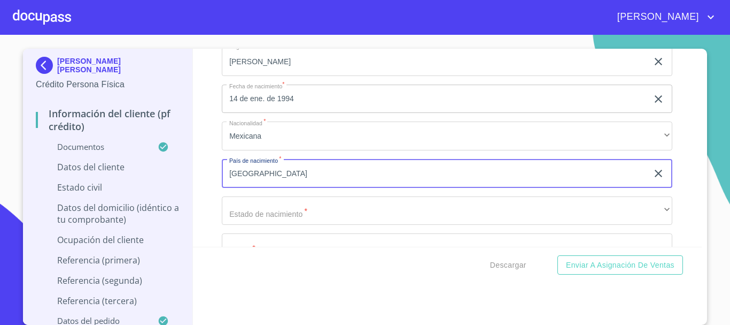
type input "[GEOGRAPHIC_DATA]"
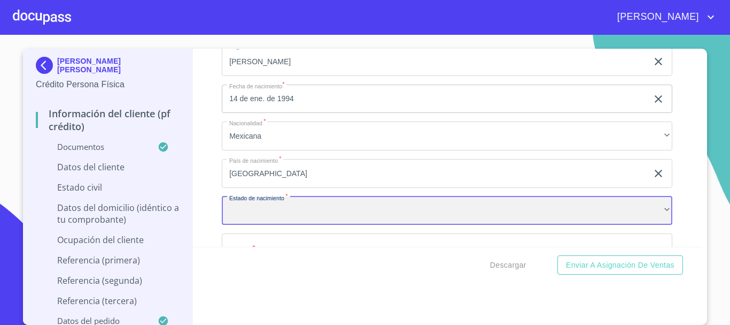
click at [281, 225] on div "​" at bounding box center [447, 210] width 451 height 29
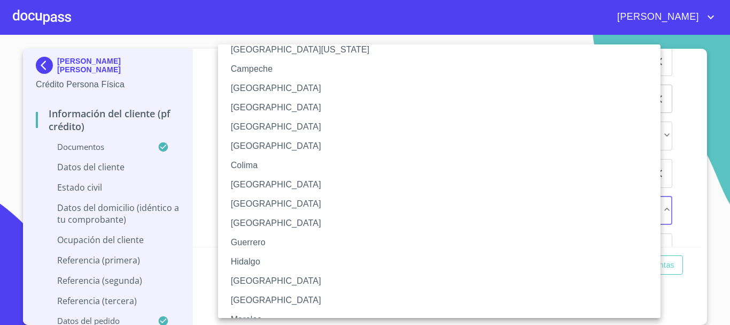
scroll to position [214, 0]
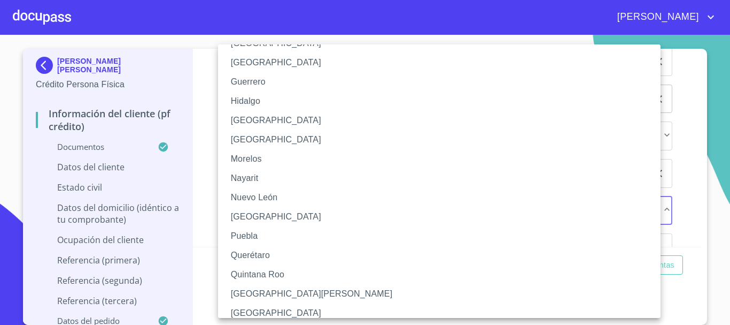
click at [259, 119] on li "[GEOGRAPHIC_DATA]" at bounding box center [443, 120] width 451 height 19
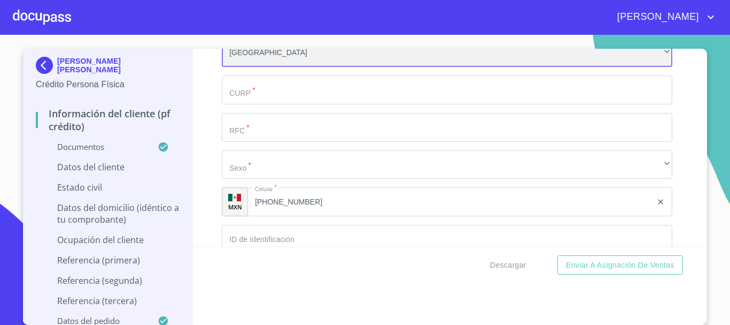
scroll to position [3368, 0]
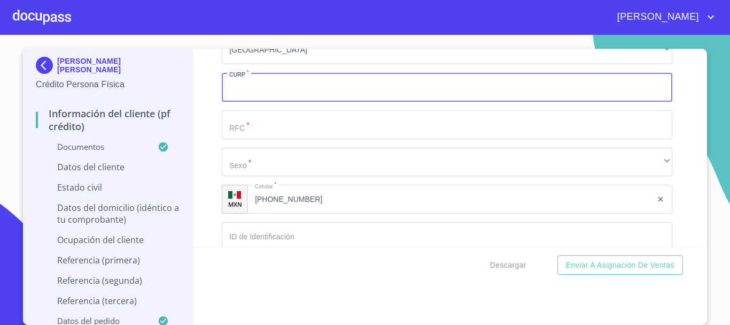
click at [266, 97] on input "Documento de identificación   *" at bounding box center [447, 87] width 451 height 29
type input "AICA940114MJCRRL01"
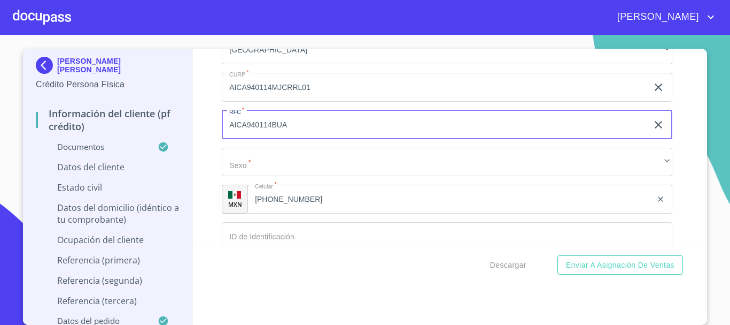
type input "AICA940114BUA"
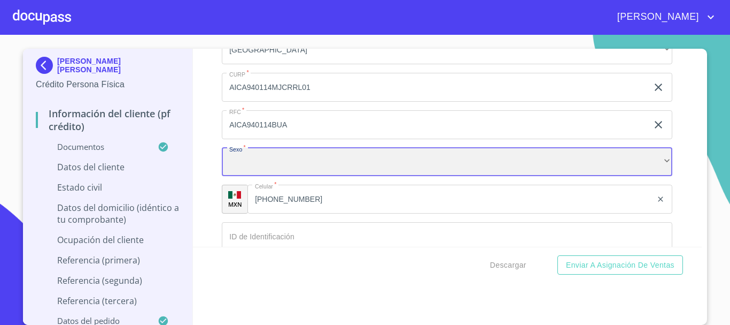
click at [392, 176] on div "​" at bounding box center [447, 162] width 451 height 29
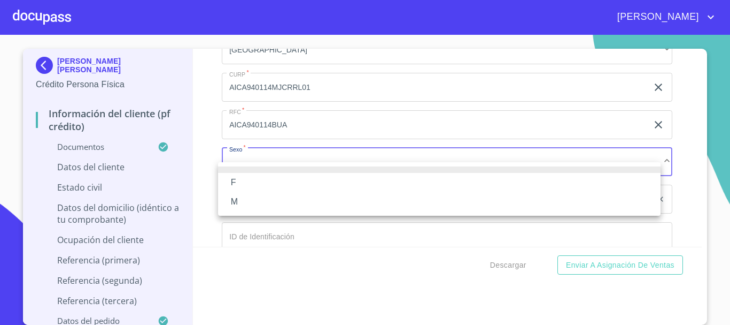
click at [306, 175] on li "F" at bounding box center [439, 182] width 443 height 19
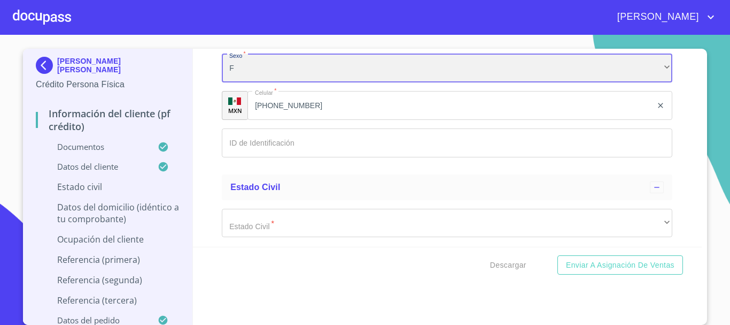
scroll to position [3421, 0]
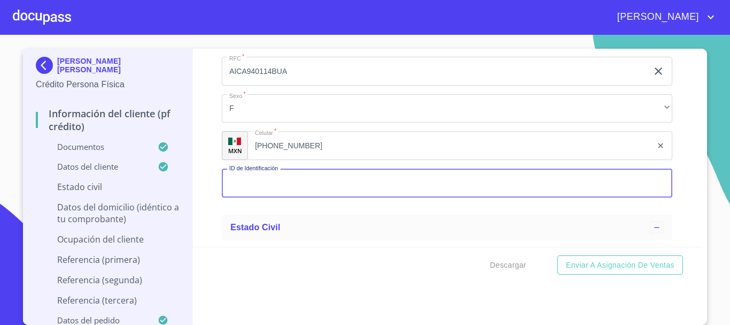
click at [261, 197] on input "Documento de identificación   *" at bounding box center [447, 182] width 451 height 29
type input "2016291582"
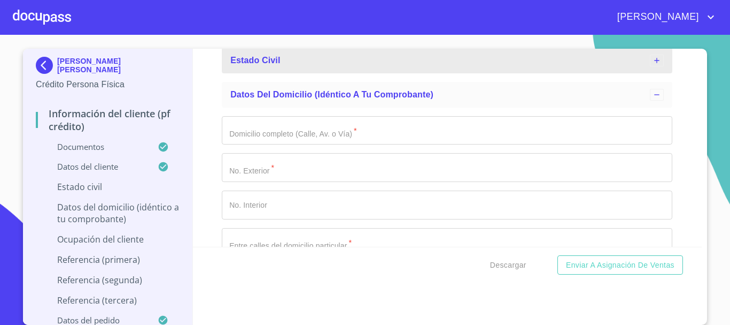
scroll to position [3481, 0]
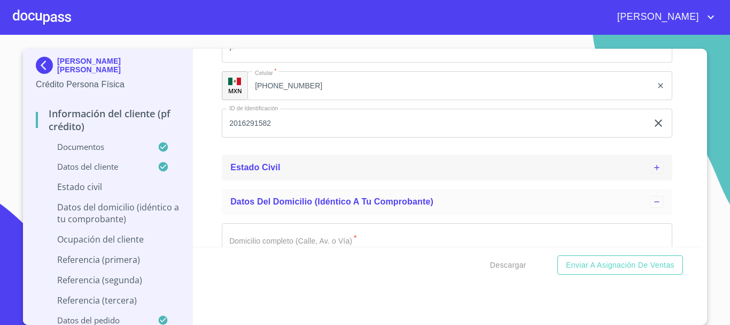
click at [653, 172] on icon at bounding box center [657, 167] width 9 height 9
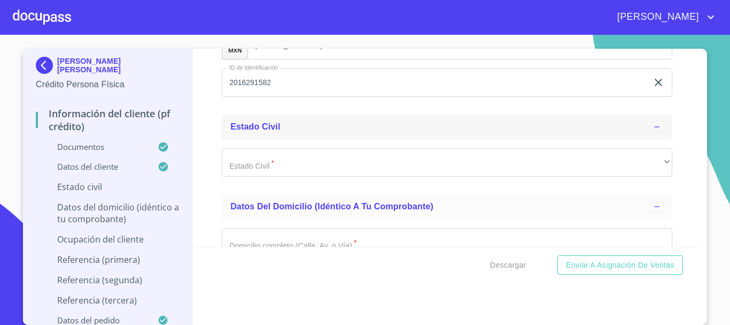
scroll to position [3588, 0]
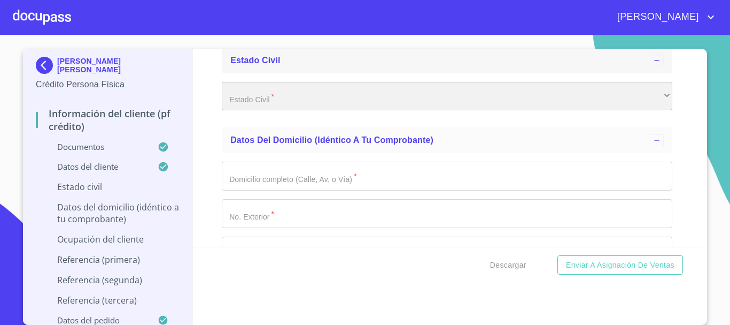
click at [291, 97] on div "​" at bounding box center [447, 96] width 451 height 29
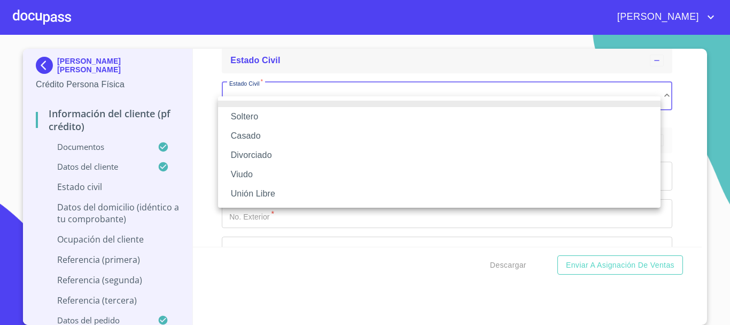
click at [282, 116] on li "Soltero" at bounding box center [439, 116] width 443 height 19
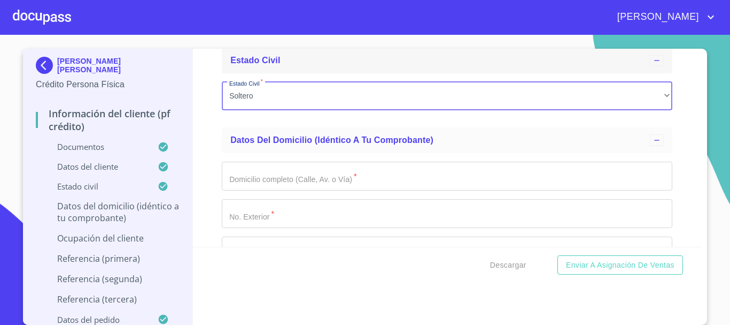
click at [262, 190] on input "Documento de identificación   *" at bounding box center [447, 175] width 451 height 29
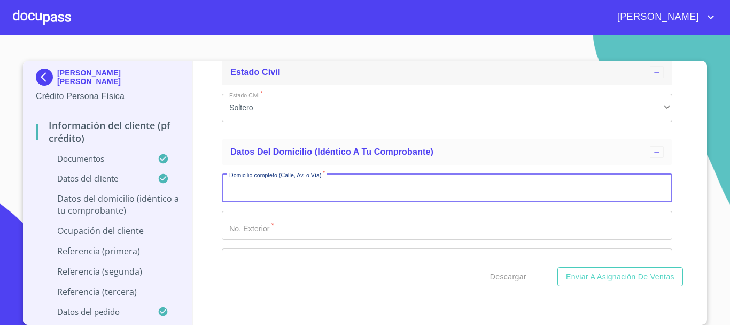
scroll to position [0, 0]
type input "CTO CEDRO"
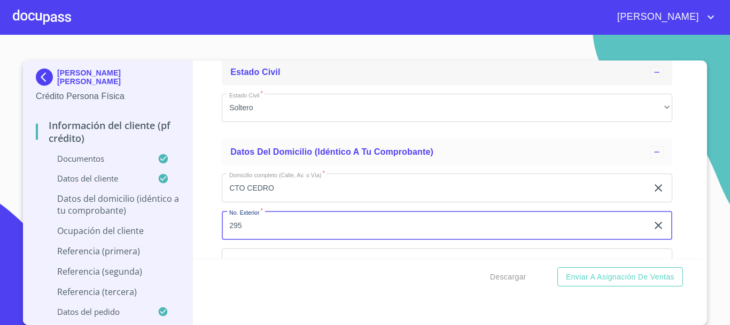
type input "295"
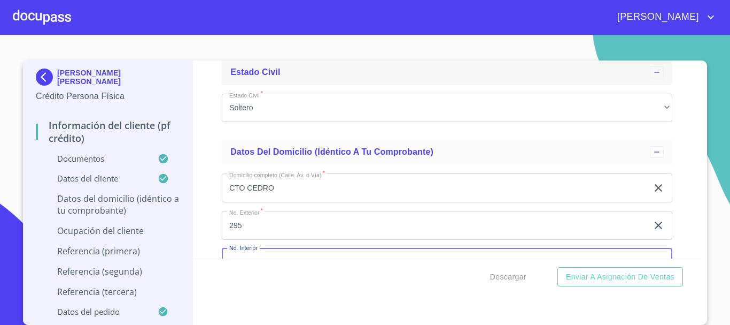
scroll to position [3704, 0]
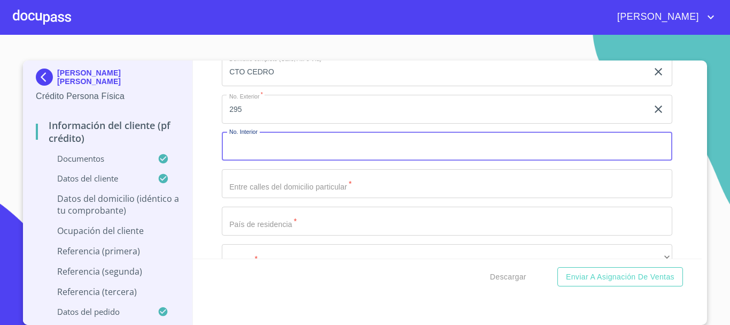
click at [291, 196] on input "Documento de identificación   *" at bounding box center [447, 183] width 451 height 29
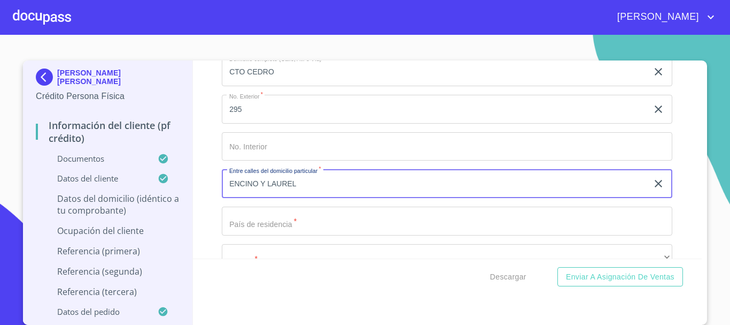
type input "ENCINO Y LAUREL"
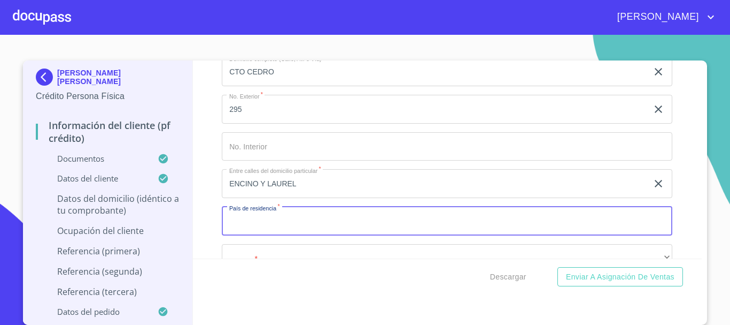
scroll to position [3811, 0]
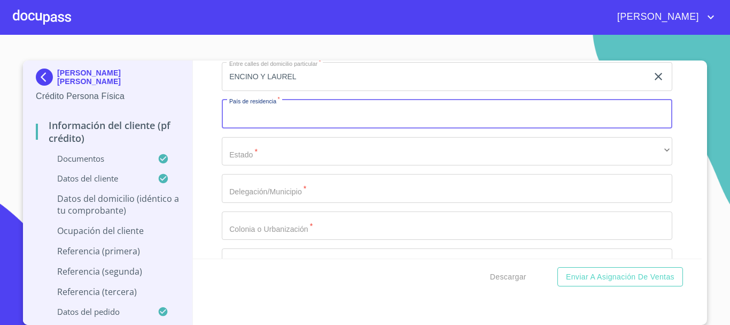
click at [276, 128] on input "Documento de identificación   *" at bounding box center [447, 113] width 451 height 29
type input "[GEOGRAPHIC_DATA]"
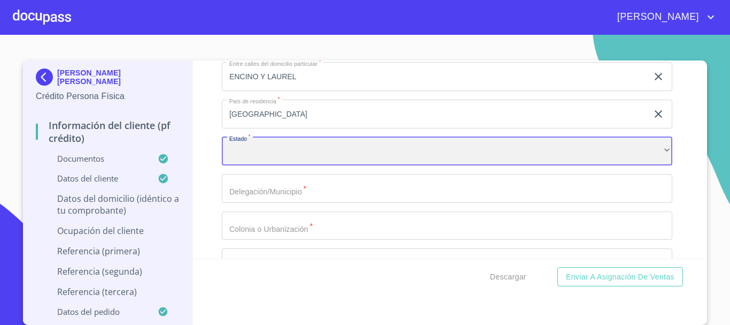
click at [271, 163] on div "​" at bounding box center [447, 151] width 451 height 29
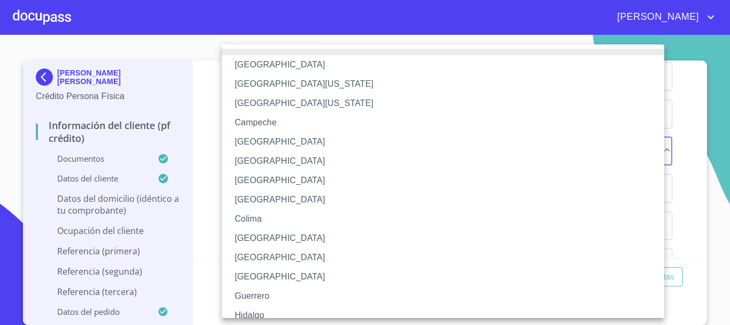
scroll to position [107, 0]
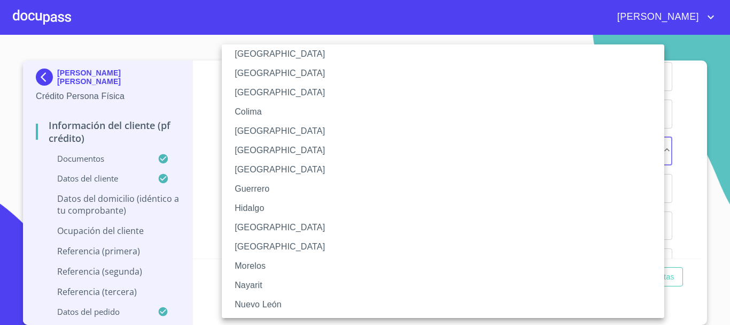
click at [273, 226] on li "[GEOGRAPHIC_DATA]" at bounding box center [447, 227] width 451 height 19
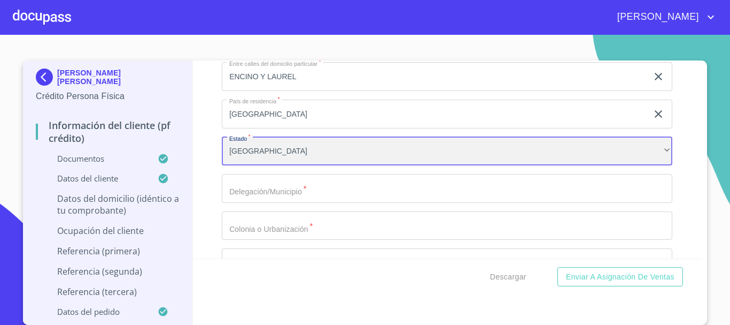
scroll to position [3865, 0]
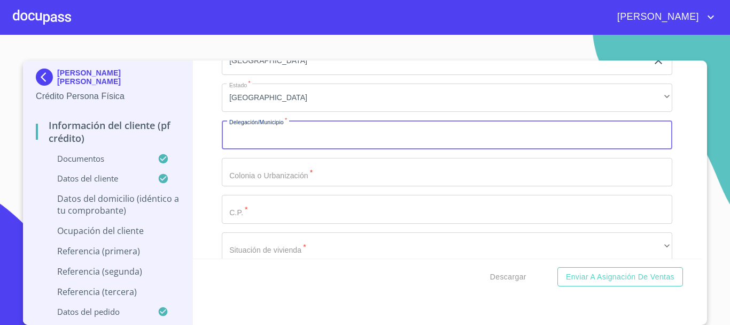
click at [258, 148] on input "Documento de identificación   *" at bounding box center [447, 134] width 451 height 29
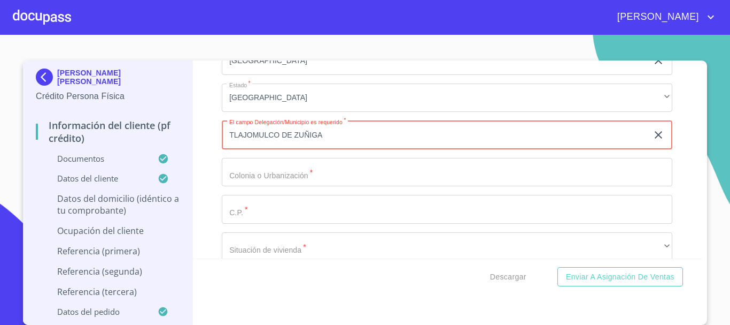
type input "TLAJOMULCO DE ZUÑIGA"
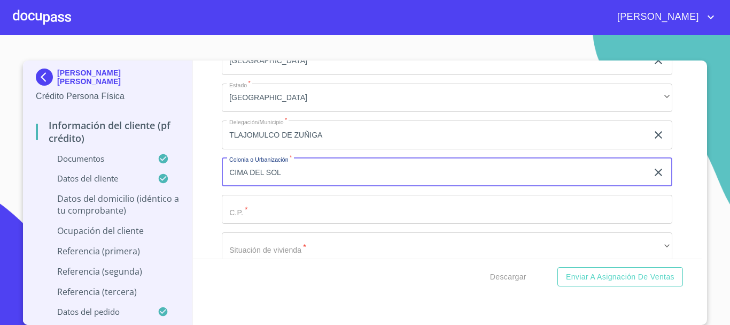
type input "CIMA DEL SOL"
click at [258, 223] on input "Documento de identificación   *" at bounding box center [447, 209] width 451 height 29
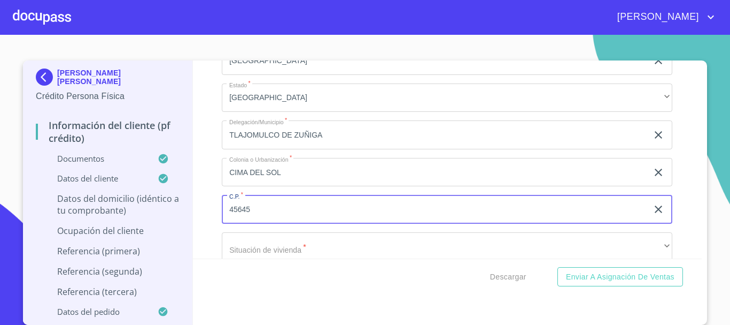
type input "45645"
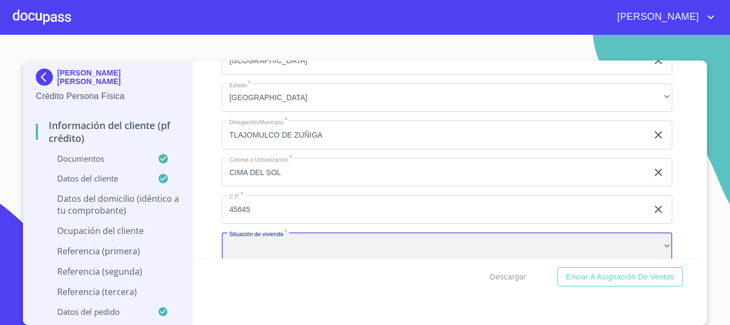
scroll to position [3880, 0]
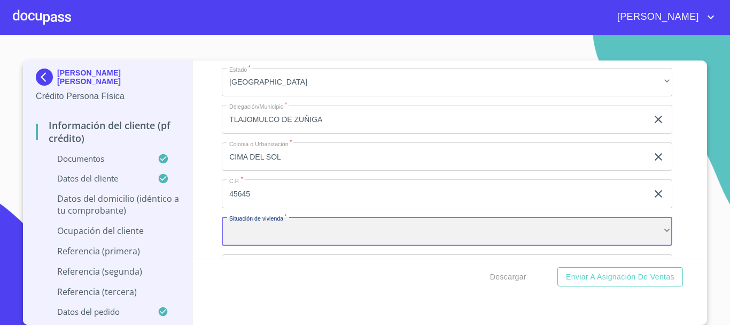
click at [268, 245] on div "​" at bounding box center [447, 231] width 451 height 29
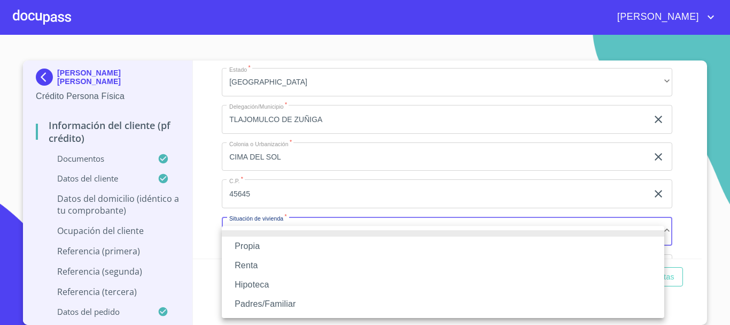
click at [263, 245] on li "Propia" at bounding box center [443, 245] width 443 height 19
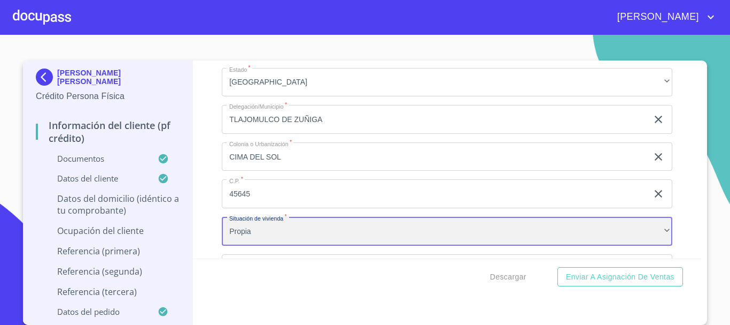
click at [639, 245] on div "Propia" at bounding box center [447, 231] width 451 height 29
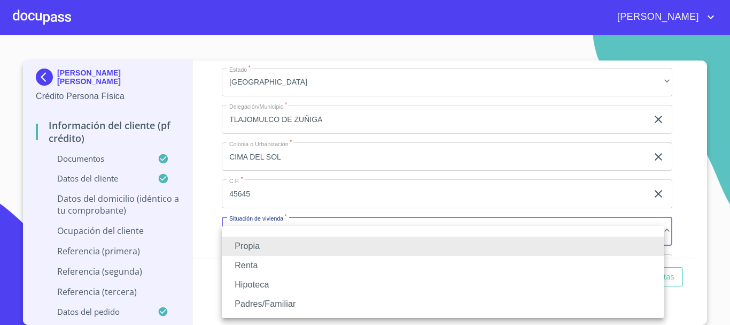
click at [284, 260] on li "Renta" at bounding box center [443, 265] width 443 height 19
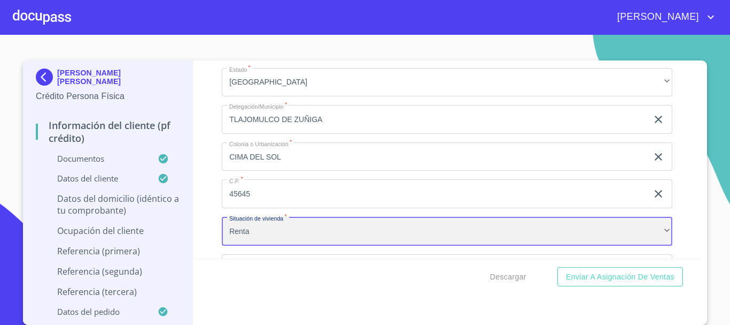
scroll to position [3934, 0]
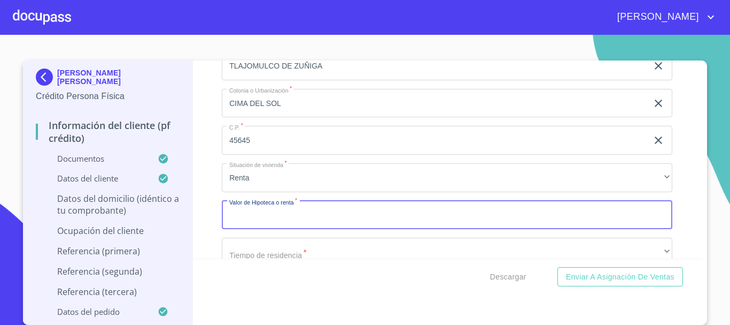
click at [318, 229] on input "Documento de identificación   *" at bounding box center [447, 214] width 451 height 29
type input "$2,500"
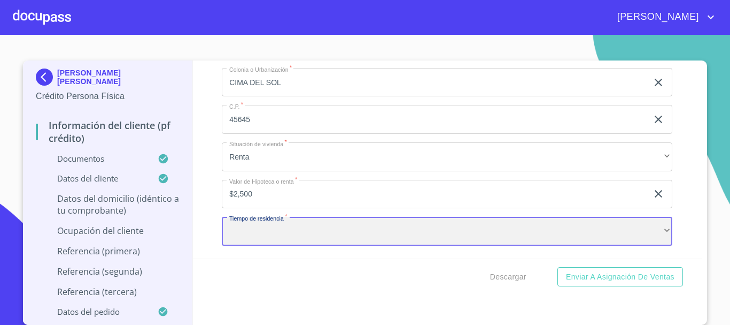
scroll to position [4008, 0]
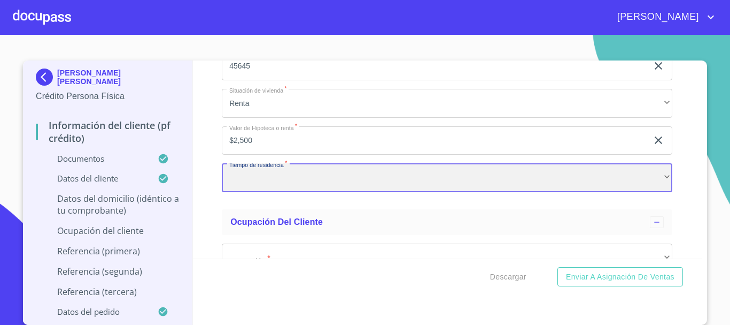
click at [281, 192] on div "​" at bounding box center [447, 177] width 451 height 29
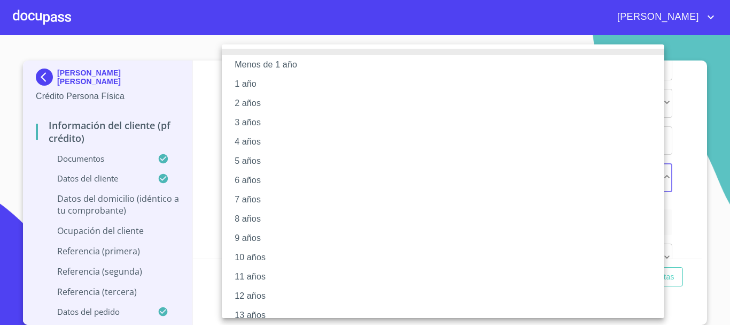
click at [236, 122] on li "3 años" at bounding box center [447, 122] width 451 height 19
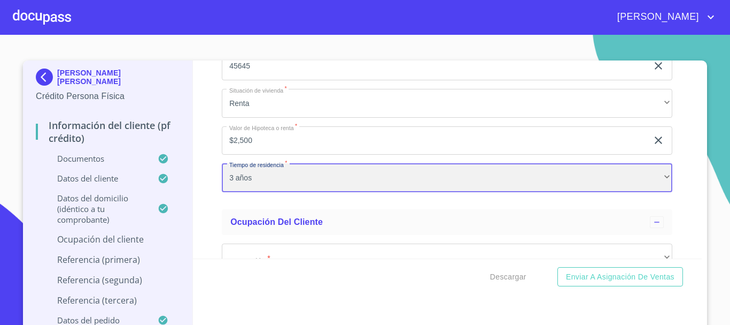
scroll to position [4061, 0]
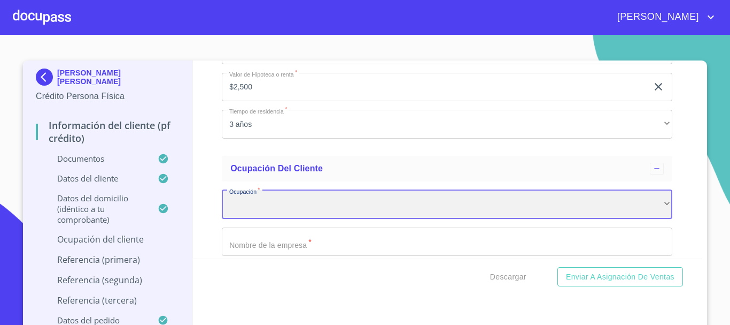
click at [266, 219] on div "​" at bounding box center [447, 204] width 451 height 29
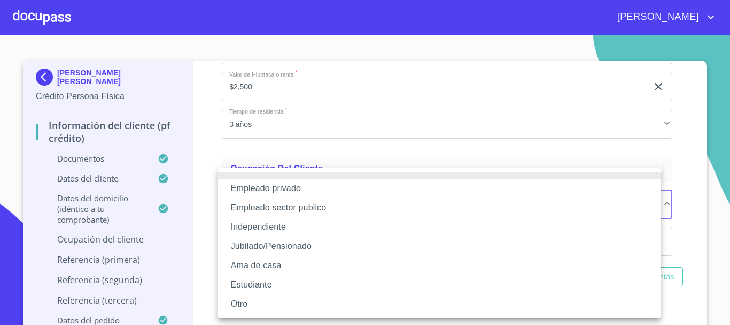
click at [275, 190] on li "Empleado privado" at bounding box center [439, 188] width 443 height 19
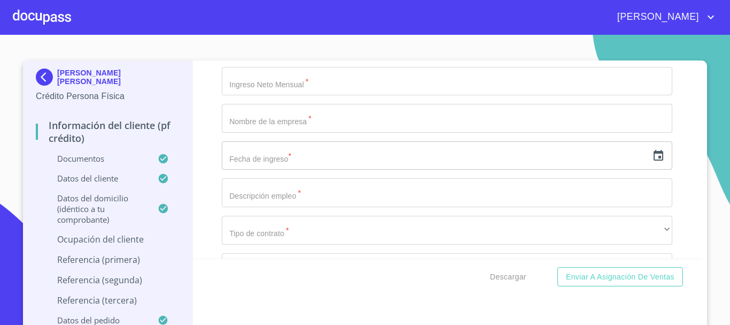
scroll to position [4168, 0]
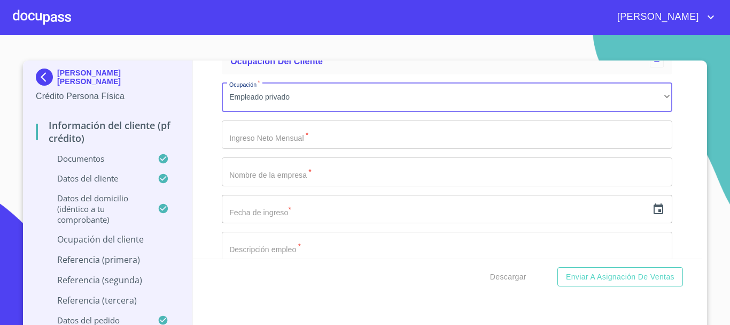
click at [273, 144] on input "Documento de identificación   *" at bounding box center [447, 134] width 451 height 29
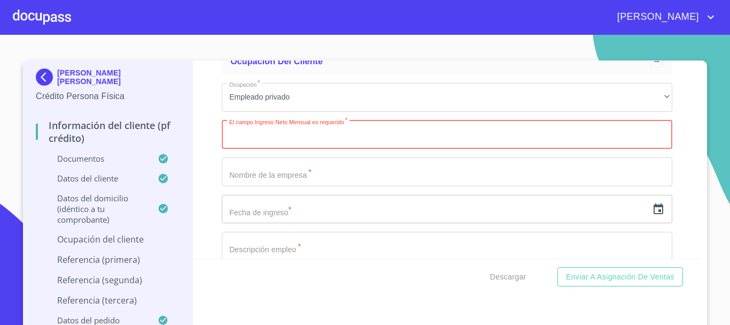
click at [248, 149] on input "Documento de identificación   *" at bounding box center [447, 134] width 451 height 29
type input "15000"
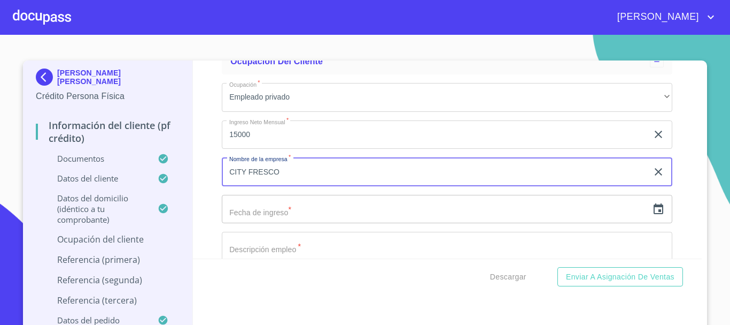
type input "CITY FRESCO"
click at [654, 214] on icon "button" at bounding box center [659, 208] width 10 height 11
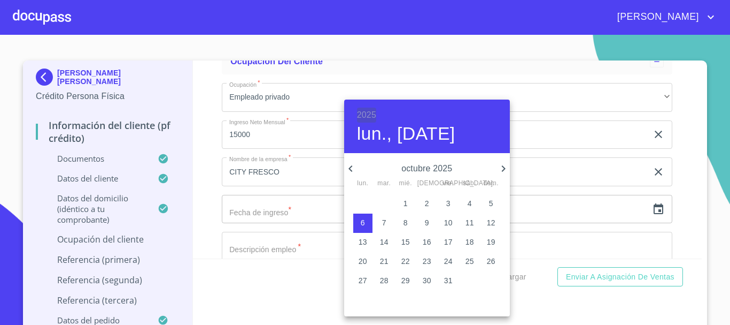
click at [367, 116] on h6 "2025" at bounding box center [366, 114] width 19 height 15
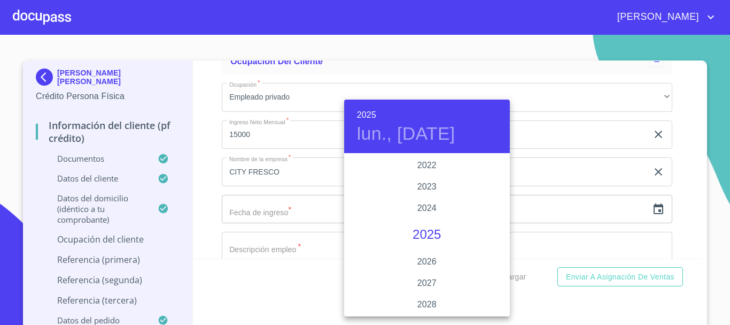
scroll to position [2021, 0]
click at [432, 236] on div "2023" at bounding box center [427, 239] width 166 height 21
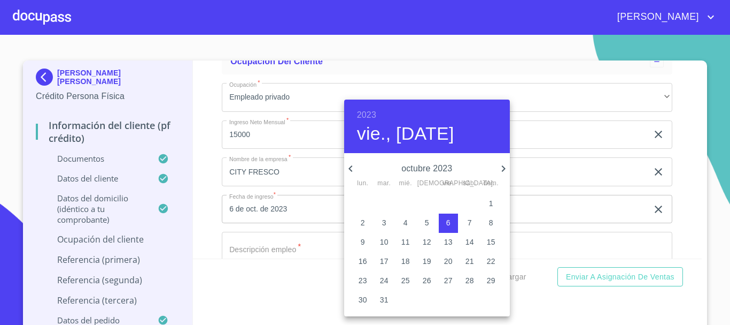
click at [355, 165] on icon "button" at bounding box center [350, 168] width 13 height 13
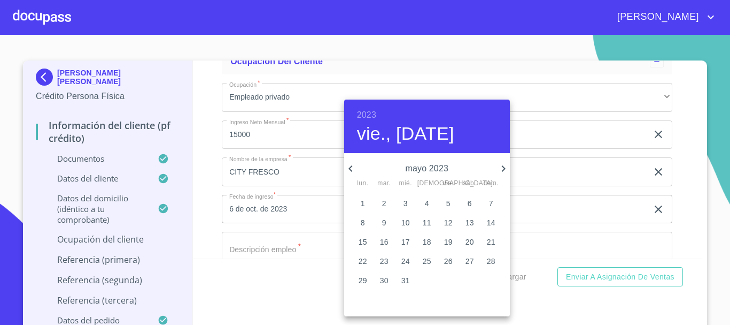
click at [355, 165] on icon "button" at bounding box center [350, 168] width 13 height 13
click at [408, 200] on span "1" at bounding box center [405, 203] width 19 height 11
type input "1 de feb. de 2023"
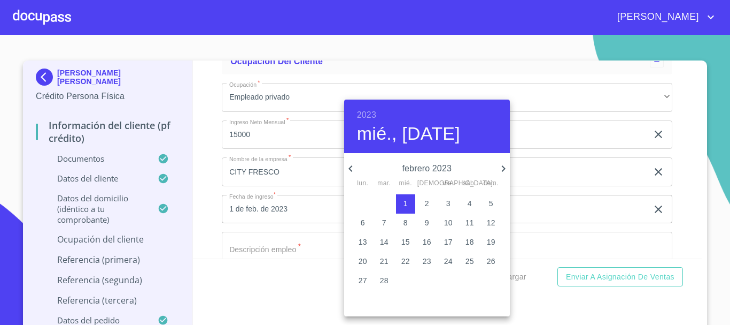
click at [678, 138] on div at bounding box center [365, 162] width 730 height 325
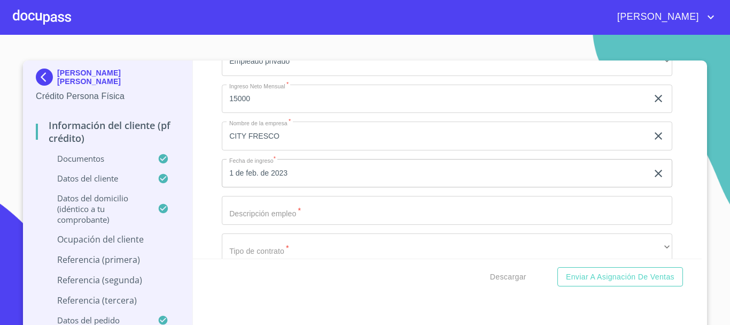
scroll to position [4222, 0]
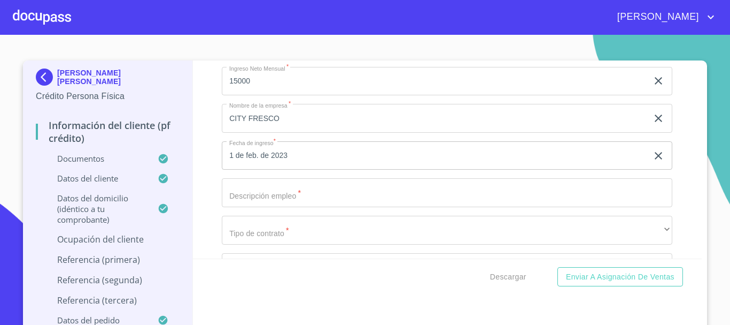
click at [291, 207] on input "Documento de identificación   *" at bounding box center [447, 192] width 451 height 29
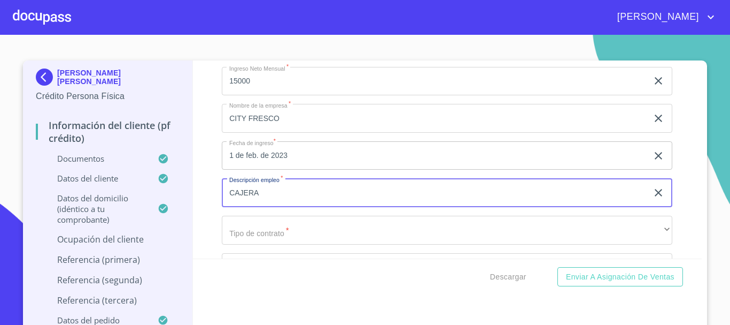
type input "CAJERA"
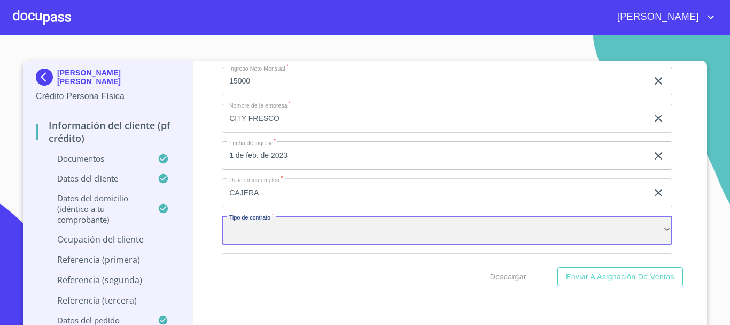
click at [295, 244] on div "​" at bounding box center [447, 229] width 451 height 29
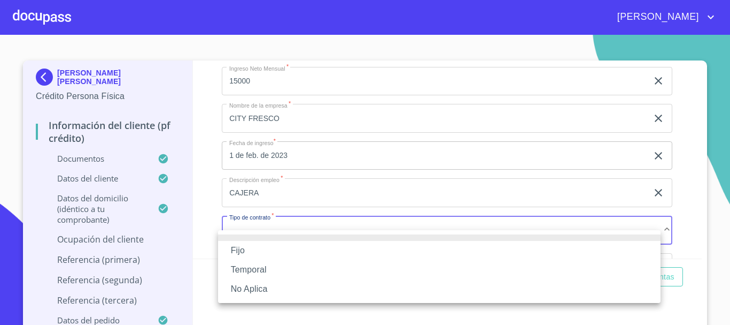
click at [294, 250] on li "Fijo" at bounding box center [439, 250] width 443 height 19
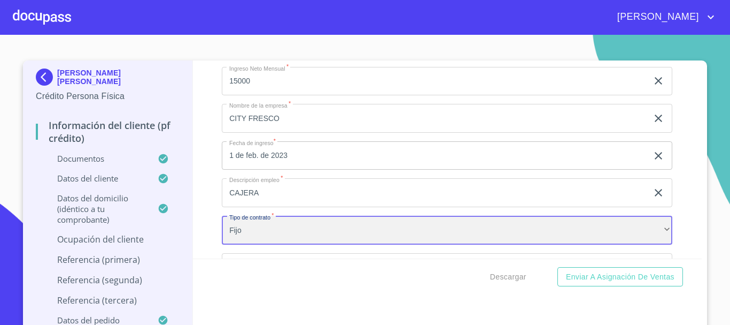
scroll to position [4329, 0]
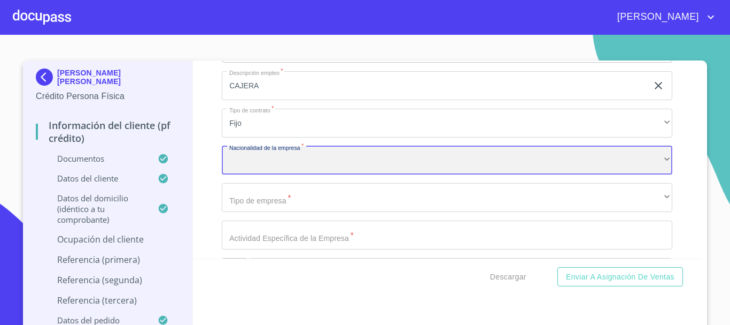
click at [286, 175] on div "​" at bounding box center [447, 160] width 451 height 29
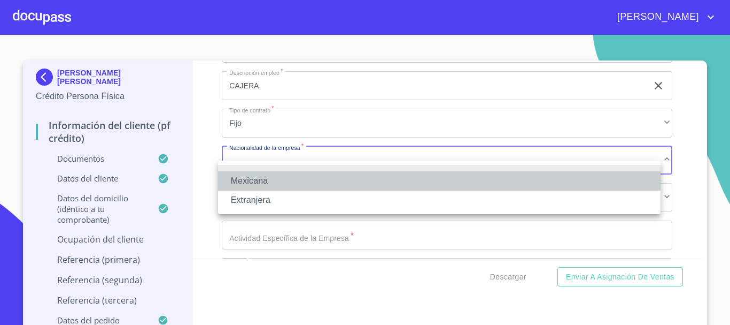
click at [286, 180] on li "Mexicana" at bounding box center [439, 180] width 443 height 19
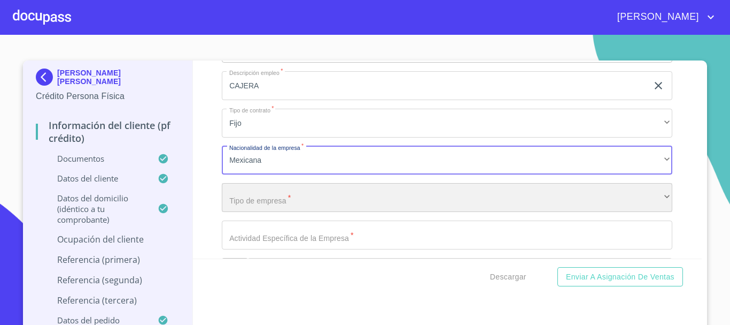
click at [292, 212] on div "​" at bounding box center [447, 197] width 451 height 29
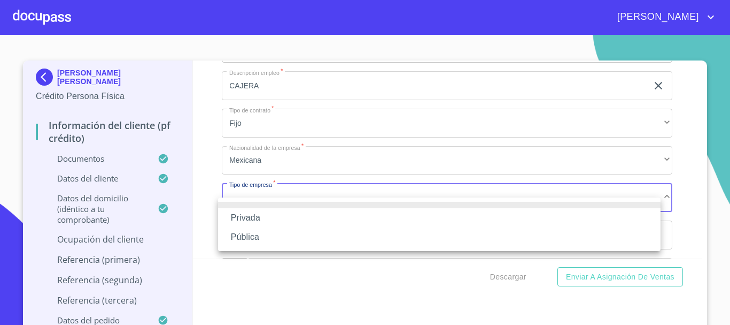
click at [280, 218] on li "Privada" at bounding box center [439, 217] width 443 height 19
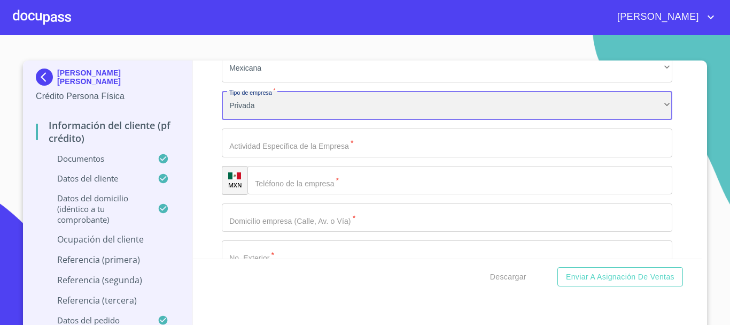
scroll to position [4436, 0]
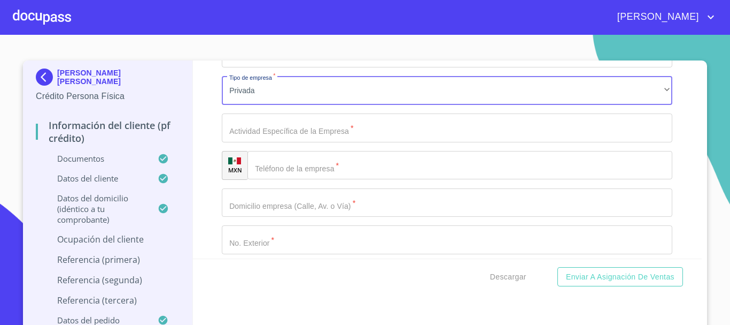
click at [242, 142] on input "Documento de identificación   *" at bounding box center [447, 127] width 451 height 29
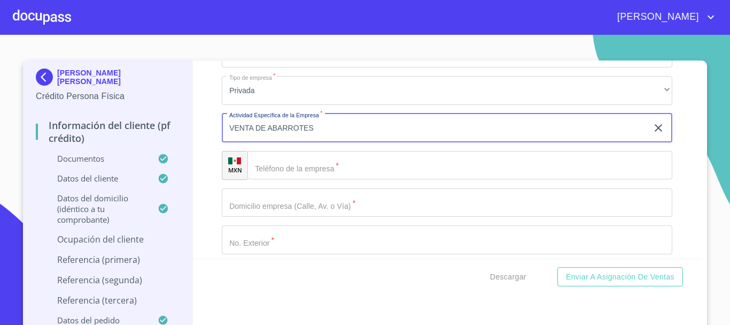
type input "VENTA DE ABARROTES"
click at [287, 177] on input "Documento de identificación   *" at bounding box center [460, 165] width 425 height 29
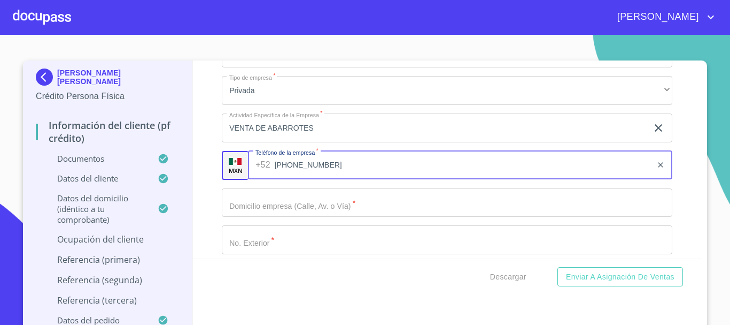
type input "[PHONE_NUMBER]"
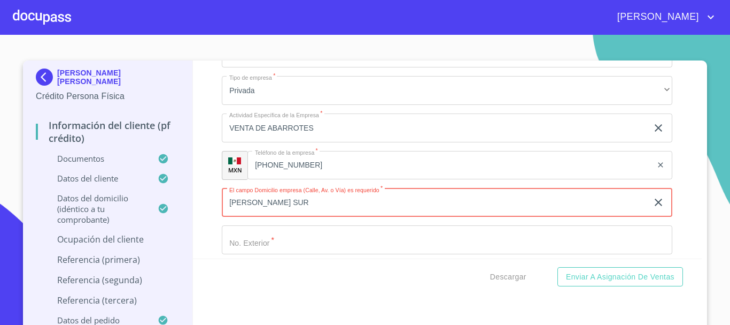
type input "AV LOPEZ MATEOS SUR"
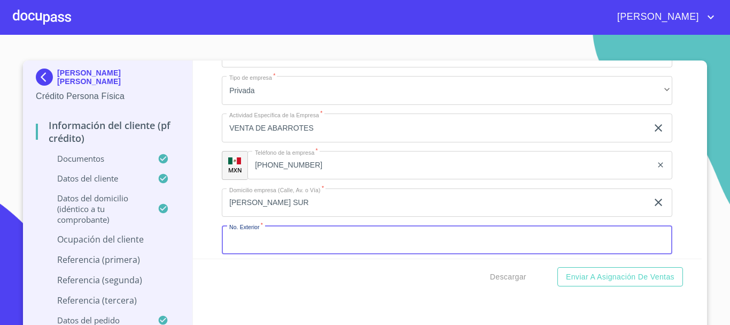
scroll to position [4444, 0]
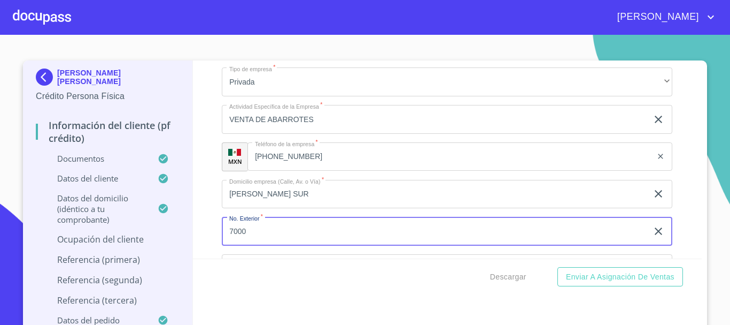
type input "7000"
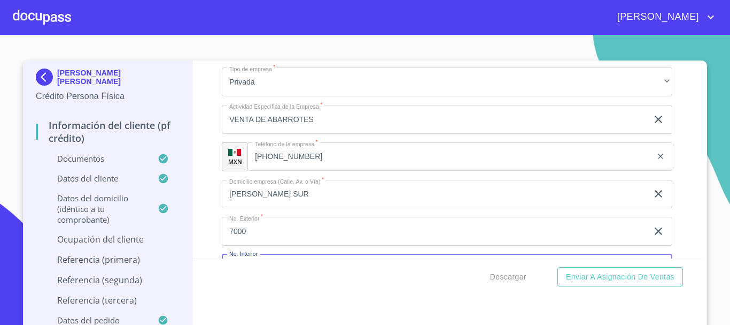
scroll to position [4566, 0]
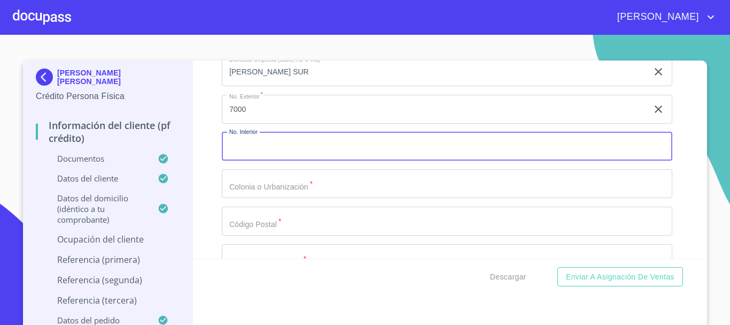
click at [246, 196] on input "Documento de identificación   *" at bounding box center [447, 183] width 451 height 29
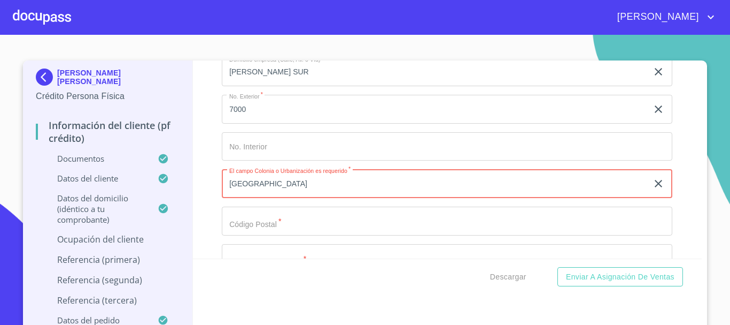
type input "LA RIOJA"
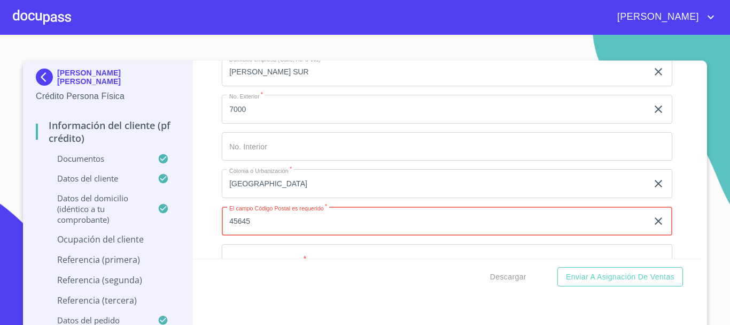
type input "45645"
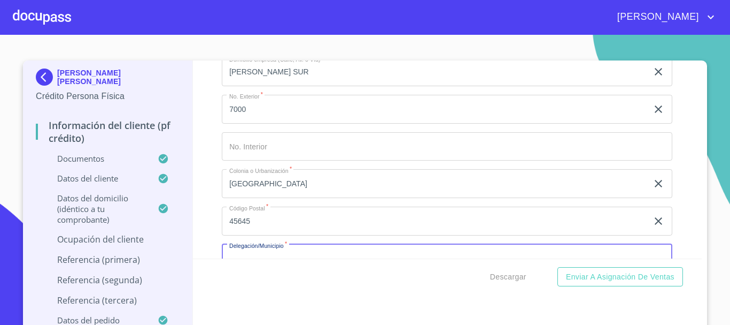
scroll to position [4593, 0]
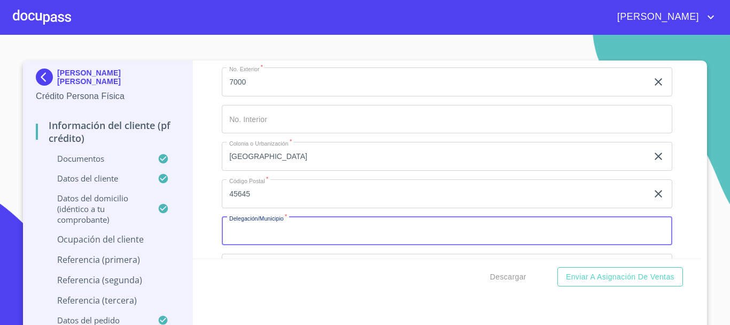
click at [248, 238] on input "Documento de identificación   *" at bounding box center [447, 231] width 451 height 29
type input "TLAJOMULCO DE ZUÑIGA"
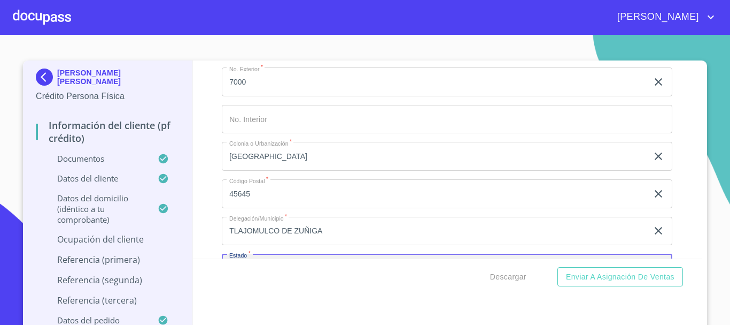
scroll to position [4715, 0]
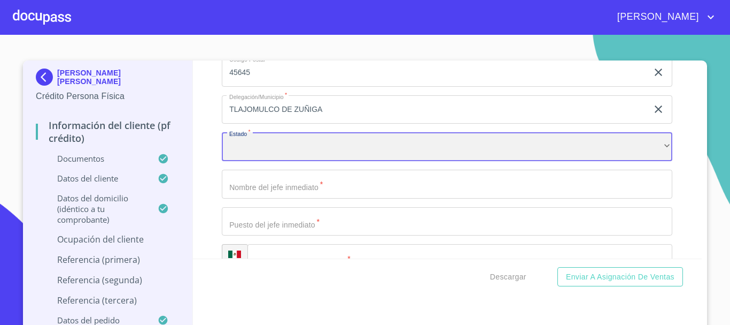
click at [273, 161] on div "​" at bounding box center [447, 146] width 451 height 29
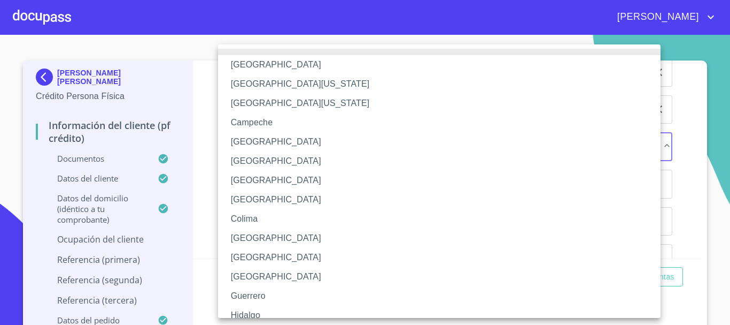
scroll to position [153, 0]
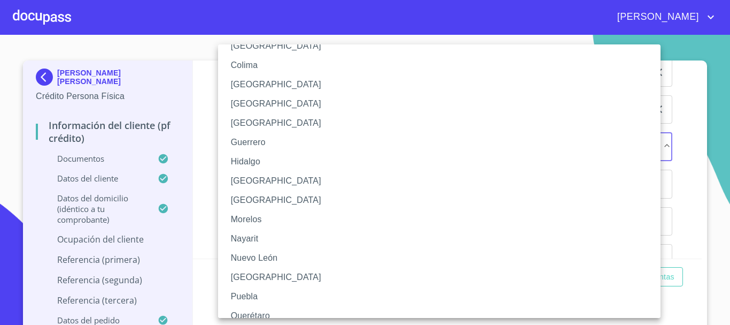
click at [278, 183] on li "[GEOGRAPHIC_DATA]" at bounding box center [443, 180] width 451 height 19
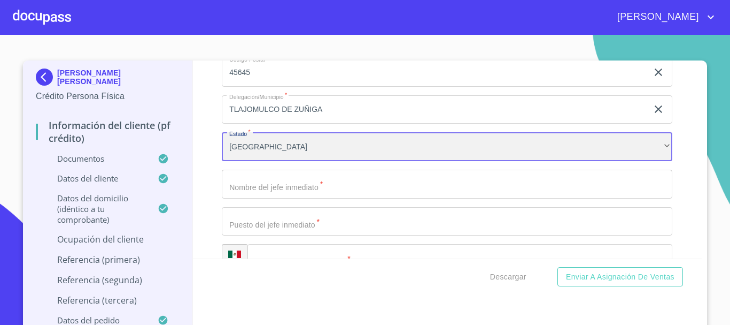
scroll to position [4822, 0]
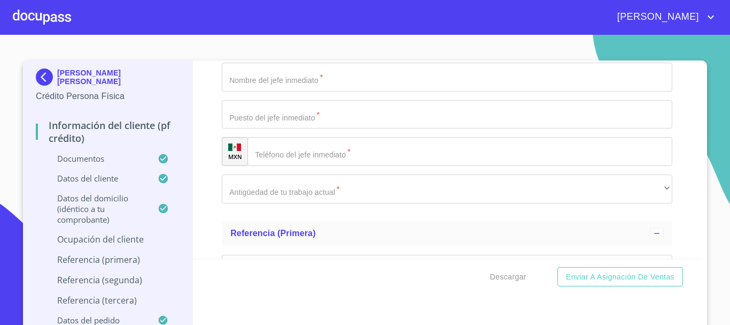
click at [259, 89] on input "Documento de identificación   *" at bounding box center [447, 77] width 451 height 29
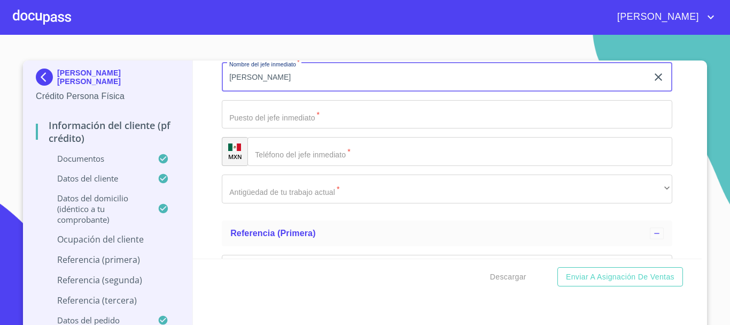
type input "ANAHI PACHECO"
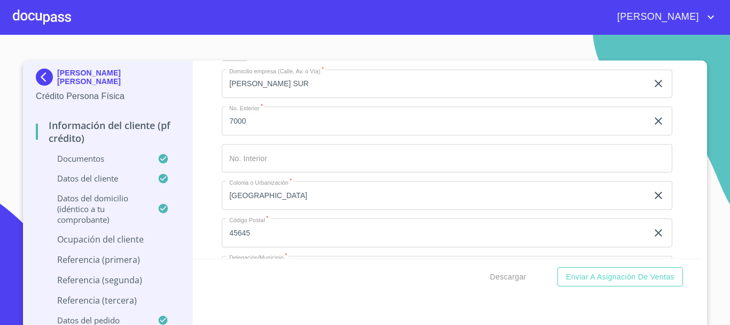
scroll to position [4447, 0]
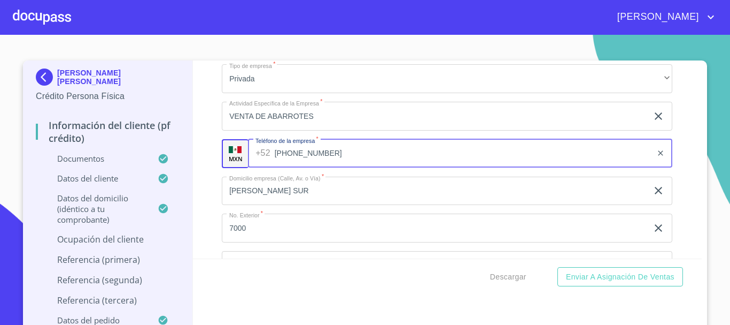
click at [343, 168] on input "[PHONE_NUMBER]" at bounding box center [464, 153] width 378 height 29
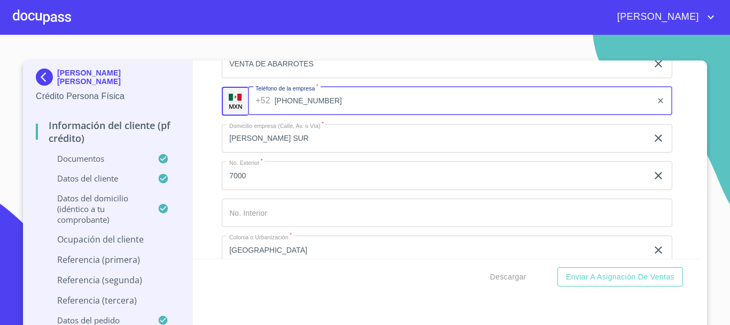
scroll to position [4501, 0]
drag, startPoint x: 369, startPoint y: 111, endPoint x: 233, endPoint y: 110, distance: 136.3
click at [233, 110] on div "MXN Teléfono de la empresa   * +52 (33)25336137 ​" at bounding box center [447, 100] width 451 height 29
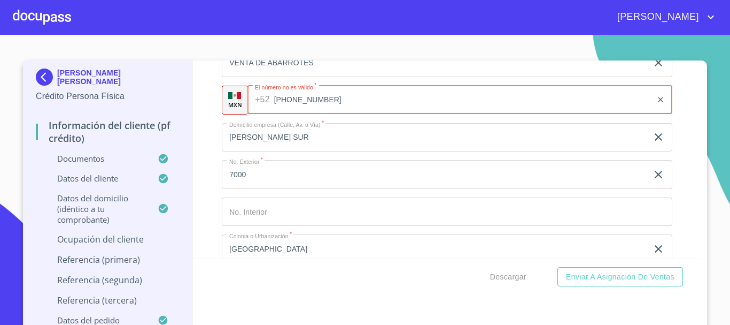
type input "(80)03777333"
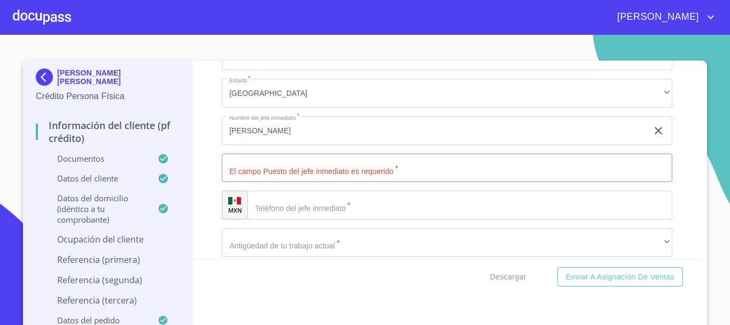
scroll to position [4822, 0]
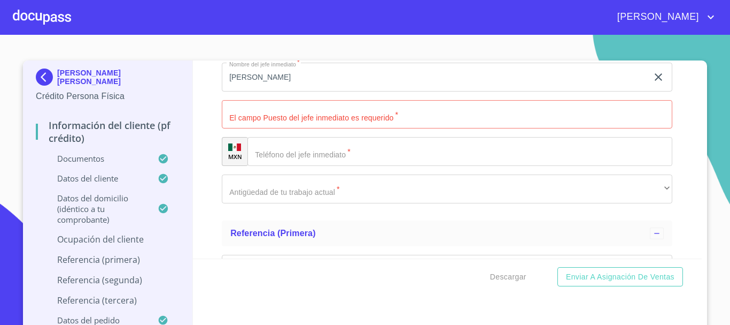
click at [354, 129] on input "Documento de identificación   *" at bounding box center [447, 114] width 451 height 29
type input "SUPERVISORA"
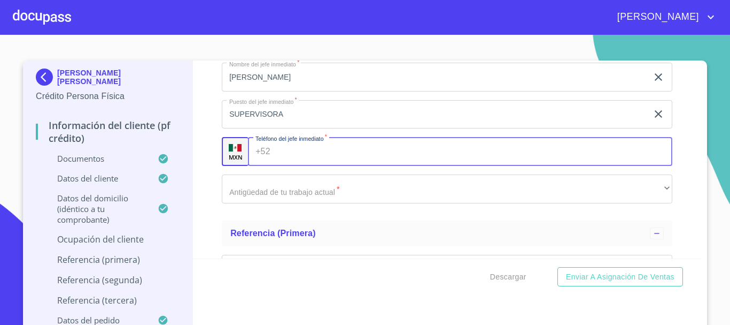
click at [339, 166] on input "Documento de identificación   *" at bounding box center [474, 151] width 398 height 29
type input "(33)29538502"
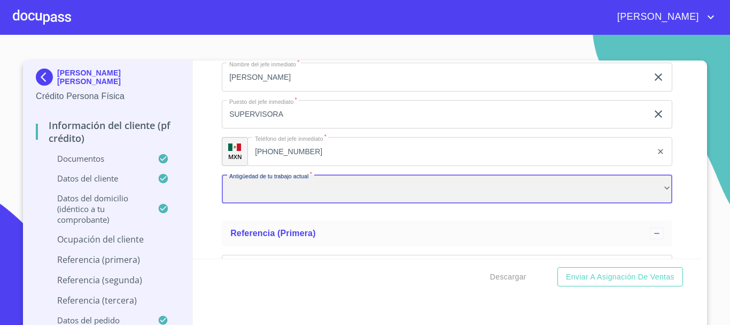
click at [281, 192] on div "​" at bounding box center [447, 188] width 451 height 29
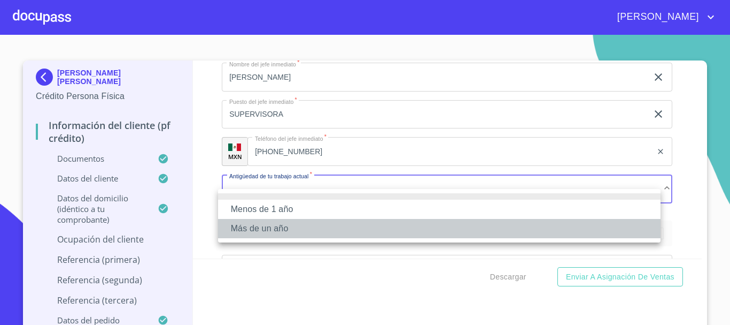
click at [267, 230] on li "Más de un año" at bounding box center [439, 228] width 443 height 19
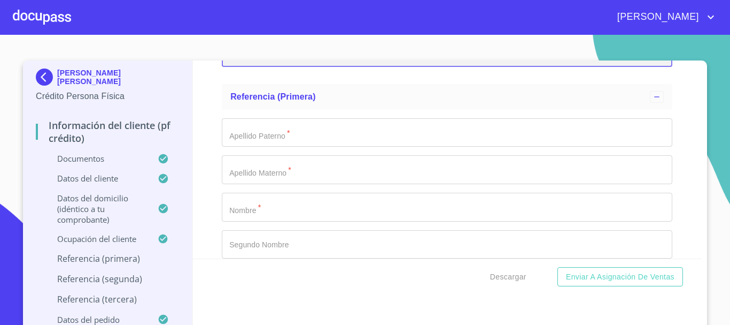
scroll to position [4982, 0]
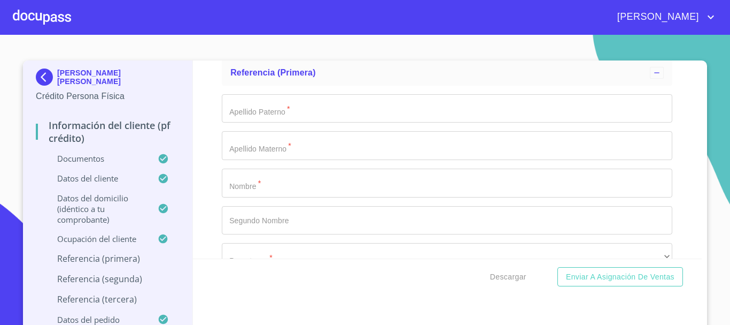
click at [283, 197] on input "Documento de identificación   *" at bounding box center [447, 182] width 451 height 29
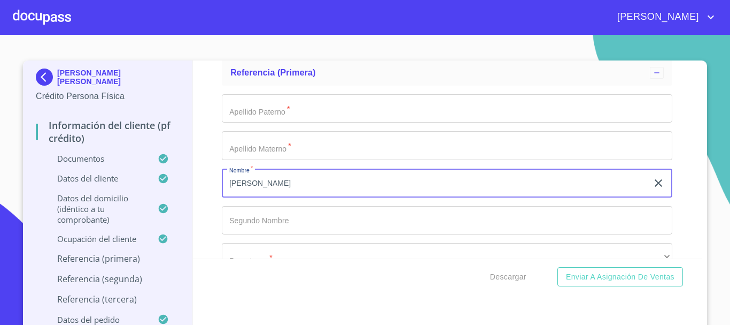
type input "VERONICA"
click at [253, 119] on input "Documento de identificación   *" at bounding box center [447, 108] width 451 height 29
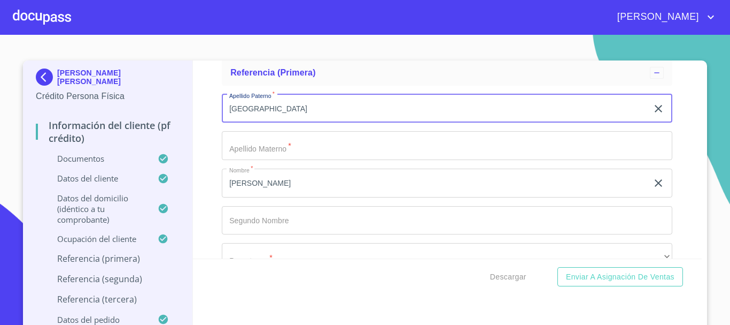
type input "LUGO"
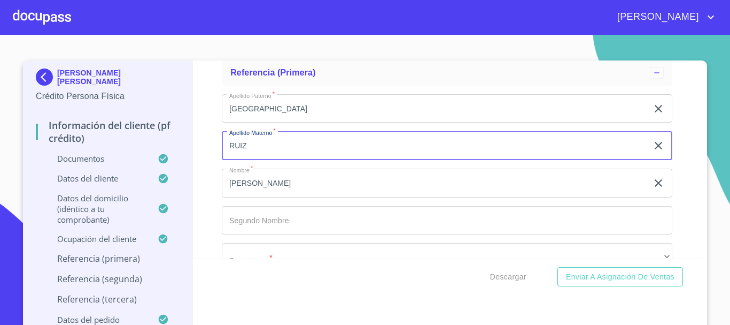
type input "RUIZ"
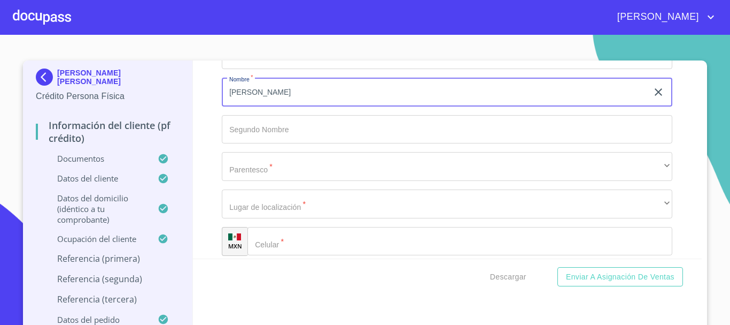
scroll to position [5089, 0]
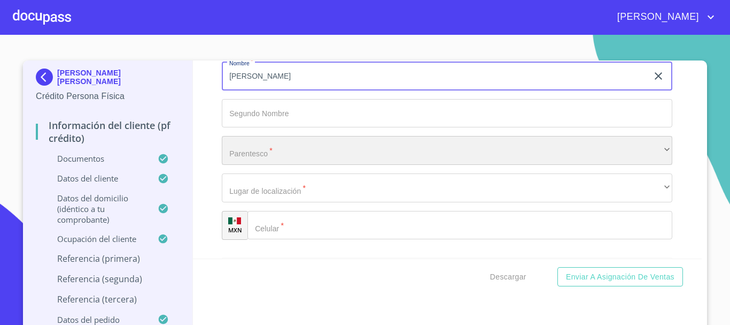
click at [265, 162] on div "​" at bounding box center [447, 150] width 451 height 29
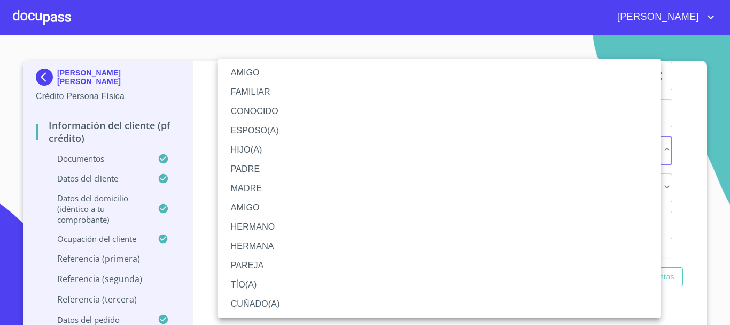
click at [265, 68] on li "AMIGO" at bounding box center [439, 72] width 443 height 19
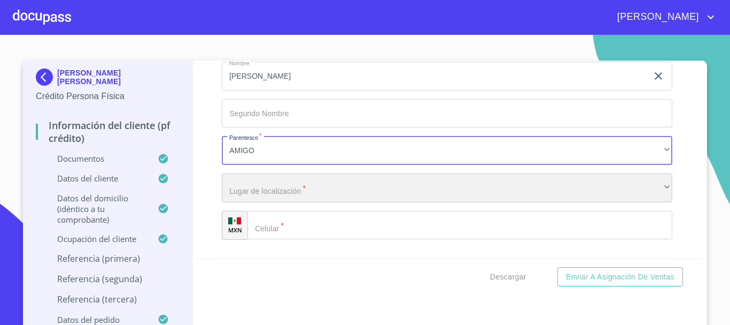
click at [296, 202] on div "​" at bounding box center [447, 187] width 451 height 29
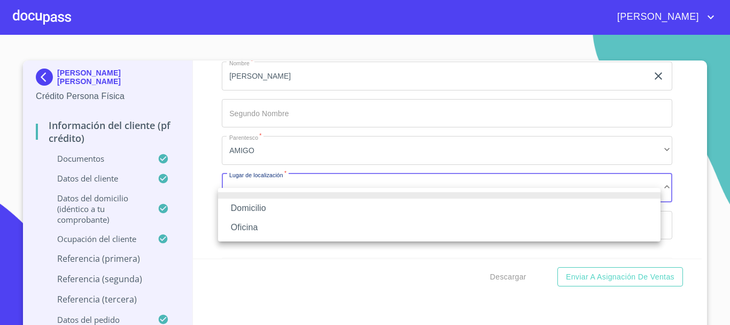
click at [296, 206] on li "Domicilio" at bounding box center [439, 207] width 443 height 19
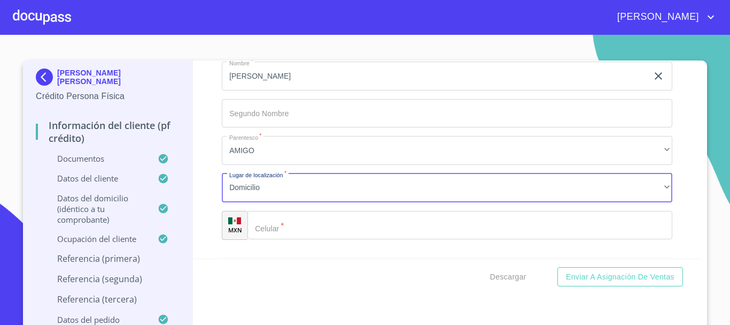
click at [309, 240] on input "Documento de identificación   *" at bounding box center [460, 225] width 425 height 29
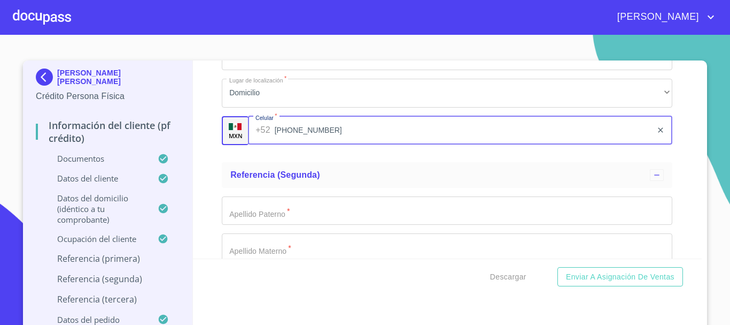
scroll to position [5249, 0]
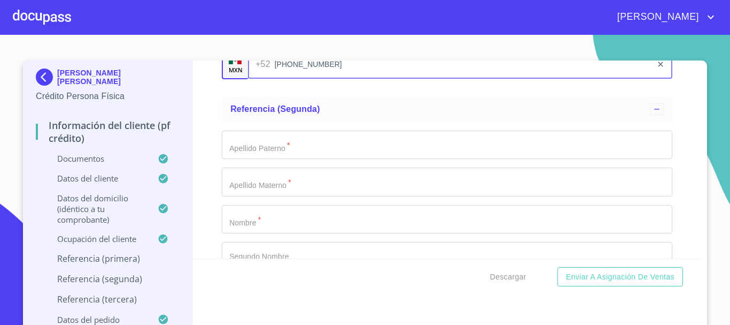
type input "(33)31368723"
click at [276, 196] on input "Documento de identificación   *" at bounding box center [447, 181] width 451 height 29
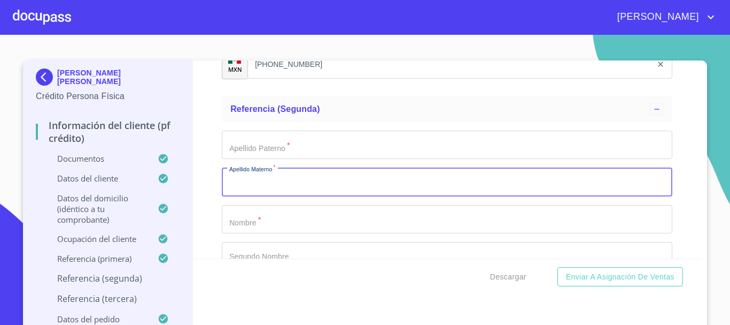
click at [259, 233] on input "Documento de identificación   *" at bounding box center [447, 219] width 451 height 29
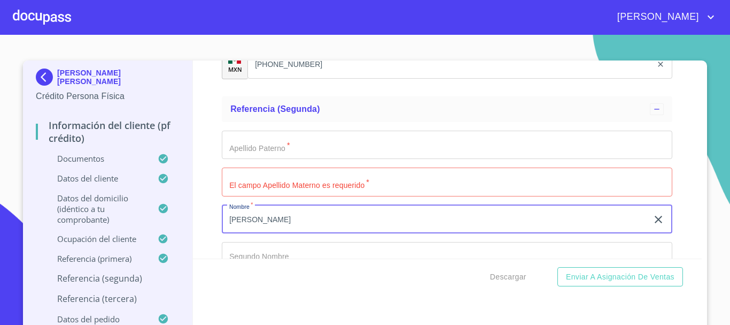
type input "AGUSTIN"
click at [285, 154] on input "Documento de identificación   *" at bounding box center [447, 144] width 451 height 29
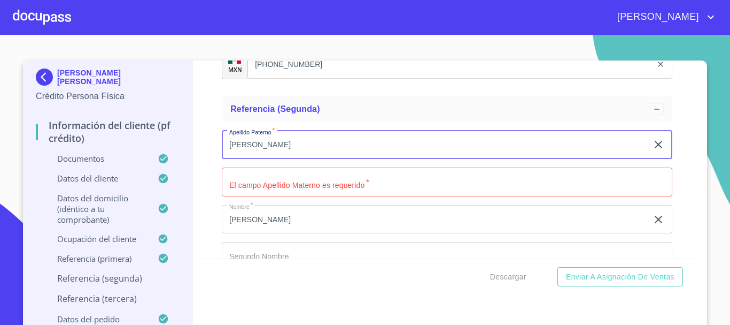
type input "RODRIGUEZ"
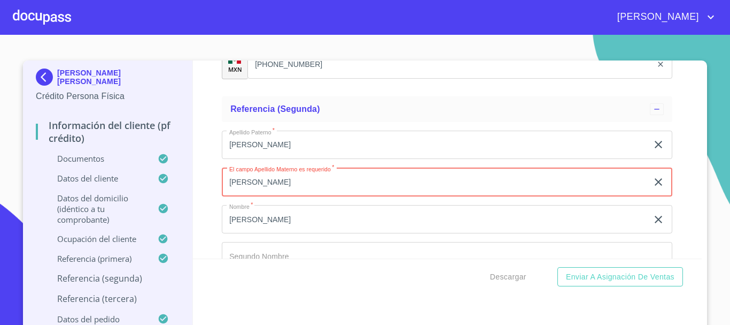
type input "PADILLA"
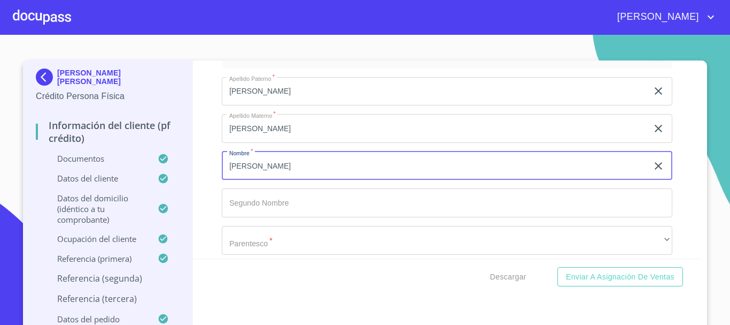
scroll to position [5356, 0]
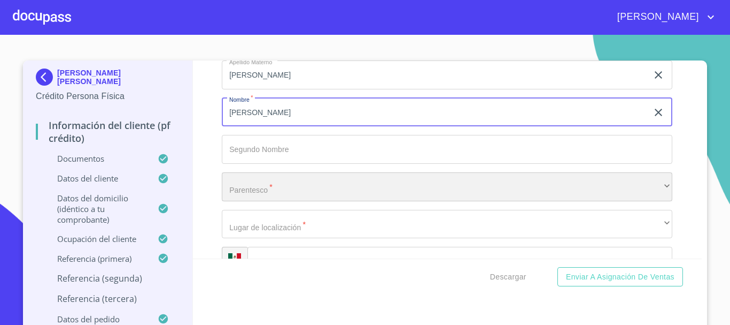
click at [284, 201] on div "​" at bounding box center [447, 186] width 451 height 29
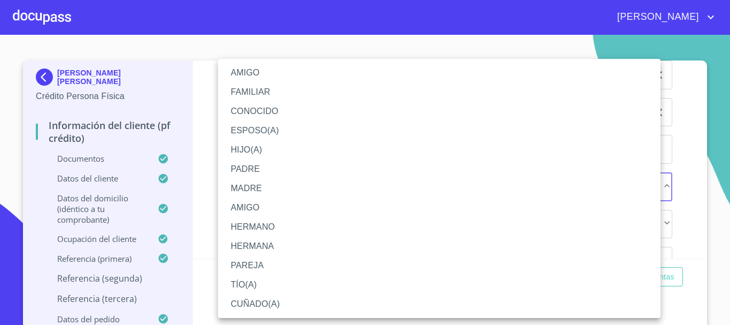
click at [258, 70] on li "AMIGO" at bounding box center [439, 72] width 443 height 19
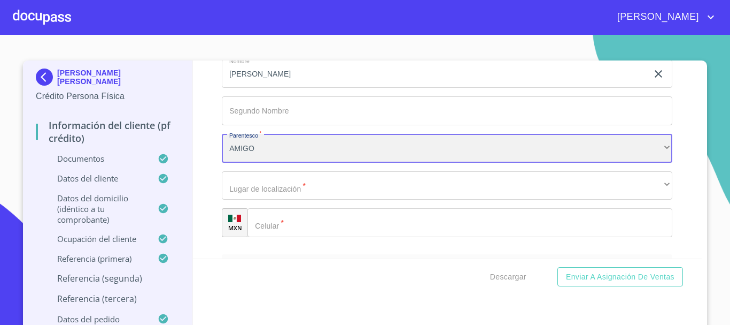
scroll to position [5410, 0]
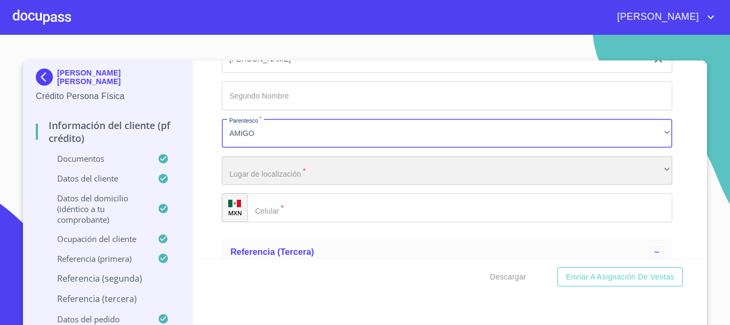
click at [289, 185] on div "​" at bounding box center [447, 170] width 451 height 29
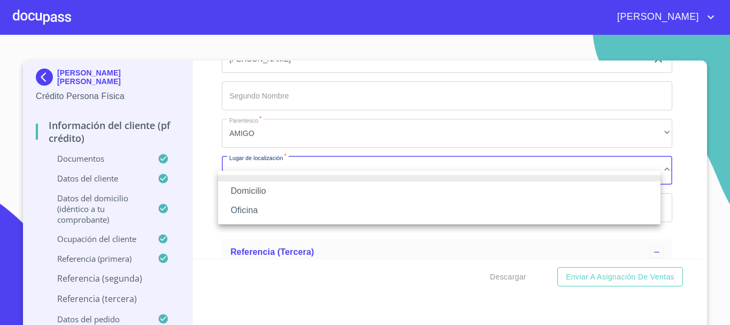
click at [271, 189] on li "Domicilio" at bounding box center [439, 190] width 443 height 19
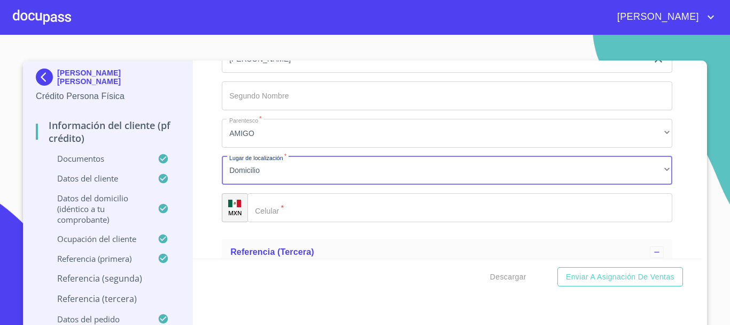
click at [313, 222] on input "Documento de identificación   *" at bounding box center [460, 207] width 425 height 29
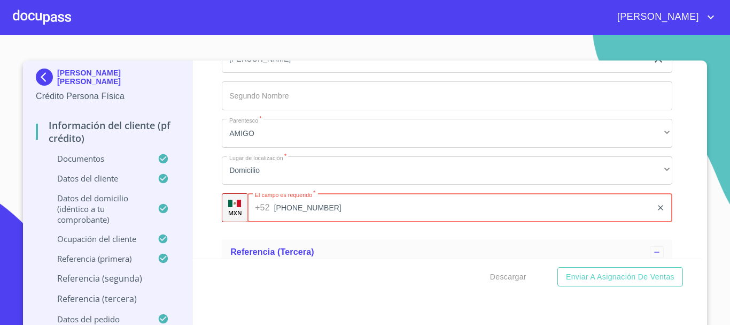
type input "(33)49975811"
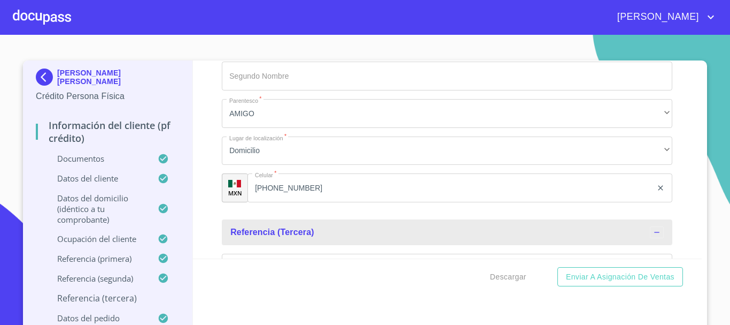
scroll to position [5536, 0]
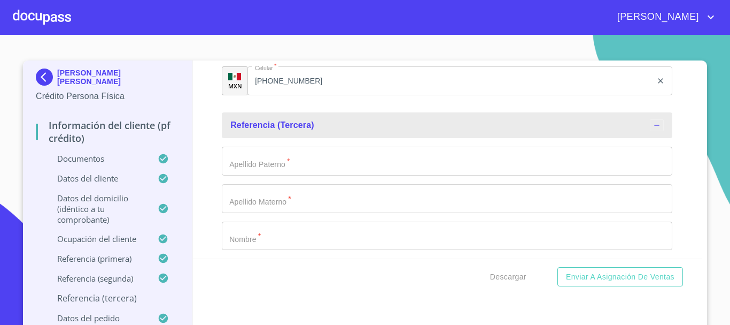
click at [295, 208] on input "Documento de identificación   *" at bounding box center [447, 198] width 451 height 29
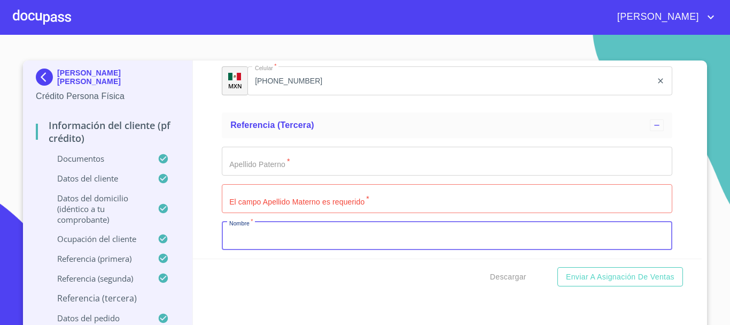
click at [258, 249] on input "Documento de identificación   *" at bounding box center [447, 235] width 451 height 29
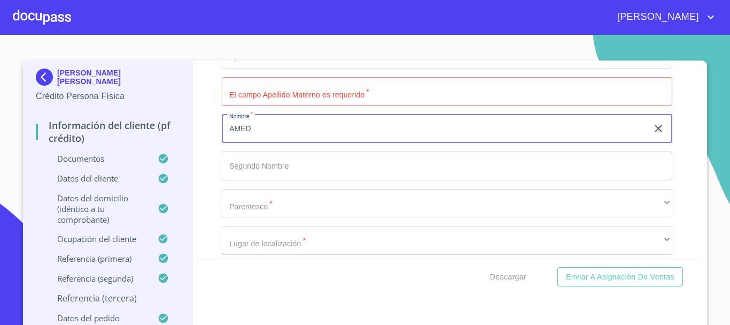
scroll to position [5590, 0]
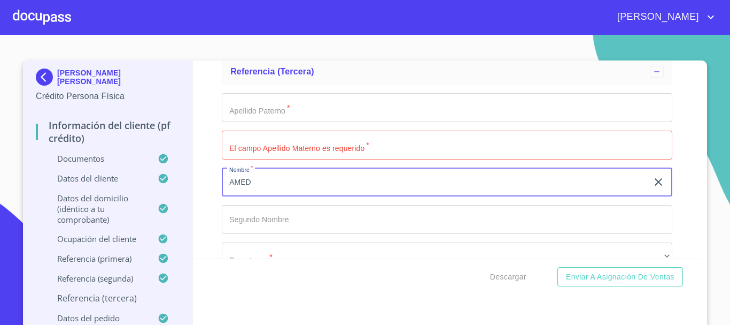
type input "AMED"
click at [283, 122] on input "Documento de identificación   *" at bounding box center [447, 107] width 451 height 29
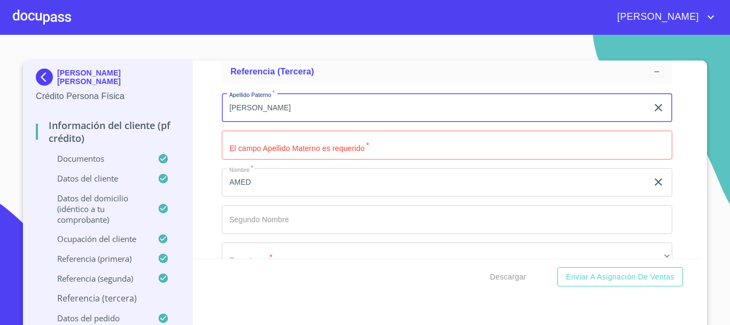
type input "GAXIOLA"
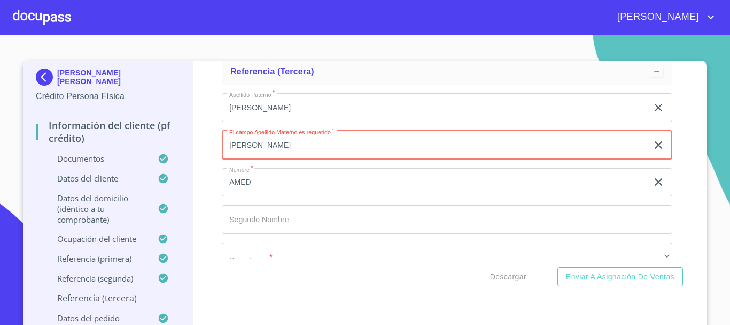
type input "JIMENEZ"
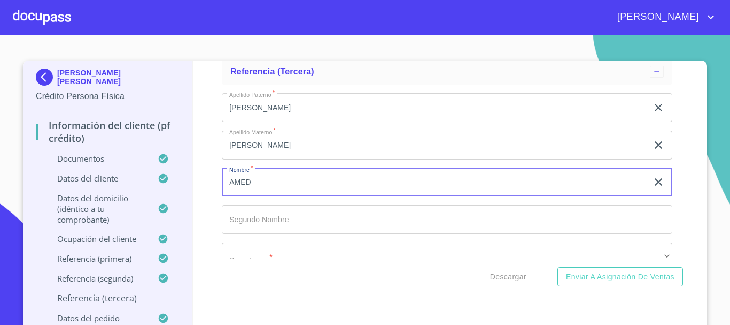
scroll to position [5697, 0]
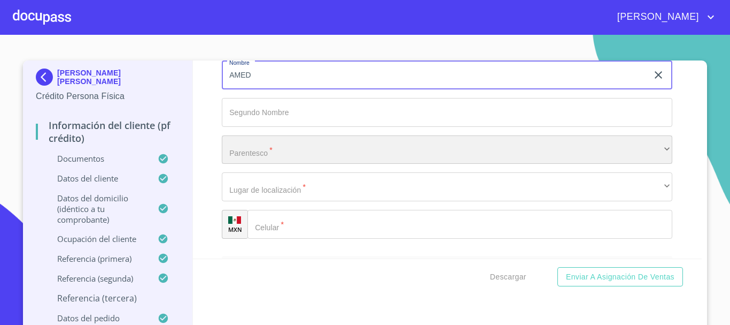
click at [274, 164] on div "​" at bounding box center [447, 149] width 451 height 29
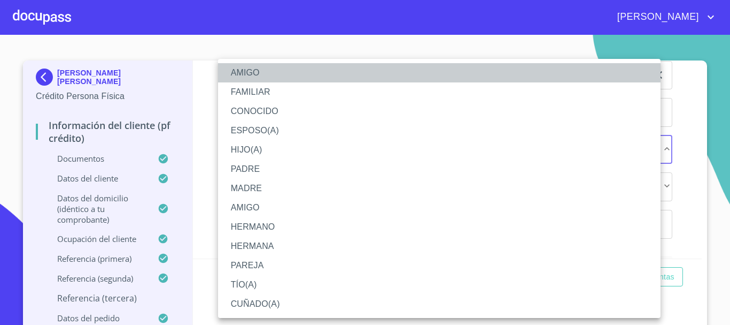
click at [288, 65] on li "AMIGO" at bounding box center [439, 72] width 443 height 19
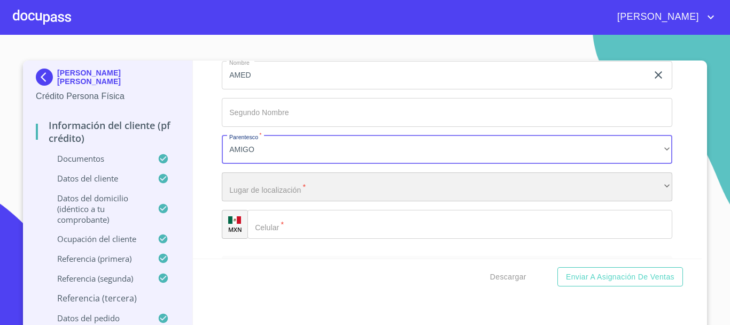
click at [302, 201] on div "​" at bounding box center [447, 186] width 451 height 29
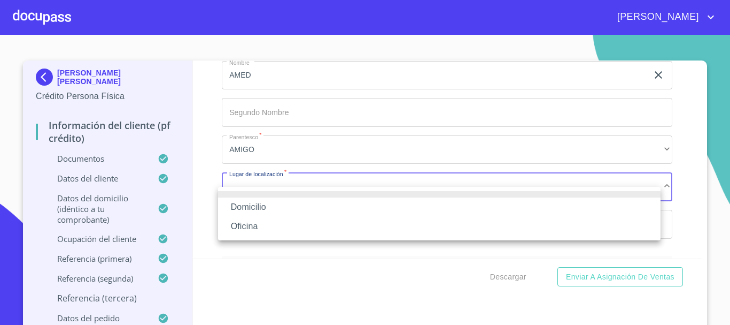
click at [292, 211] on li "Domicilio" at bounding box center [439, 206] width 443 height 19
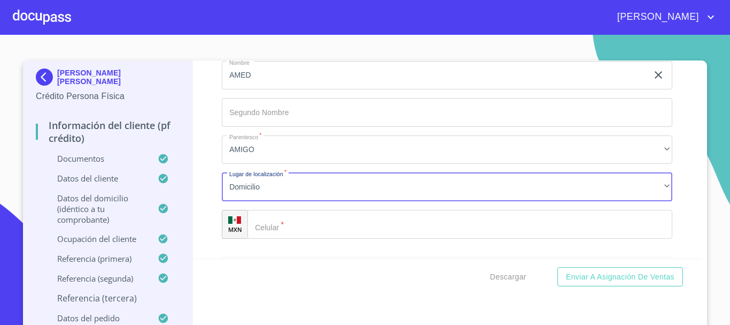
click at [296, 231] on div "Domicilio Oficina" at bounding box center [365, 162] width 730 height 325
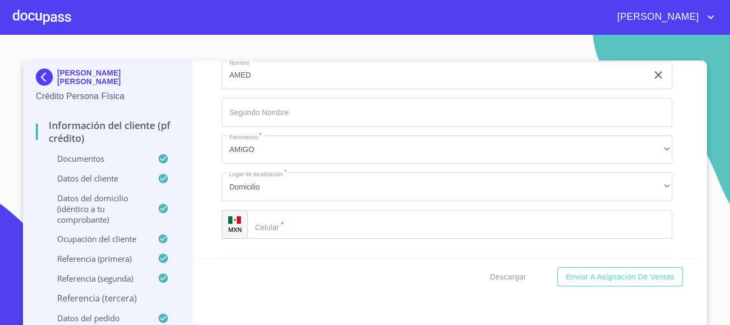
click at [296, 231] on input "Documento de identificación   *" at bounding box center [460, 224] width 425 height 29
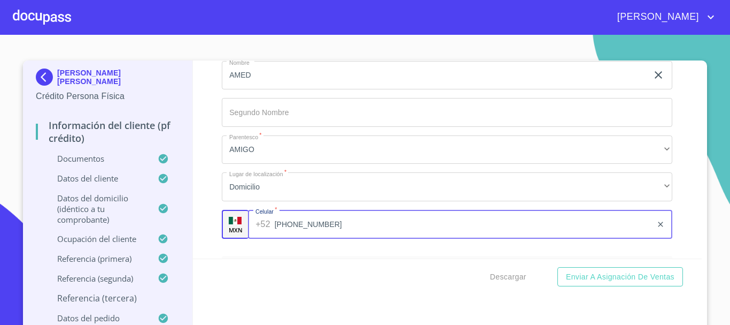
type input "(33)25171259"
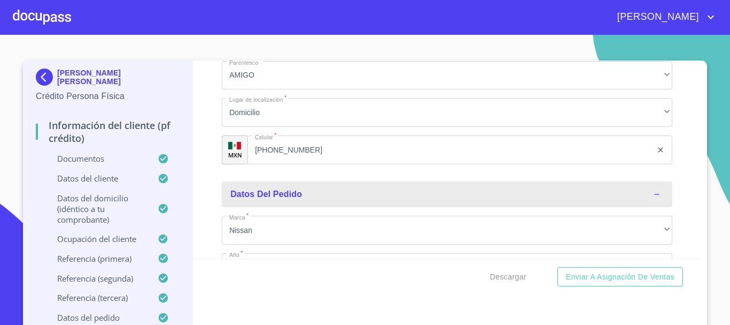
scroll to position [5611, 0]
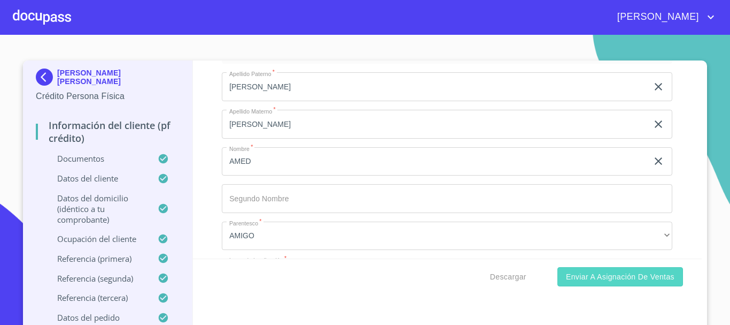
click at [573, 273] on span "Enviar a Asignación de Ventas" at bounding box center [620, 276] width 109 height 13
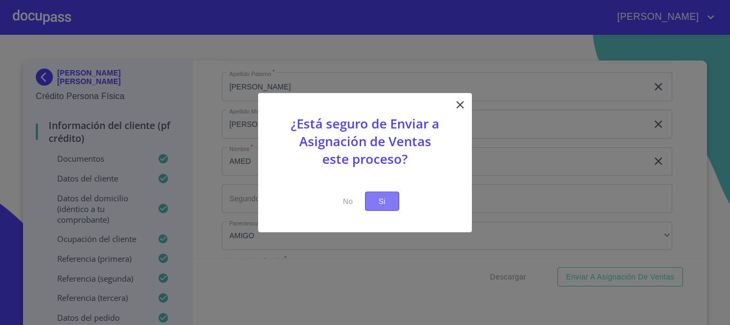
click at [382, 200] on span "Si" at bounding box center [382, 200] width 17 height 13
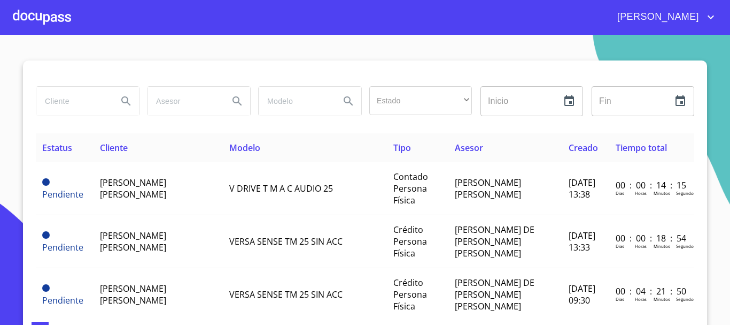
click at [63, 99] on input "search" at bounding box center [72, 101] width 73 height 29
type input "[PERSON_NAME] [PERSON_NAME]"
click at [120, 102] on icon "Search" at bounding box center [126, 101] width 13 height 13
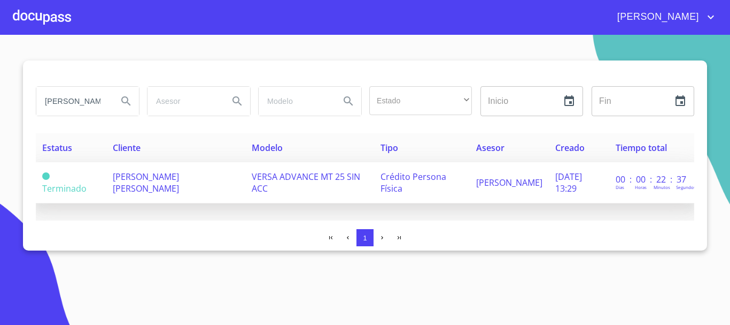
click at [167, 183] on td "[PERSON_NAME] [PERSON_NAME]" at bounding box center [175, 182] width 139 height 41
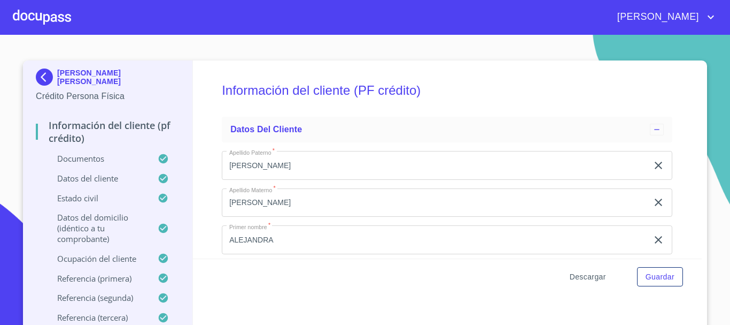
click at [591, 275] on span "Descargar" at bounding box center [588, 276] width 36 height 13
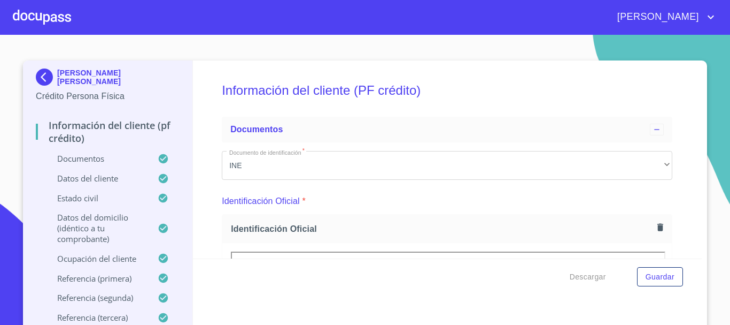
scroll to position [107, 0]
